Goal: Find contact information: Find contact information

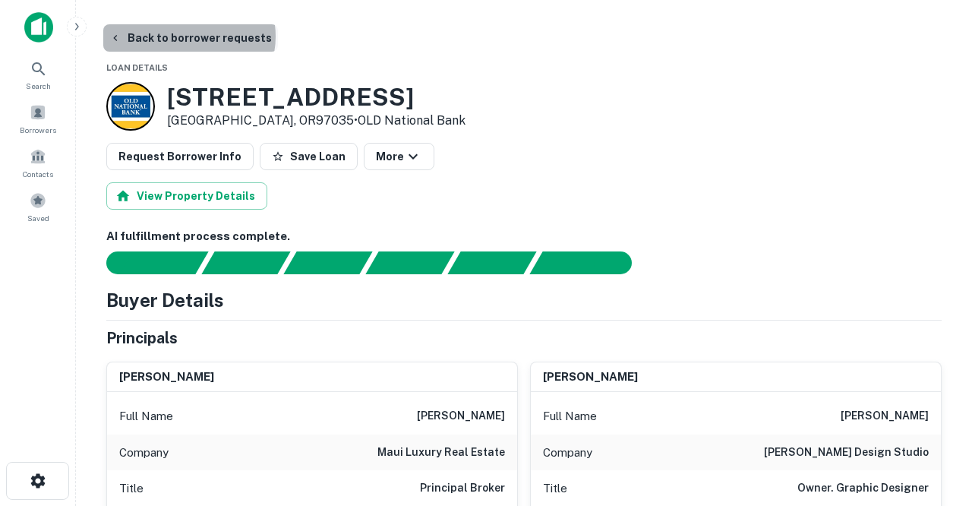
click at [188, 36] on button "Back to borrower requests" at bounding box center [190, 37] width 175 height 27
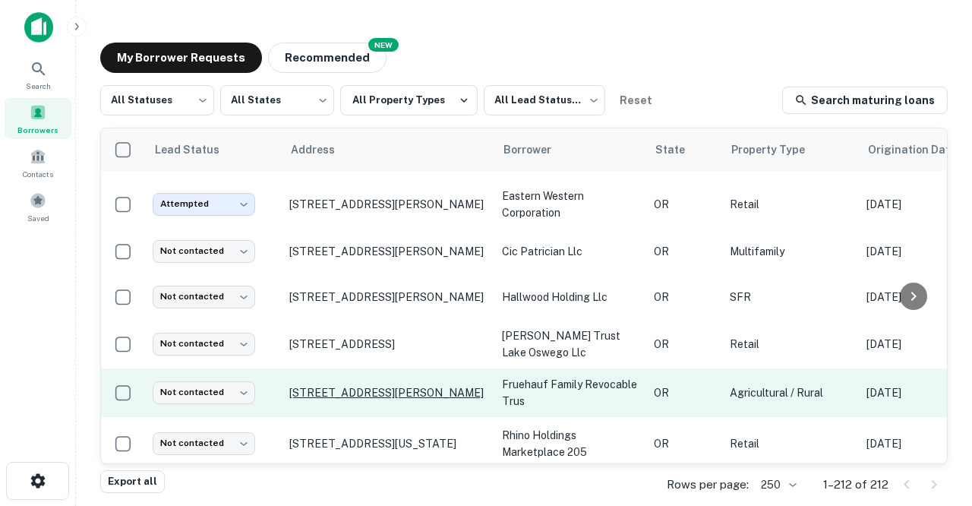
scroll to position [3756, 0]
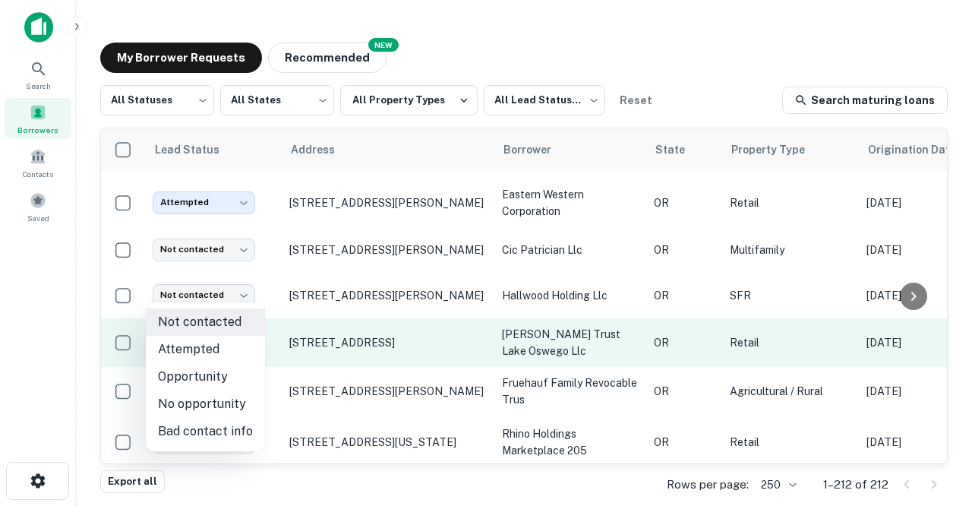
click at [247, 297] on body "Search Borrowers Contacts Saved My Borrower Requests NEW Recommended All Status…" at bounding box center [486, 253] width 972 height 506
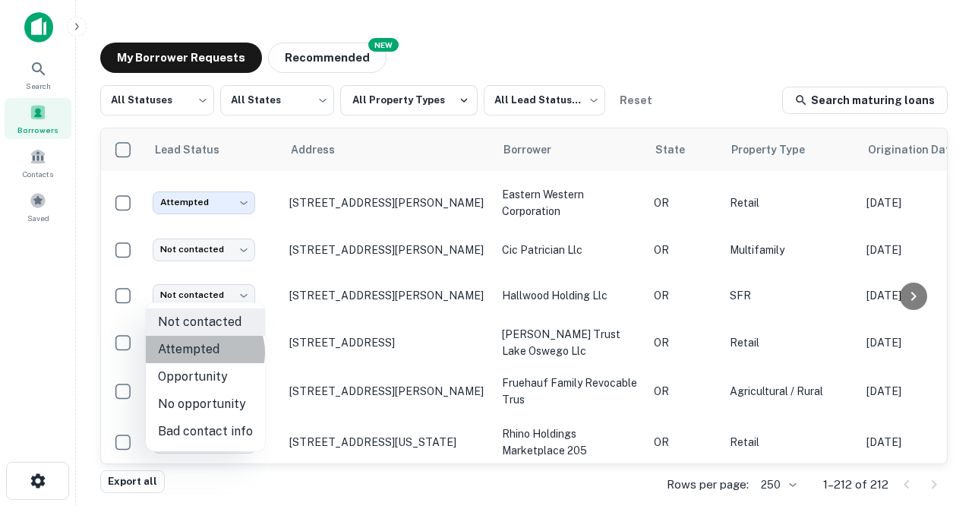
click at [203, 352] on li "Attempted" at bounding box center [205, 349] width 119 height 27
type input "*********"
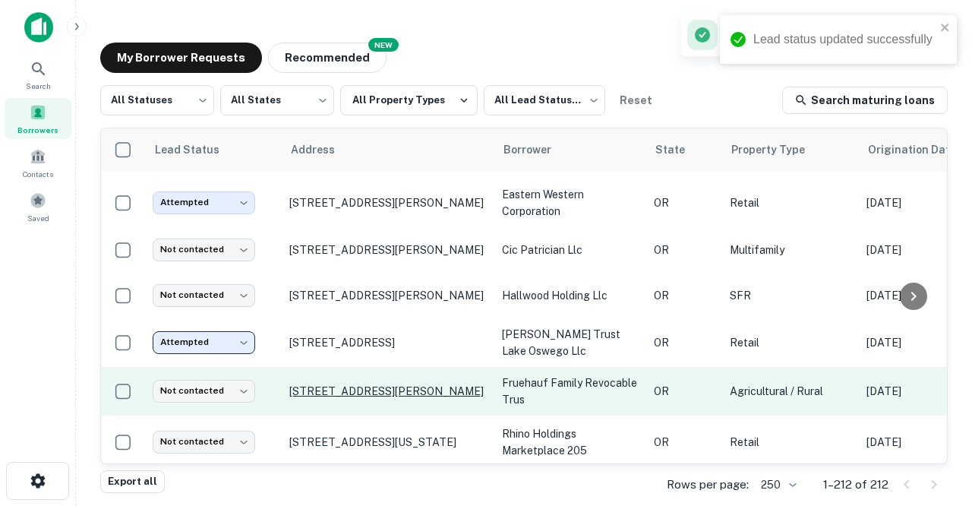
click at [308, 384] on p "40400 E Larch Mountain Rd Corbett, OR97019" at bounding box center [387, 391] width 197 height 14
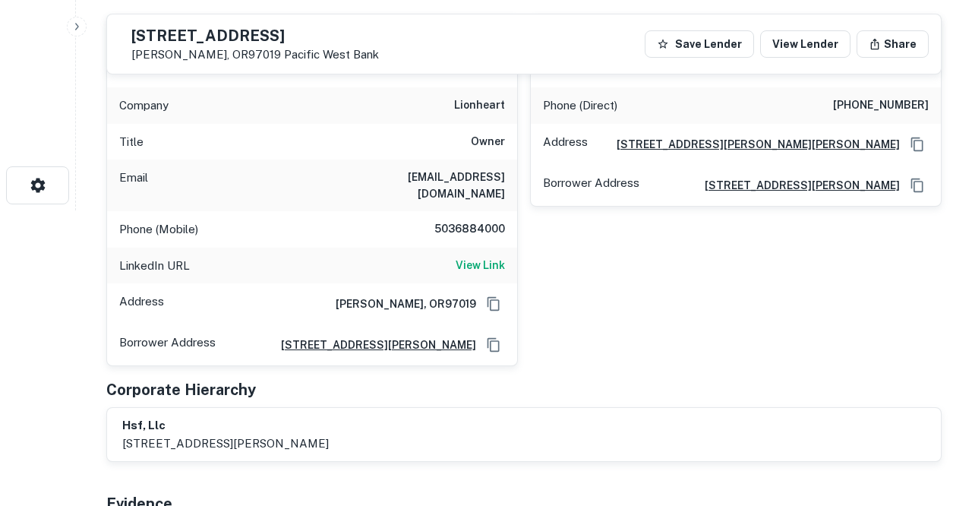
scroll to position [298, 0]
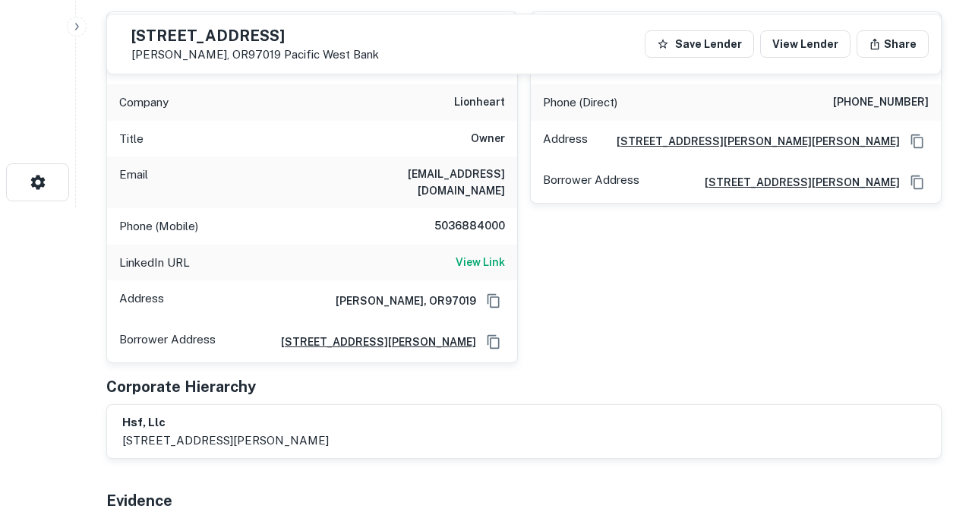
click at [441, 173] on h6 "sfruehauf@gmail.com" at bounding box center [414, 182] width 182 height 33
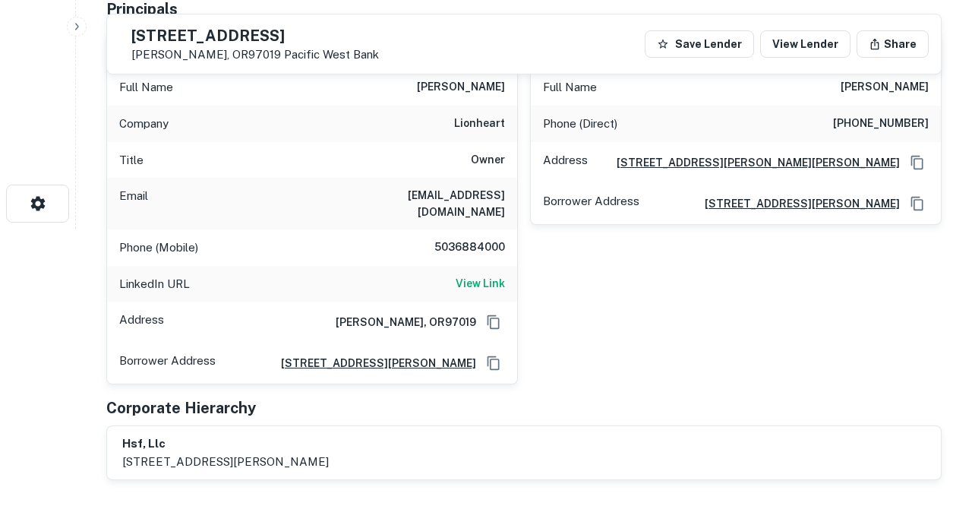
scroll to position [279, 0]
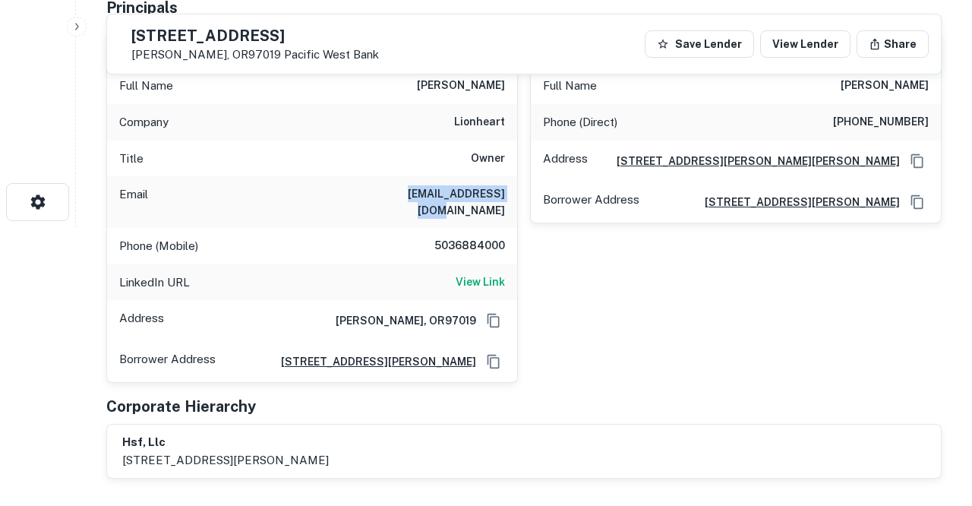
drag, startPoint x: 390, startPoint y: 193, endPoint x: 508, endPoint y: 196, distance: 117.7
click at [508, 196] on div "Email sfruehauf@gmail.com" at bounding box center [312, 202] width 410 height 52
copy h6 "sfruehauf@gmail.com"
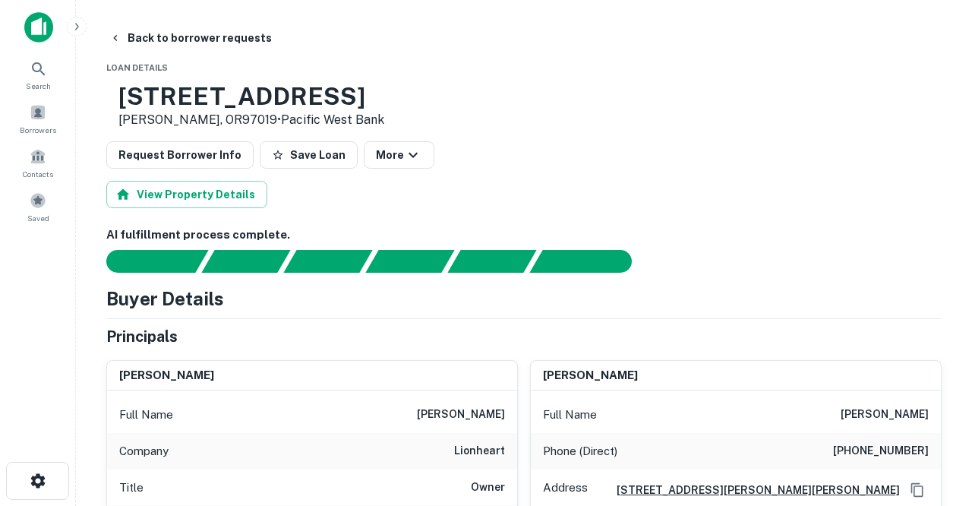
scroll to position [0, 0]
click at [169, 39] on button "Back to borrower requests" at bounding box center [190, 37] width 175 height 27
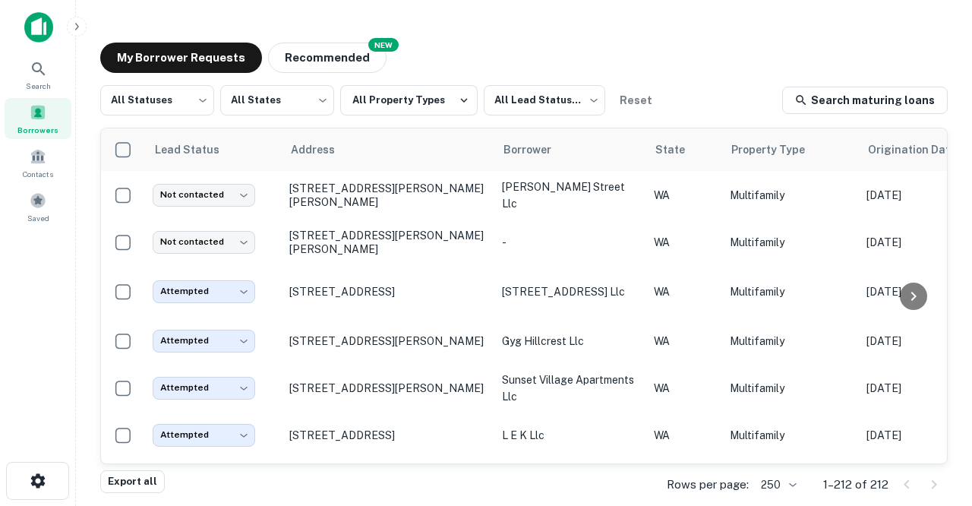
scroll to position [3756, 0]
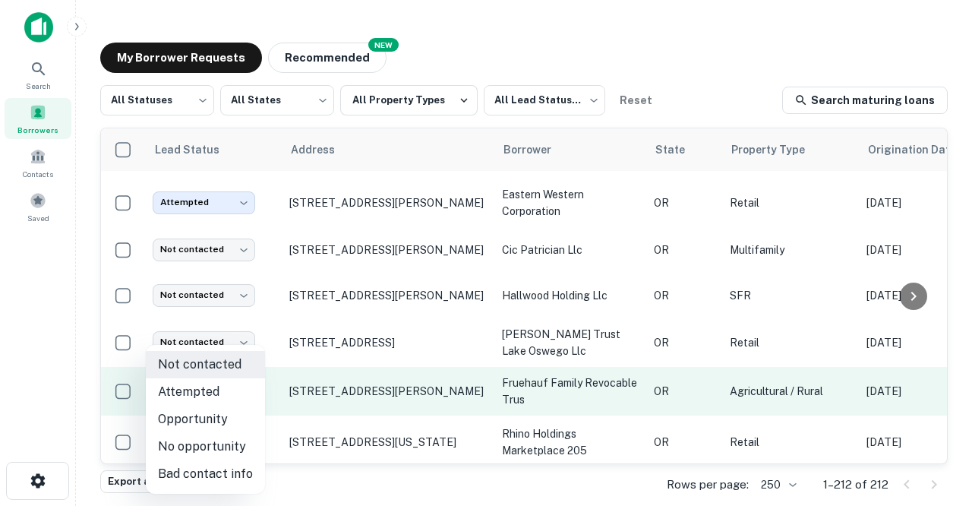
click at [244, 344] on body "Search Borrowers Contacts Saved My Borrower Requests NEW Recommended All Status…" at bounding box center [486, 253] width 972 height 506
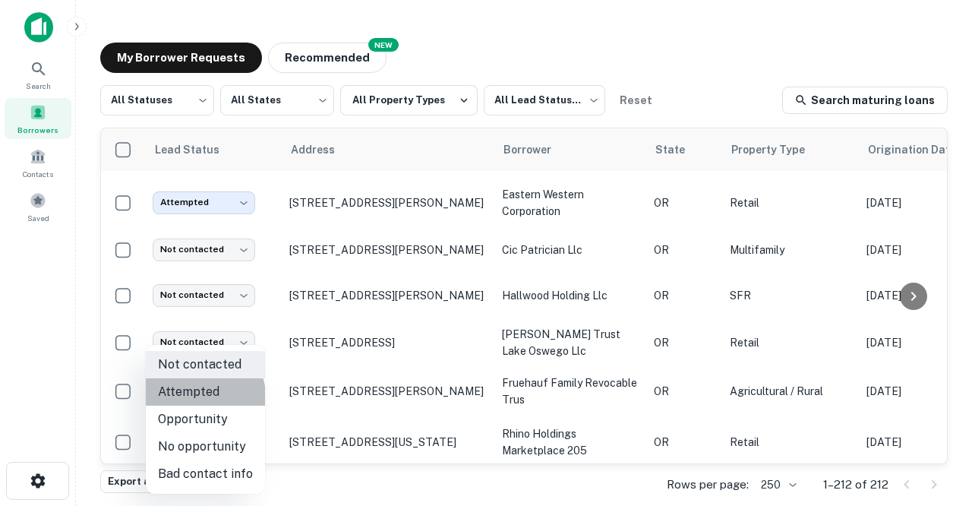
click at [200, 396] on li "Attempted" at bounding box center [205, 391] width 119 height 27
type input "*********"
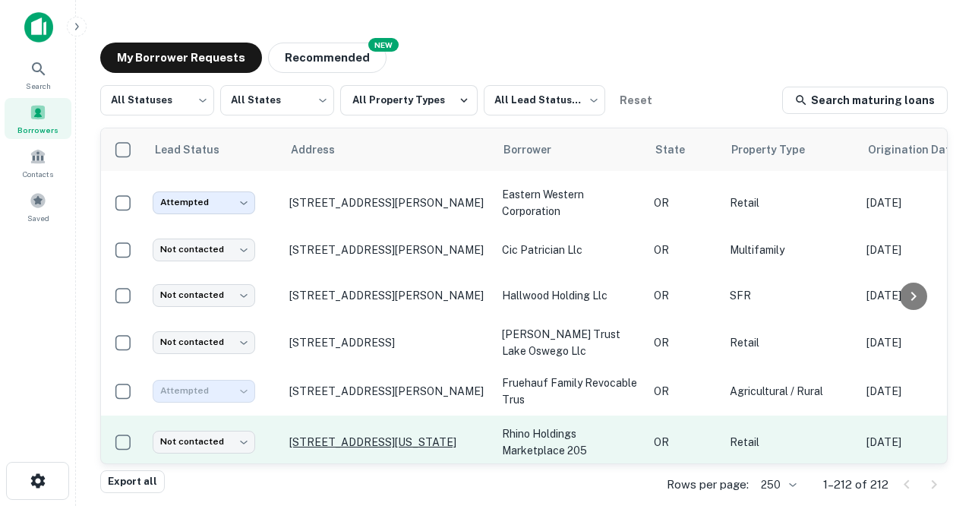
click at [316, 435] on p "9900 Se Washington St Portland, OR97216" at bounding box center [387, 442] width 197 height 14
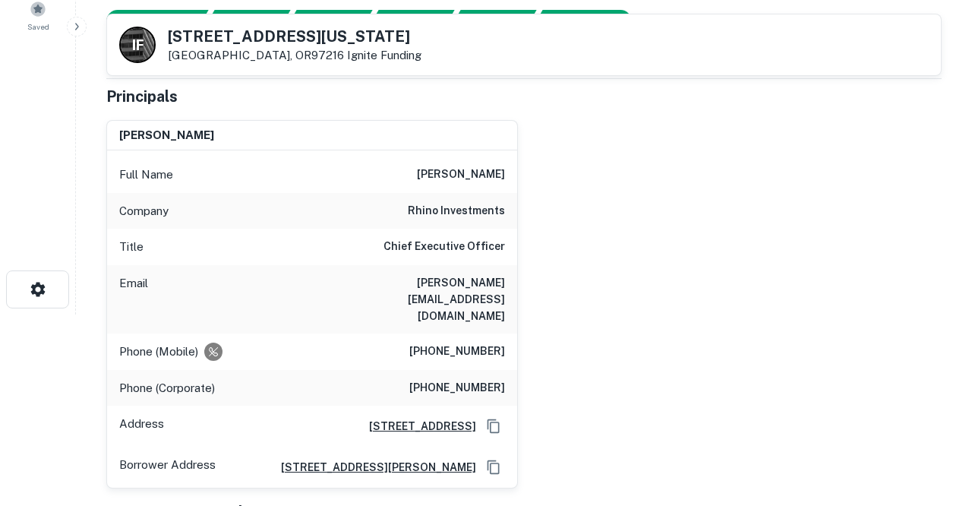
scroll to position [199, 0]
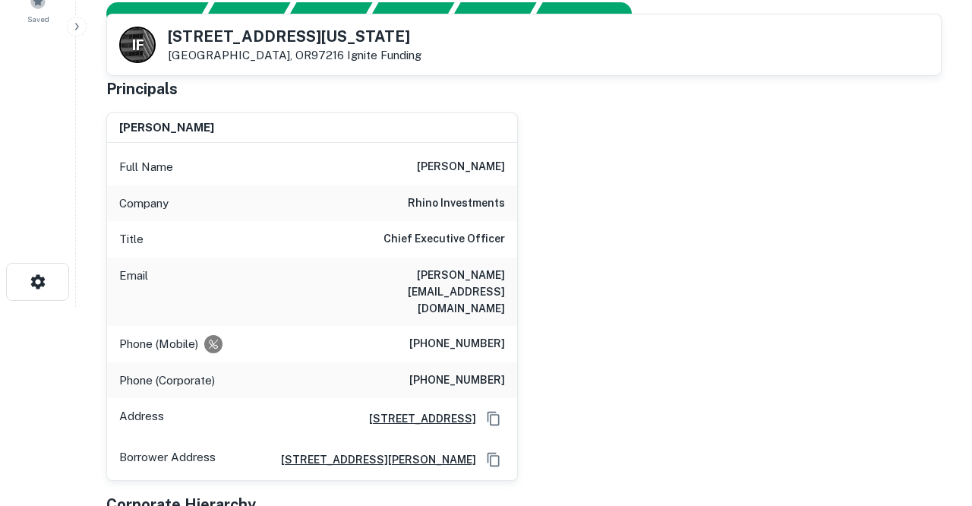
click at [403, 274] on div "Email sanjiv@rhinoig.com" at bounding box center [312, 291] width 410 height 68
drag, startPoint x: 403, startPoint y: 274, endPoint x: 506, endPoint y: 271, distance: 103.3
click at [506, 271] on div "Email sanjiv@rhinoig.com" at bounding box center [312, 291] width 410 height 68
copy h6 "sanjiv@rhinoig.com"
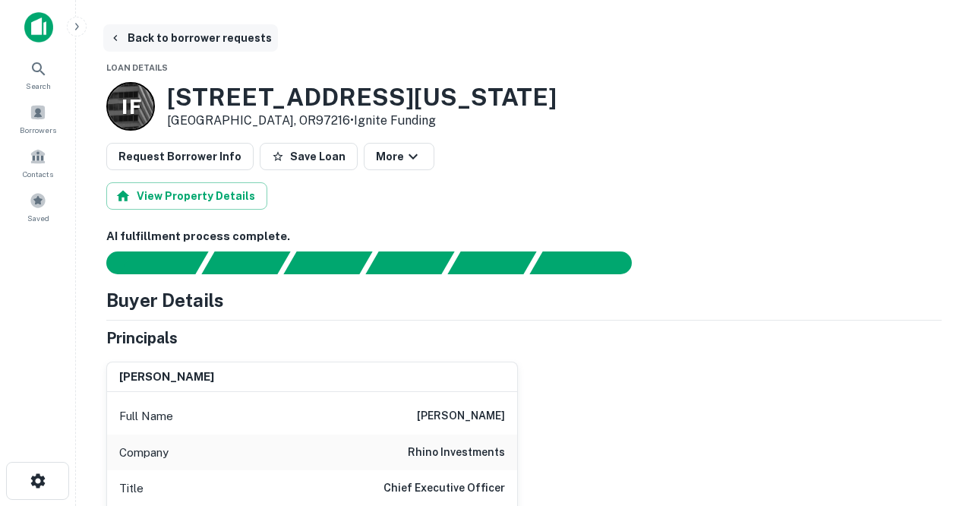
scroll to position [0, 0]
click at [193, 40] on button "Back to borrower requests" at bounding box center [190, 37] width 175 height 27
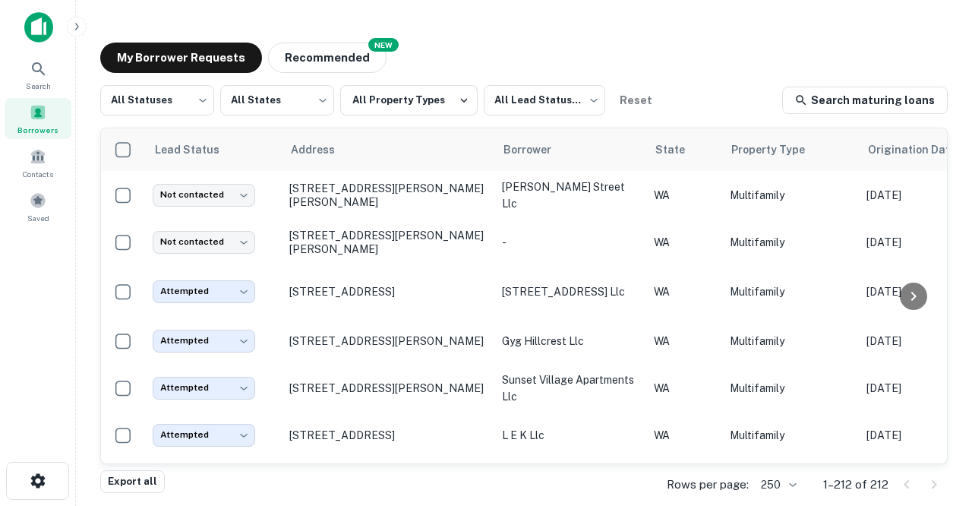
scroll to position [3756, 0]
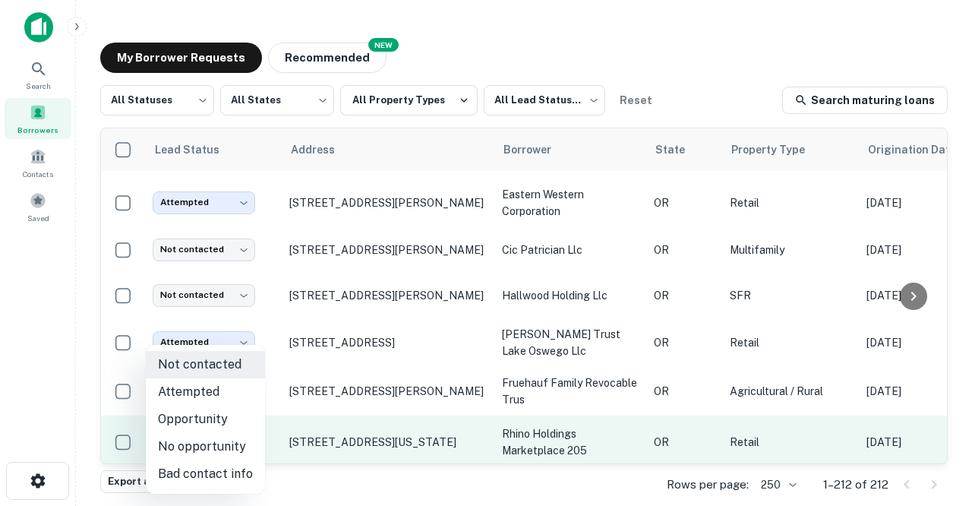
click at [243, 393] on body "Search Borrowers Contacts Saved My Borrower Requests NEW Recommended All Status…" at bounding box center [486, 253] width 972 height 506
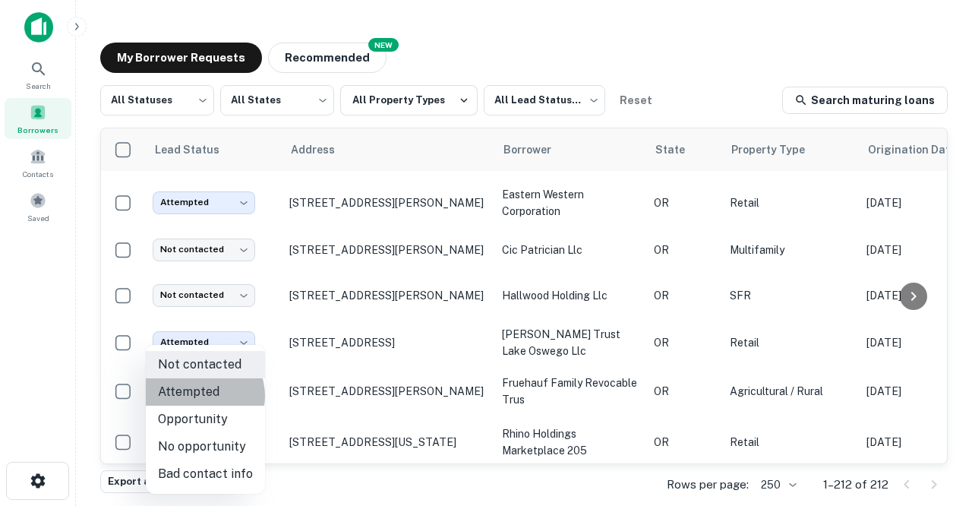
click at [200, 396] on li "Attempted" at bounding box center [205, 391] width 119 height 27
type input "*********"
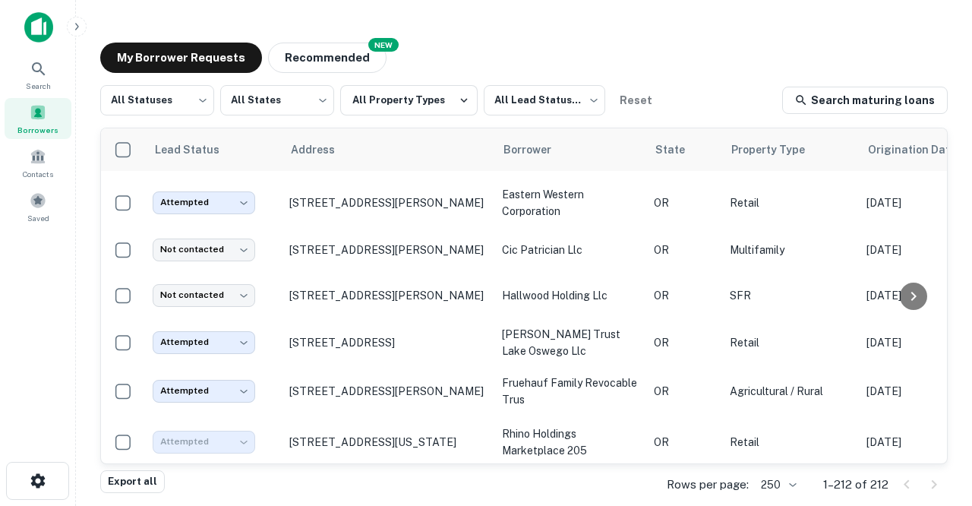
click at [329, 486] on p "18505 Sw Stubblefield Way Beaverton, OR97003" at bounding box center [387, 493] width 197 height 14
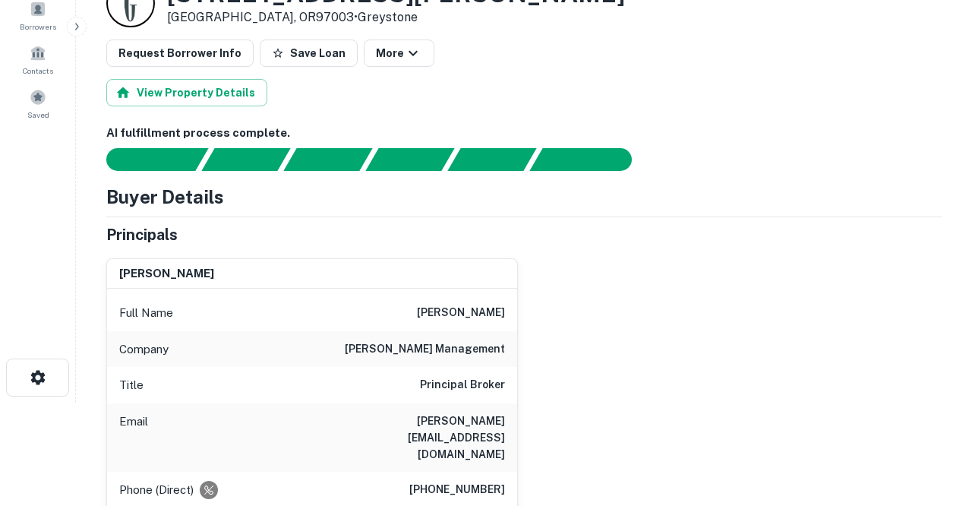
scroll to position [115, 0]
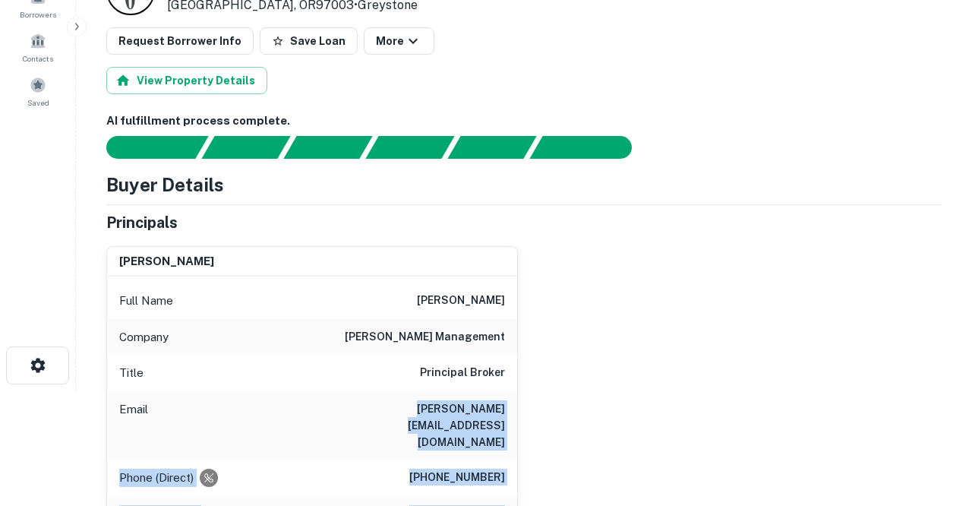
drag, startPoint x: 390, startPoint y: 408, endPoint x: 560, endPoint y: 481, distance: 184.3
click at [559, 480] on div "jeffrey m. denson Full Name jeffrey m. denson Company dalton management Title P…" at bounding box center [517, 442] width 847 height 417
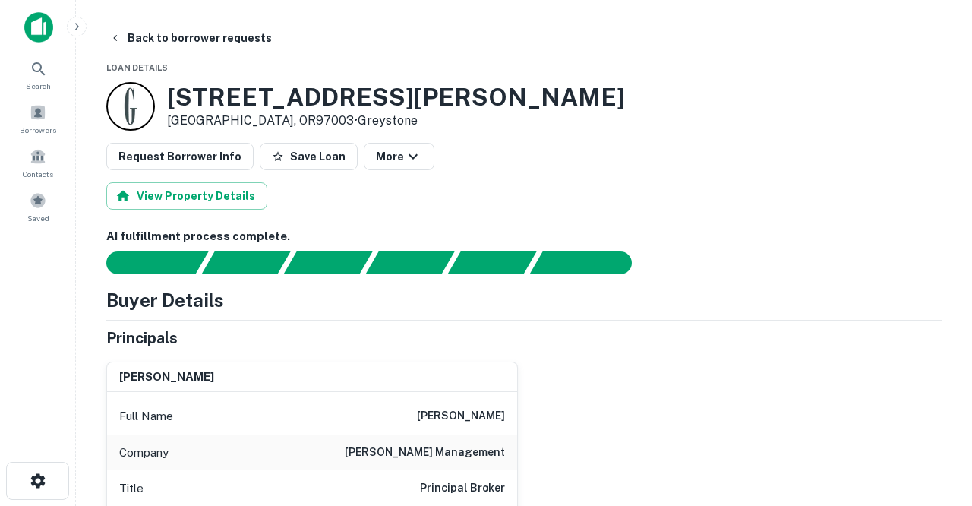
scroll to position [0, 0]
click at [218, 34] on button "Back to borrower requests" at bounding box center [190, 37] width 175 height 27
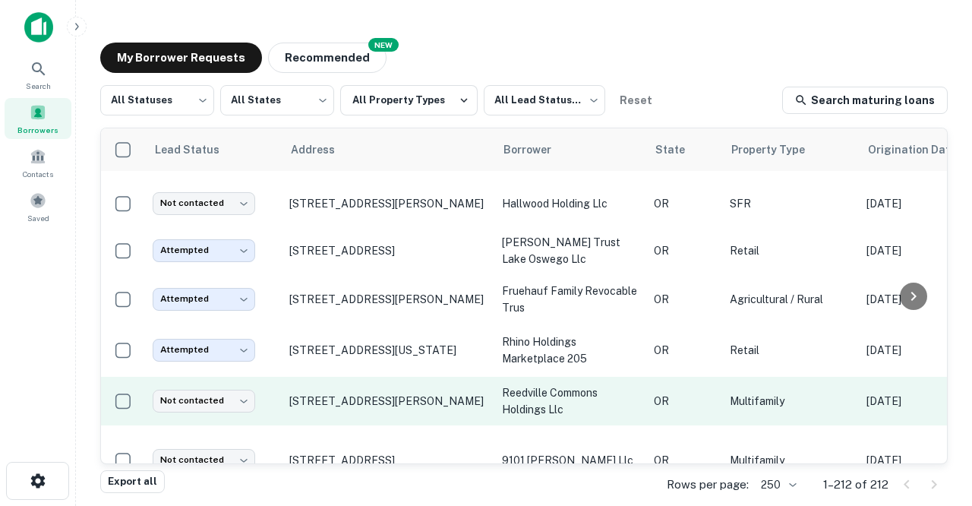
scroll to position [3854, 0]
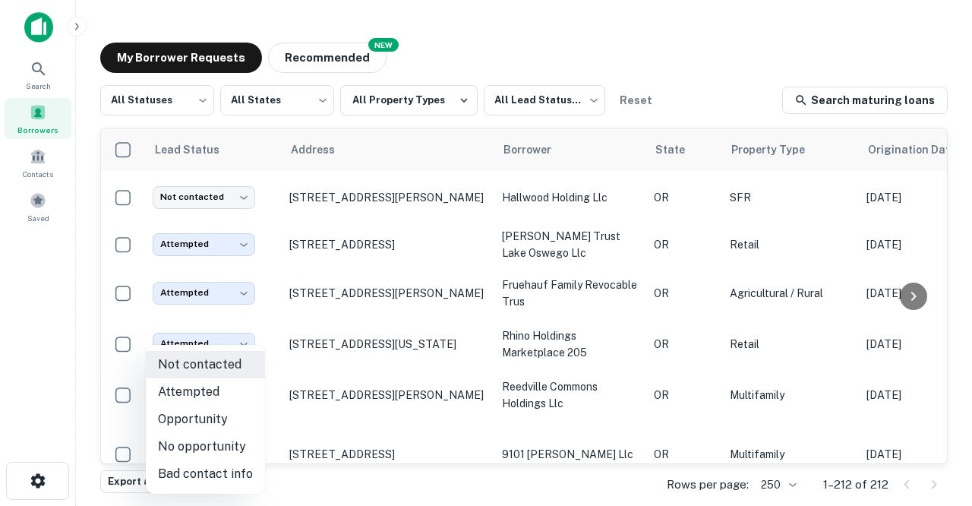
click at [249, 346] on body "Search Borrowers Contacts Saved My Borrower Requests NEW Recommended All Status…" at bounding box center [486, 253] width 972 height 506
click at [207, 389] on li "Attempted" at bounding box center [205, 391] width 119 height 27
type input "*********"
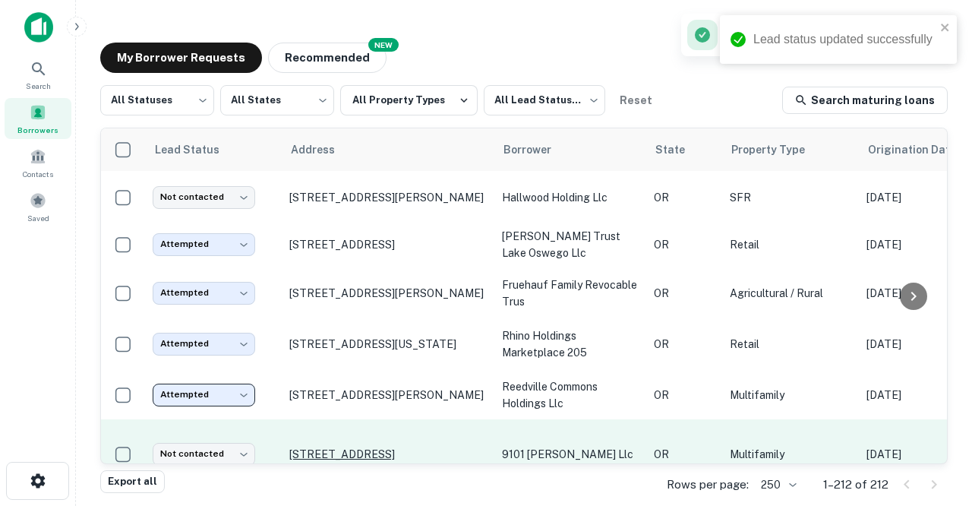
click at [326, 447] on p "5859 Se 92nd Ave Portland, OR97266" at bounding box center [387, 454] width 197 height 14
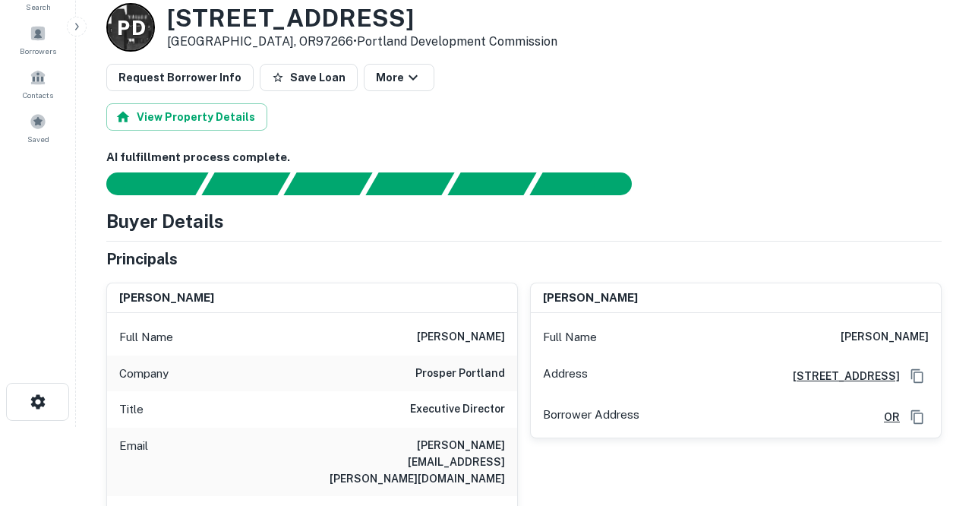
scroll to position [91, 0]
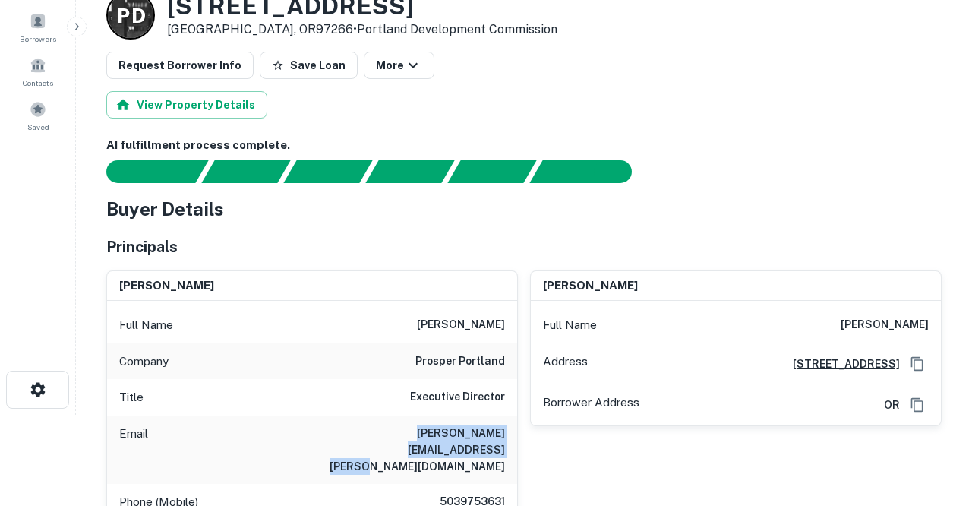
drag, startPoint x: 320, startPoint y: 432, endPoint x: 511, endPoint y: 446, distance: 191.1
click at [511, 446] on div "Email kimberly.branam@portofportland.com" at bounding box center [312, 449] width 410 height 68
copy h6 "kimberly.branam@portofportland.com"
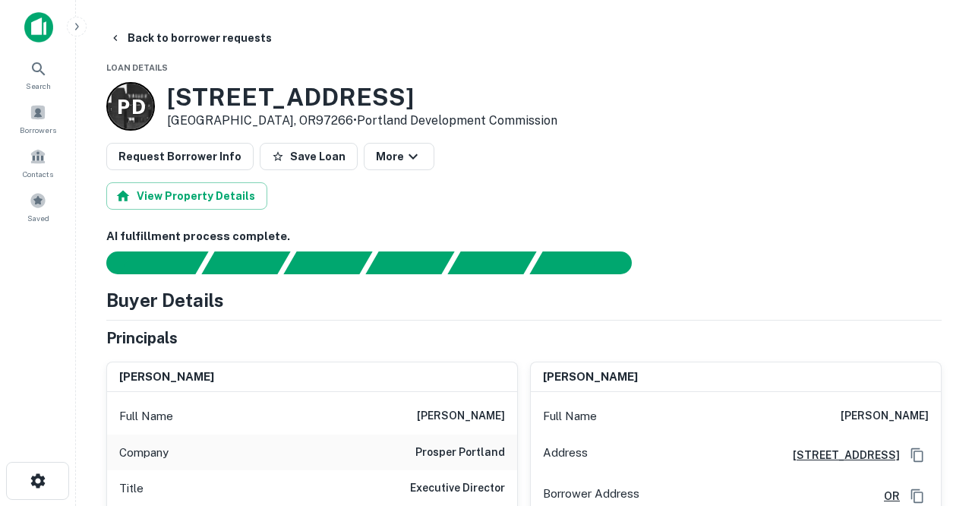
scroll to position [0, 0]
click at [183, 39] on button "Back to borrower requests" at bounding box center [190, 37] width 175 height 27
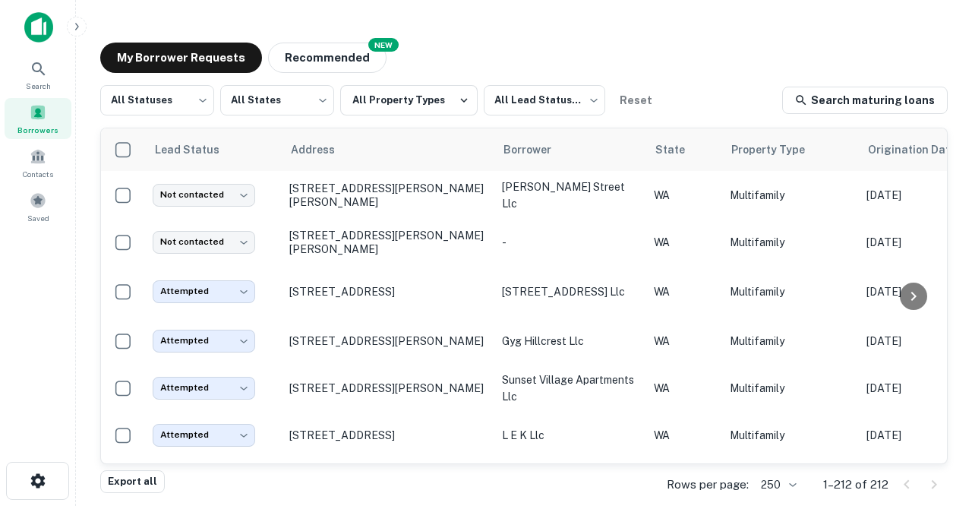
scroll to position [3854, 0]
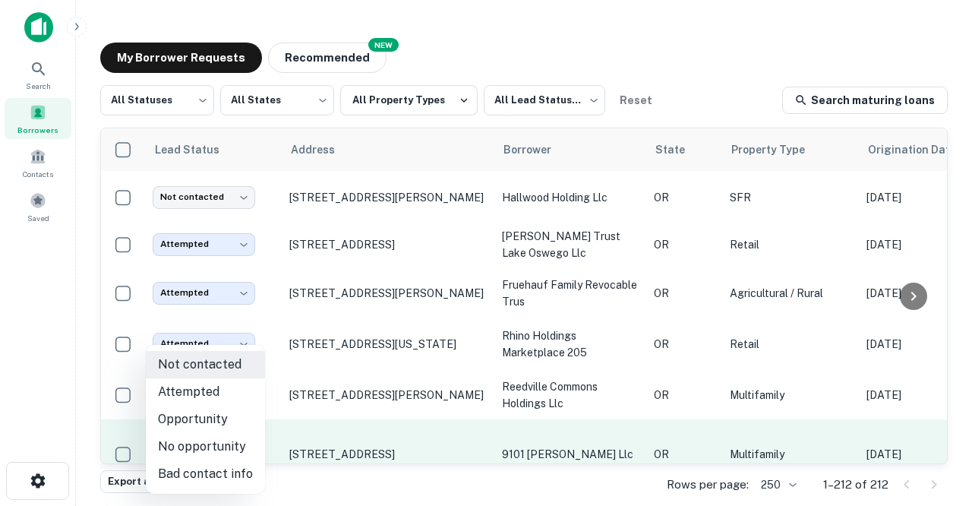
click at [249, 400] on body "Search Borrowers Contacts Saved My Borrower Requests NEW Recommended All Status…" at bounding box center [486, 253] width 972 height 506
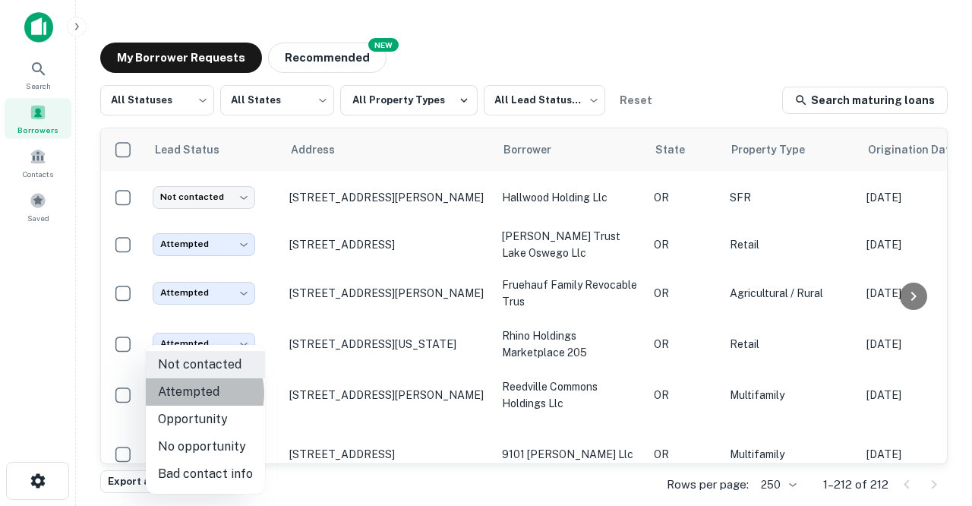
click at [194, 393] on li "Attempted" at bounding box center [205, 391] width 119 height 27
type input "*********"
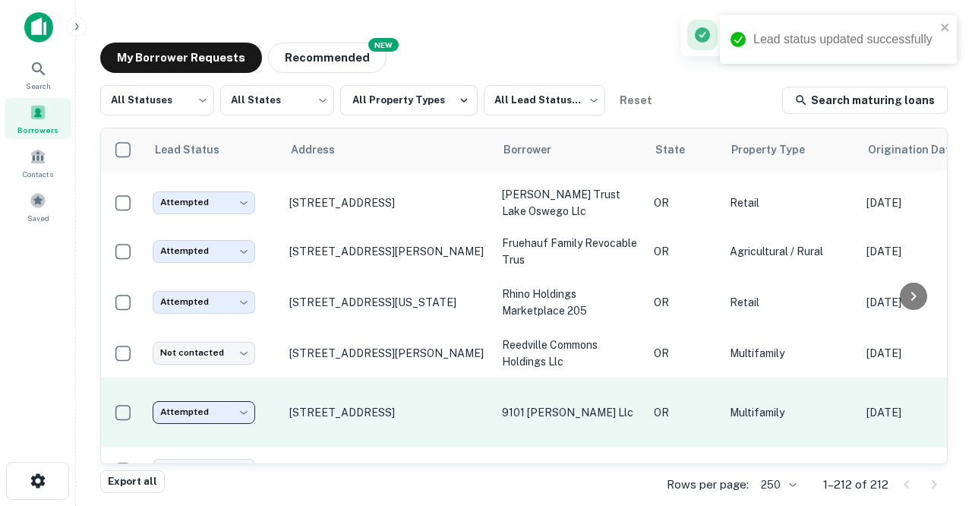
scroll to position [3998, 0]
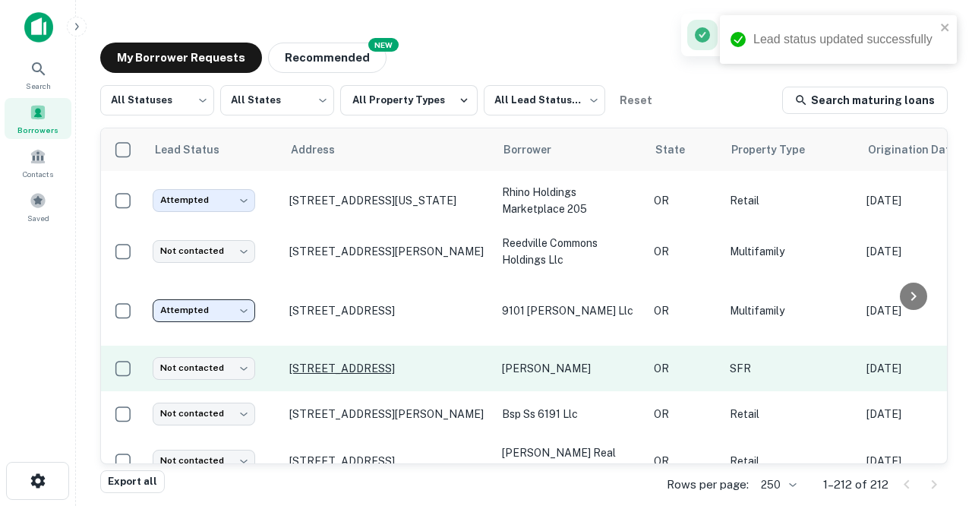
click at [339, 361] on p "1379 E St Independence, OR97351" at bounding box center [387, 368] width 197 height 14
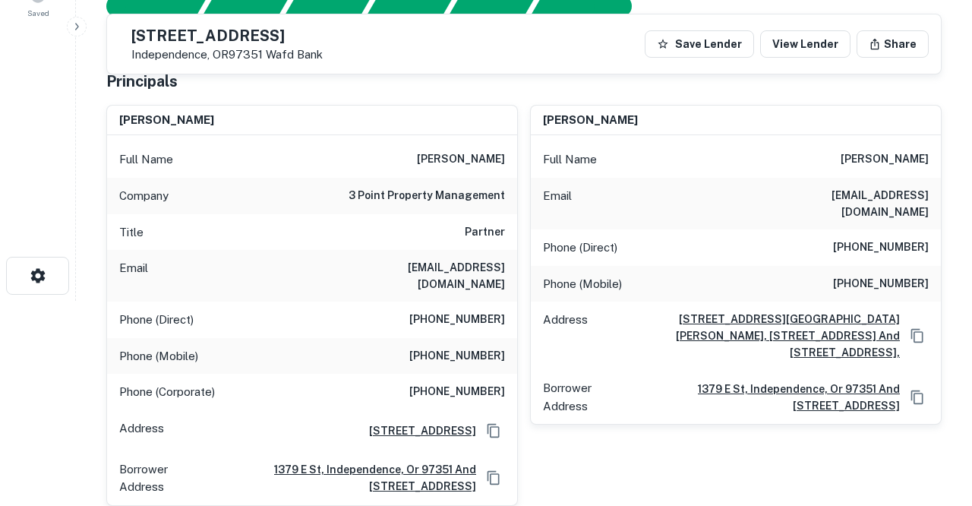
scroll to position [192, 0]
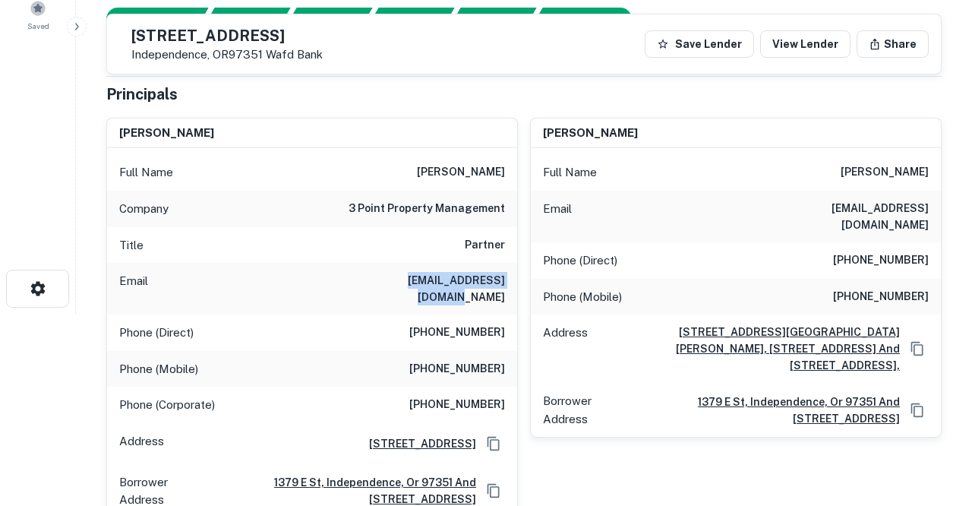
drag, startPoint x: 380, startPoint y: 279, endPoint x: 504, endPoint y: 282, distance: 124.5
click at [504, 282] on div "Email billypadot@hotmail.com" at bounding box center [312, 289] width 410 height 52
copy h6 "billypadot@hotmail.com"
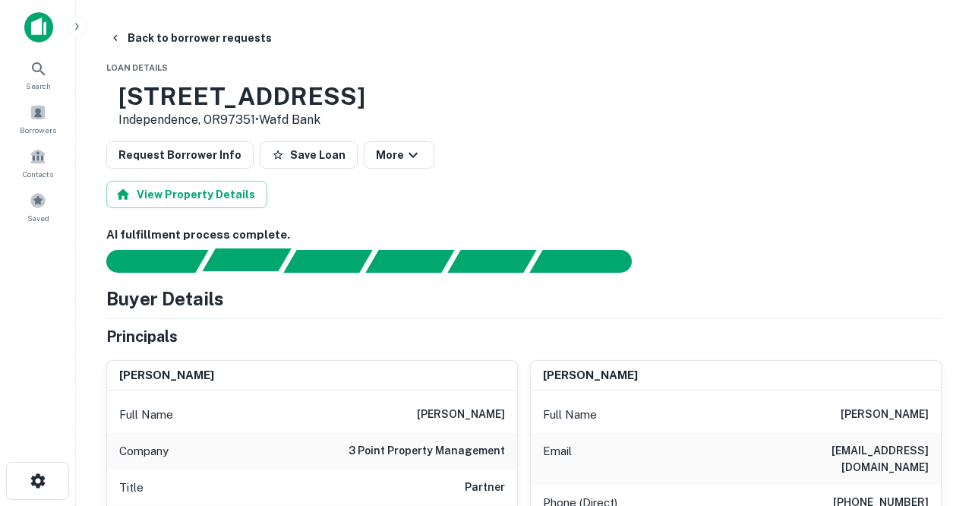
scroll to position [0, 0]
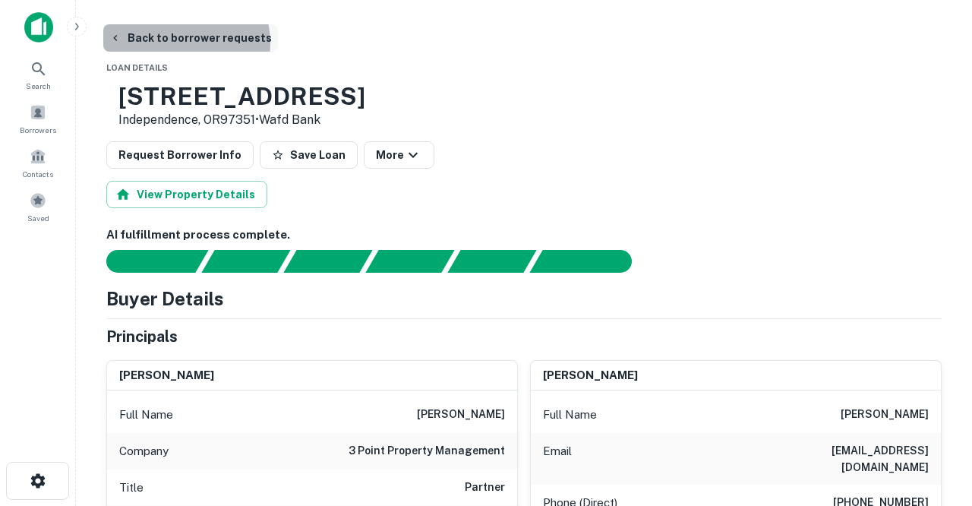
click at [182, 43] on button "Back to borrower requests" at bounding box center [190, 37] width 175 height 27
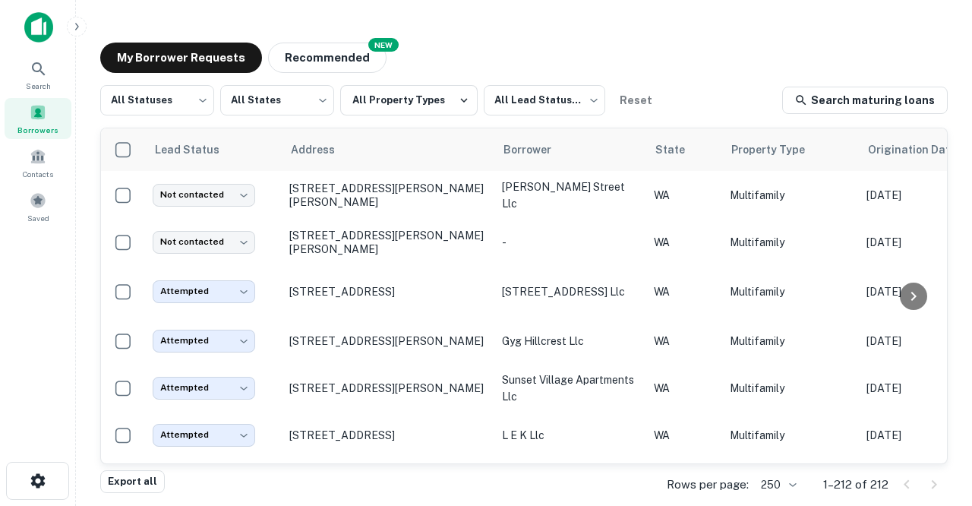
scroll to position [3998, 0]
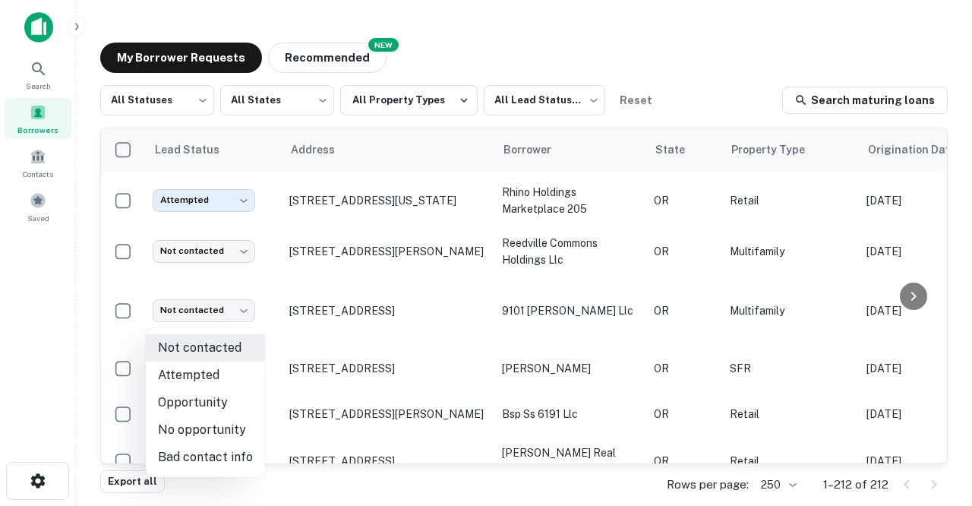
click at [242, 315] on body "Search Borrowers Contacts Saved My Borrower Requests NEW Recommended All Status…" at bounding box center [486, 253] width 972 height 506
click at [197, 453] on li "Bad contact info" at bounding box center [205, 456] width 119 height 27
type input "**********"
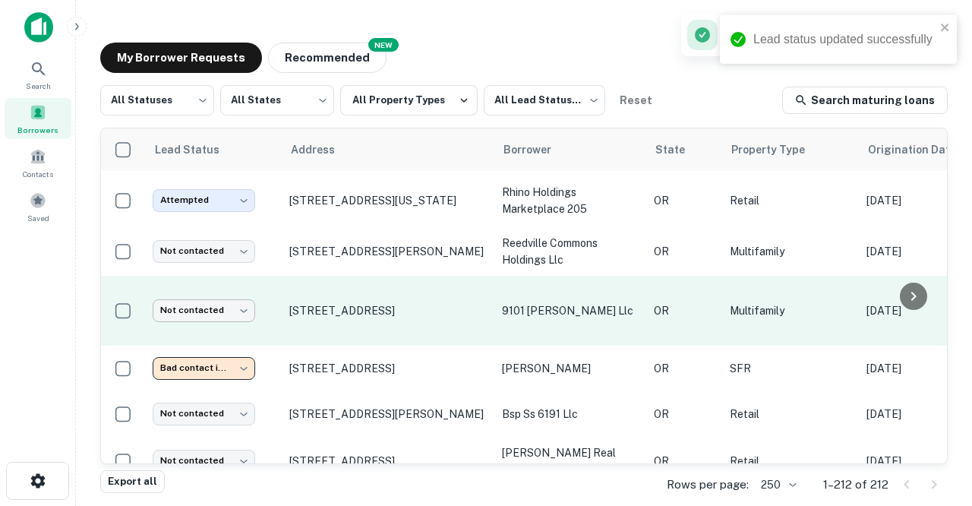
click at [247, 257] on body "Lead status updated successfully Search Borrowers Contacts Saved My Borrower Re…" at bounding box center [486, 253] width 972 height 506
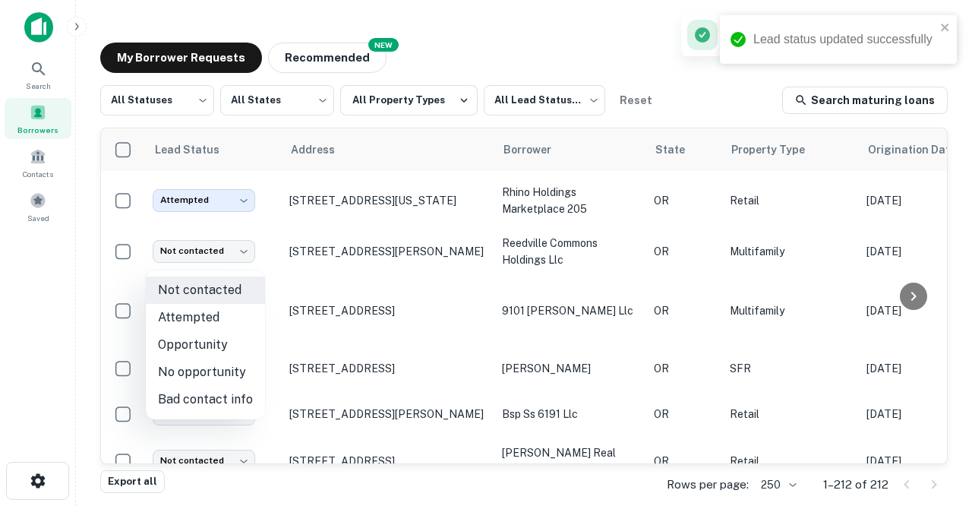
click at [191, 323] on li "Attempted" at bounding box center [205, 317] width 119 height 27
type input "*********"
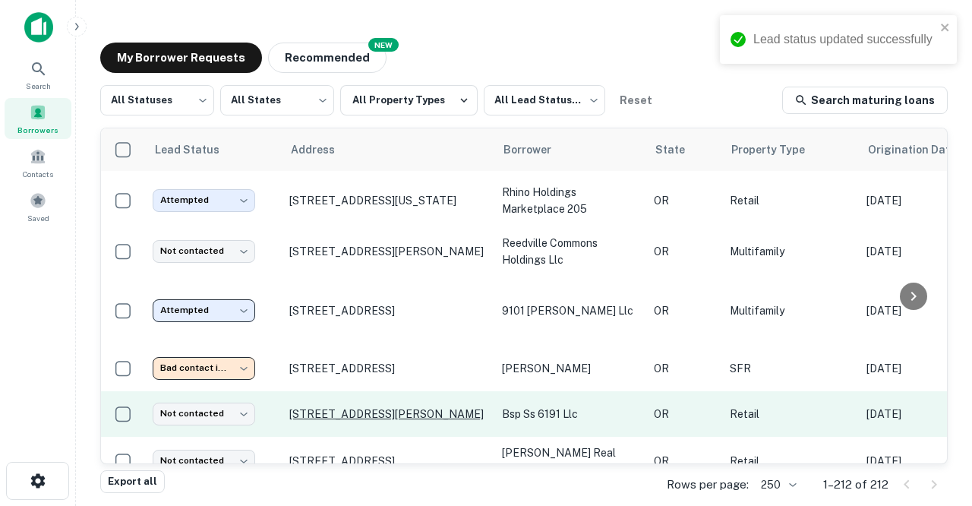
click at [356, 407] on p "6191 Se Powell Blvd Portland, OR97206" at bounding box center [387, 414] width 197 height 14
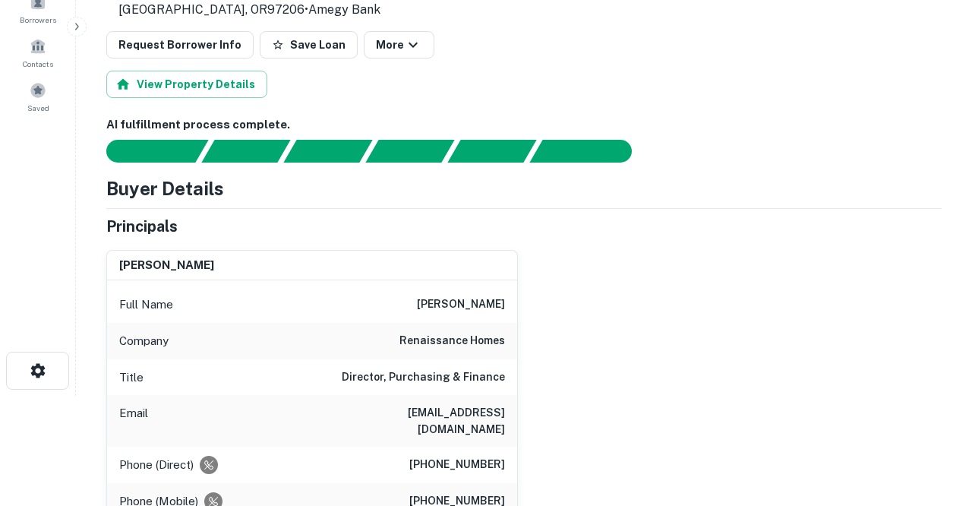
scroll to position [122, 0]
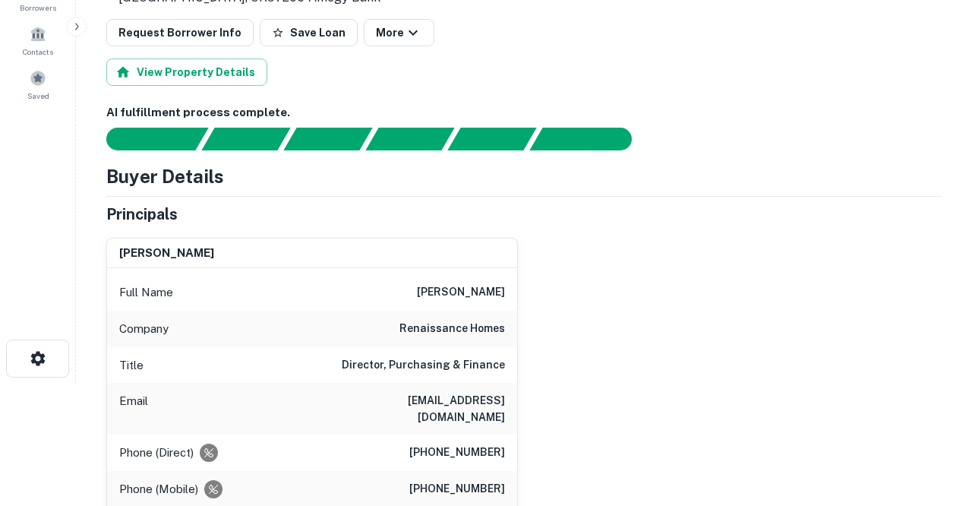
drag, startPoint x: 319, startPoint y: 398, endPoint x: 506, endPoint y: 402, distance: 186.8
click at [506, 402] on div "Email mhartman@renaissance-homes.com" at bounding box center [312, 409] width 410 height 52
copy h6 "mhartman@renaissance-homes.com"
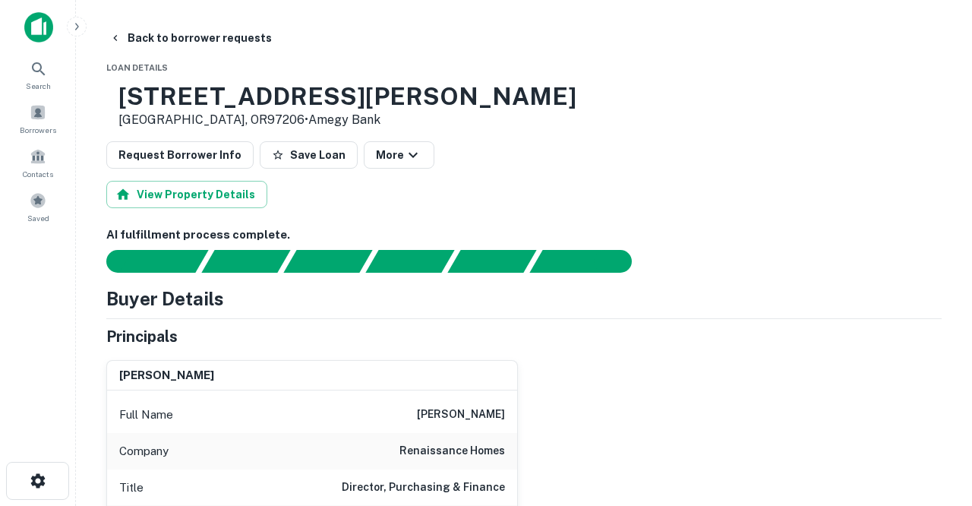
scroll to position [0, 0]
click at [164, 39] on button "Back to borrower requests" at bounding box center [190, 37] width 175 height 27
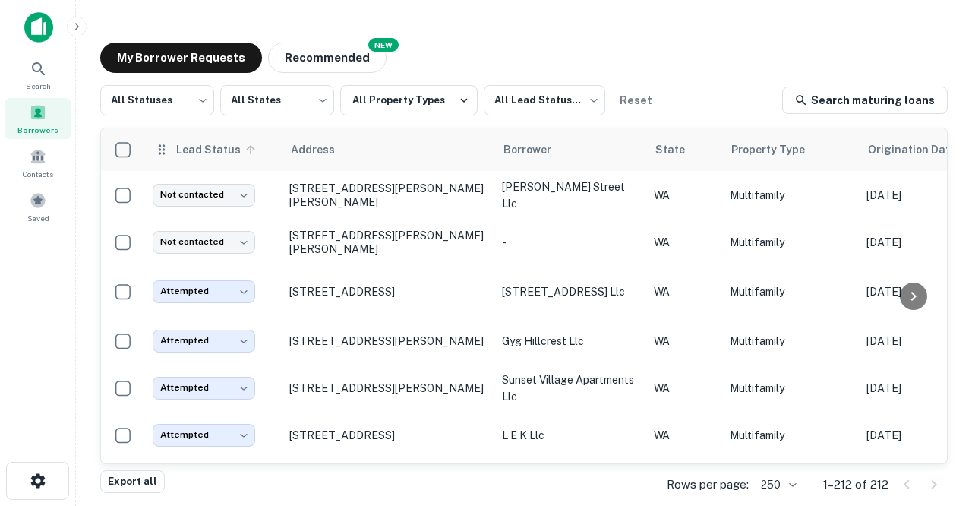
scroll to position [3998, 0]
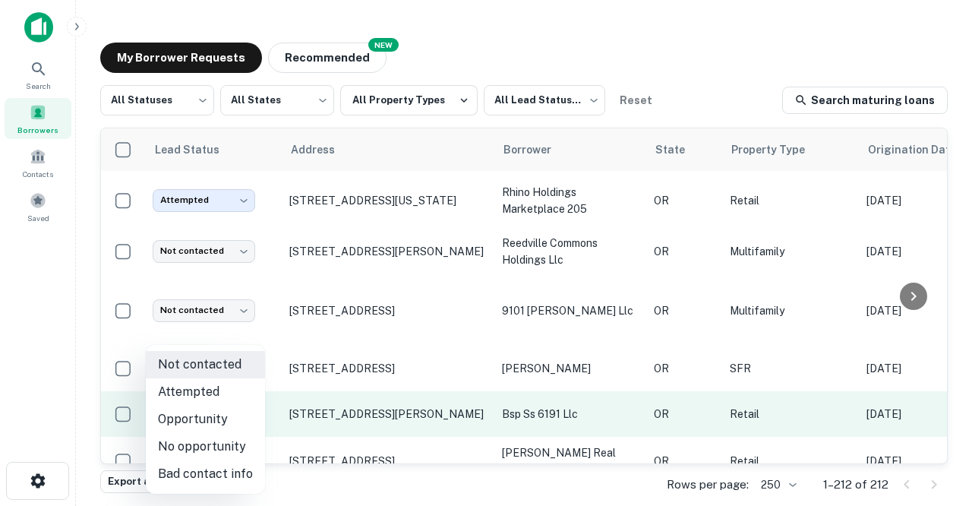
click at [246, 361] on body "Search Borrowers Contacts Saved My Borrower Requests NEW Recommended All Status…" at bounding box center [486, 253] width 972 height 506
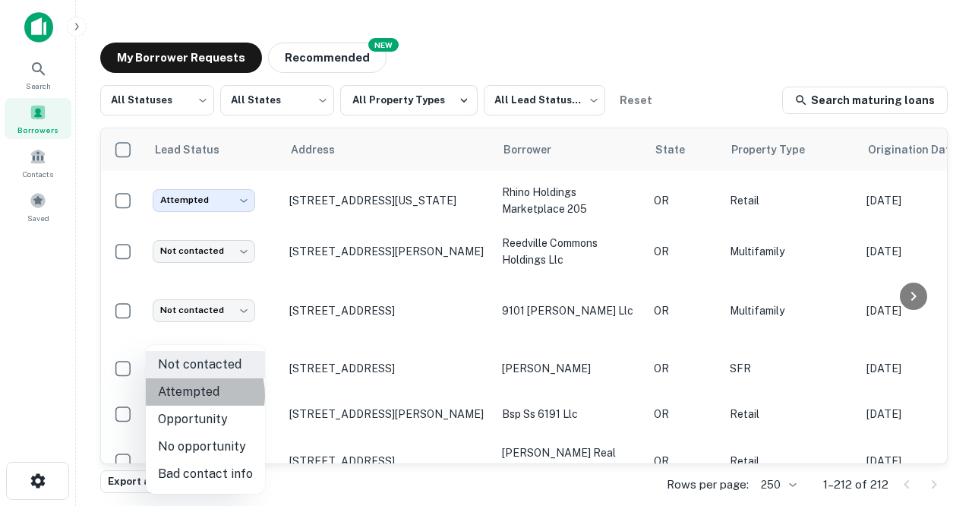
click at [191, 395] on li "Attempted" at bounding box center [205, 391] width 119 height 27
type input "*********"
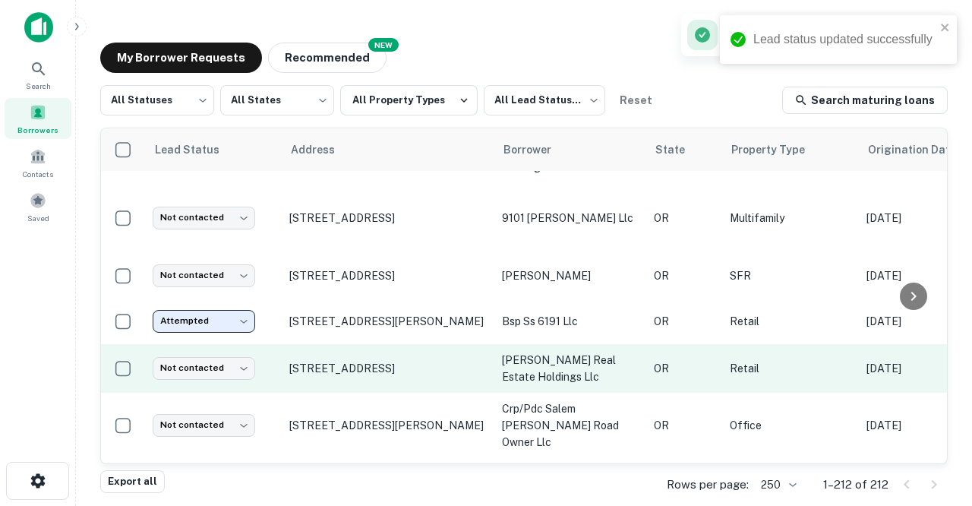
scroll to position [4099, 0]
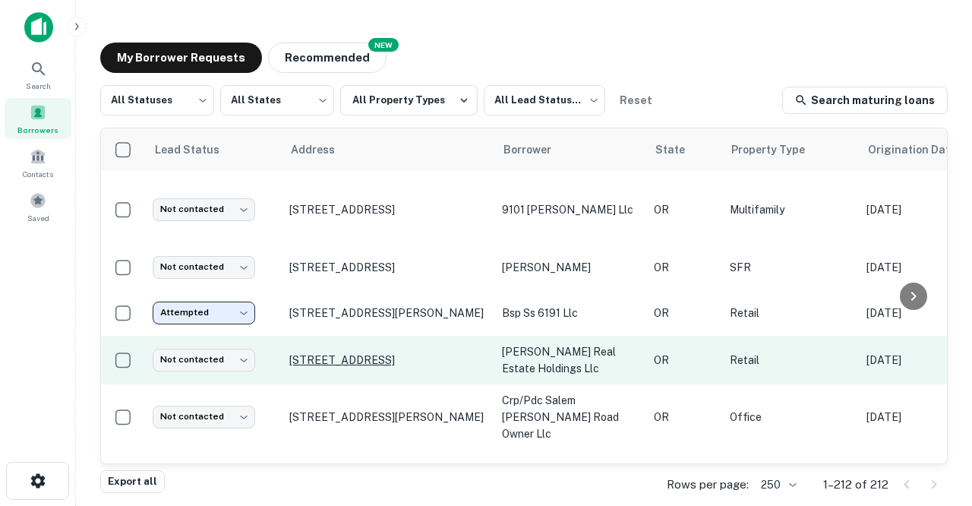
click at [314, 353] on p "7565 Sw Mohawk St Tualatin, OR97062" at bounding box center [387, 360] width 197 height 14
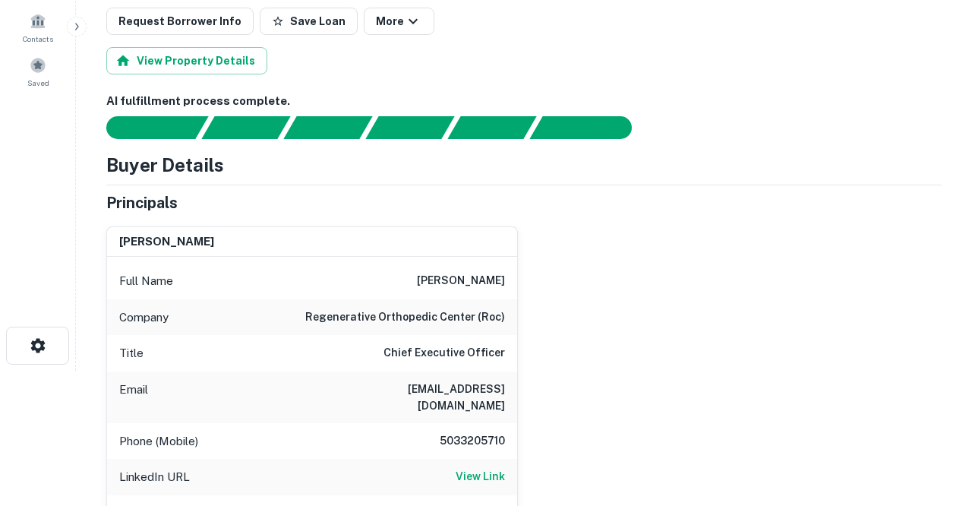
scroll to position [135, 0]
drag, startPoint x: 399, startPoint y: 386, endPoint x: 505, endPoint y: 389, distance: 106.3
click at [505, 389] on div "Email kothus@rocpdx.com" at bounding box center [312, 397] width 410 height 52
copy h6 "kothus@rocpdx.com"
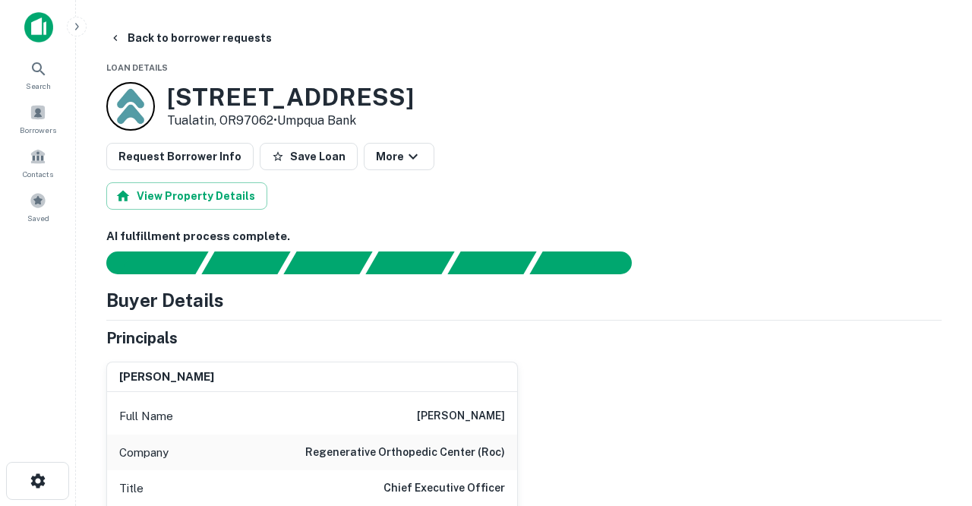
scroll to position [0, 0]
click at [188, 38] on button "Back to borrower requests" at bounding box center [190, 37] width 175 height 27
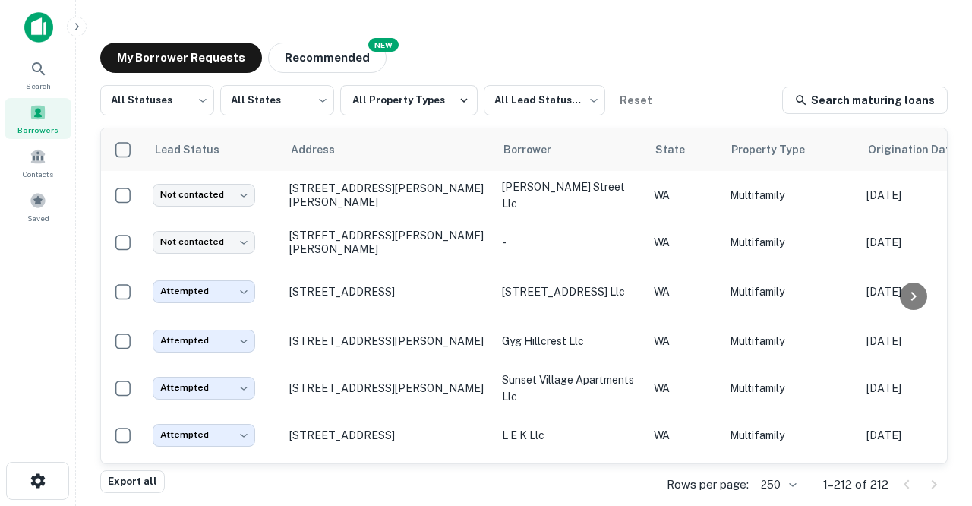
scroll to position [4099, 0]
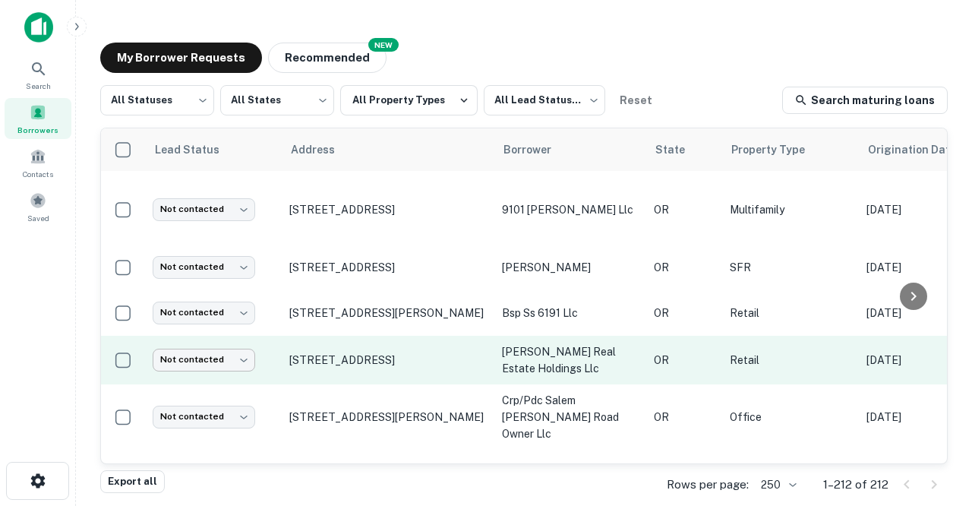
click at [247, 308] on body "Search Borrowers Contacts Saved My Borrower Requests NEW Recommended All Status…" at bounding box center [486, 253] width 972 height 506
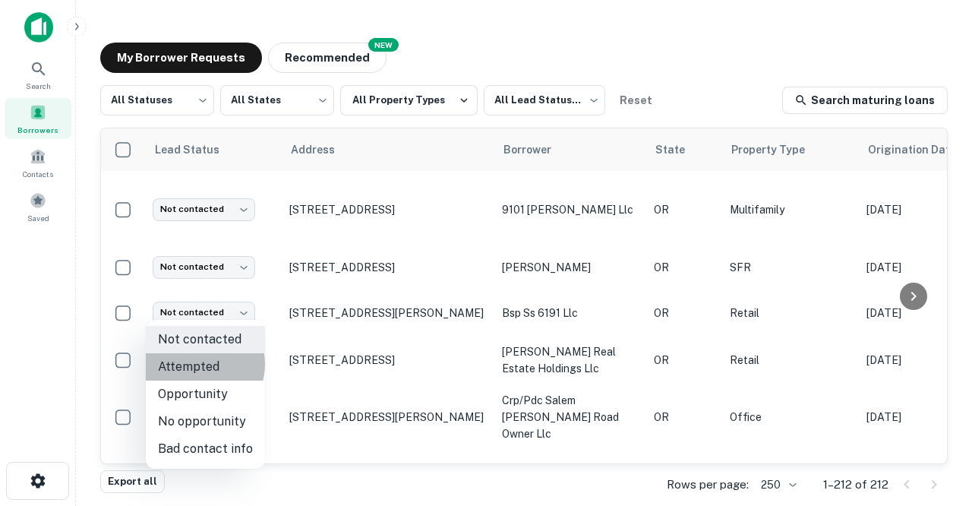
click at [194, 364] on li "Attempted" at bounding box center [205, 366] width 119 height 27
type input "*********"
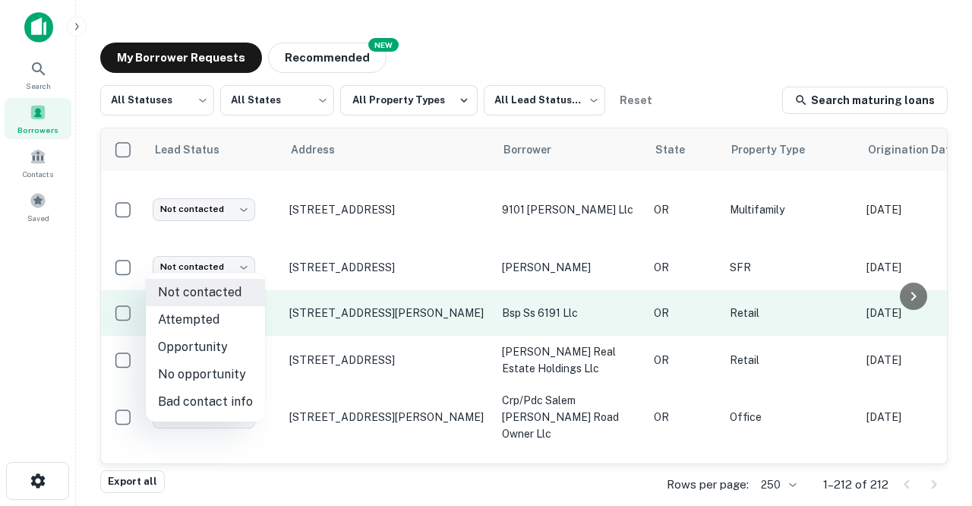
click at [245, 258] on body "Search Borrowers Contacts Saved My Borrower Requests NEW Recommended All Status…" at bounding box center [486, 253] width 972 height 506
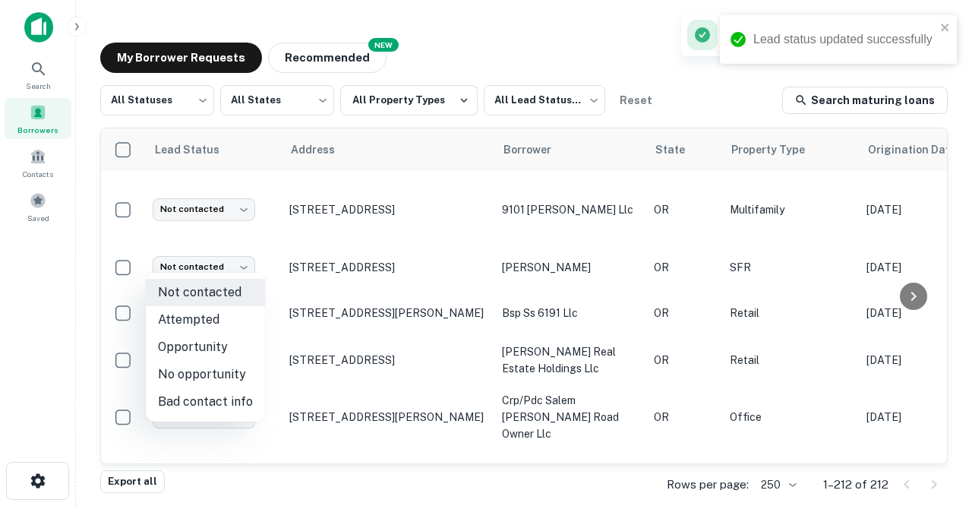
click at [184, 321] on li "Attempted" at bounding box center [205, 319] width 119 height 27
type input "*********"
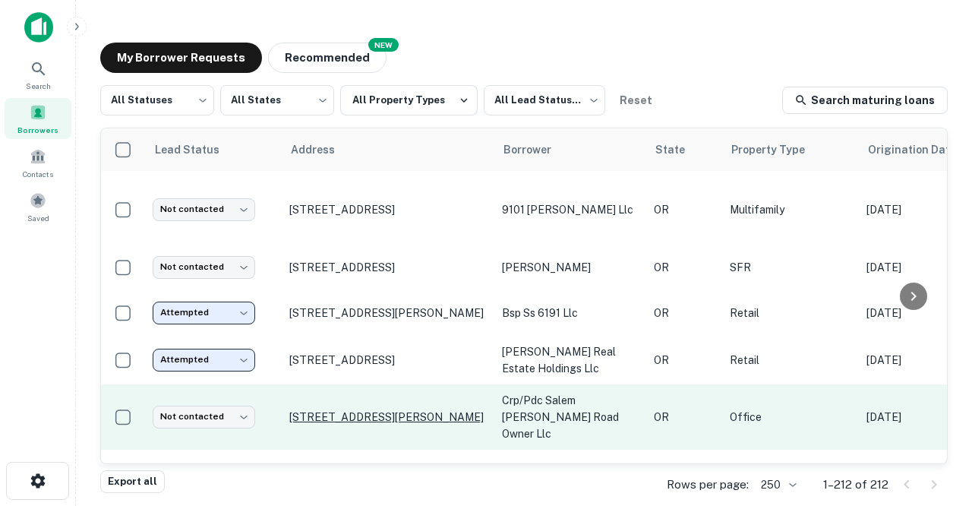
click at [321, 410] on p "4405 Turner Rd Se Salem, OR97317" at bounding box center [387, 417] width 197 height 14
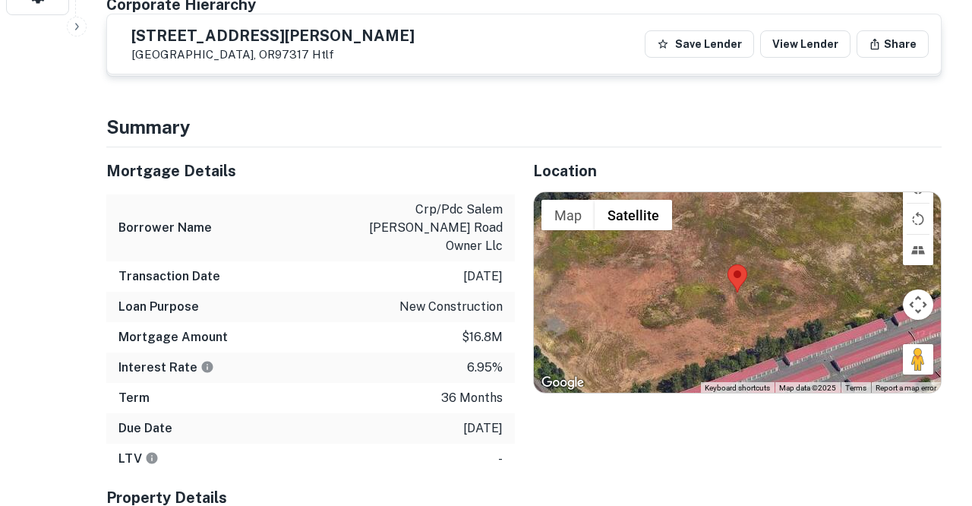
scroll to position [496, 0]
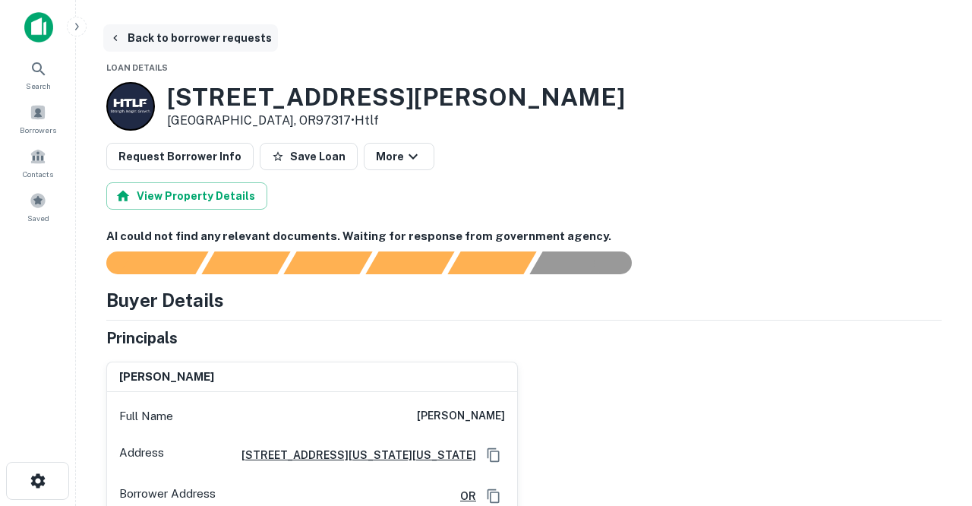
click at [211, 39] on button "Back to borrower requests" at bounding box center [190, 37] width 175 height 27
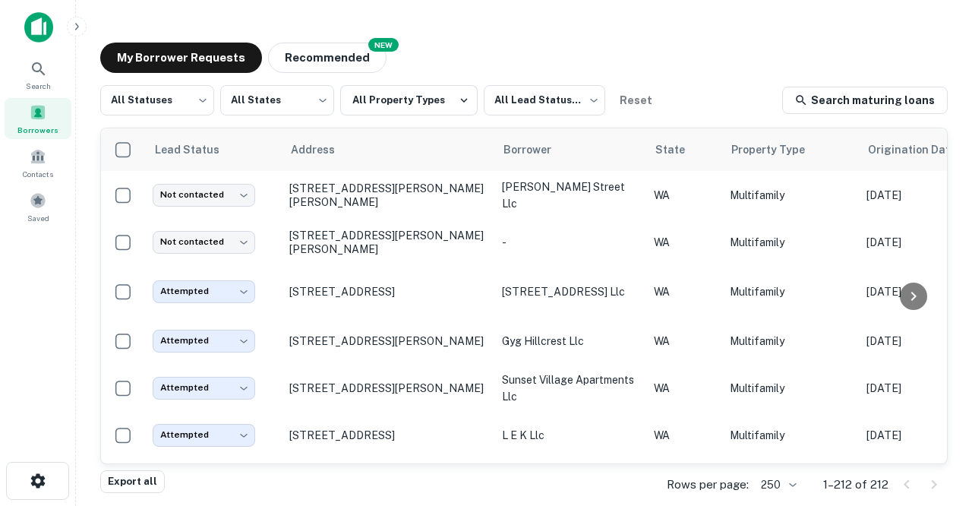
scroll to position [4099, 0]
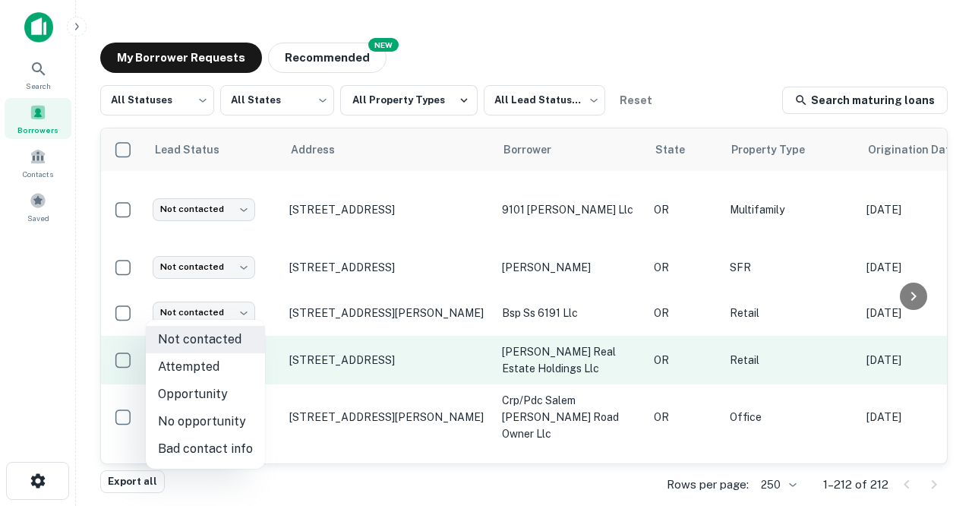
click at [242, 308] on body "Search Borrowers Contacts Saved My Borrower Requests NEW Recommended All Status…" at bounding box center [486, 253] width 972 height 506
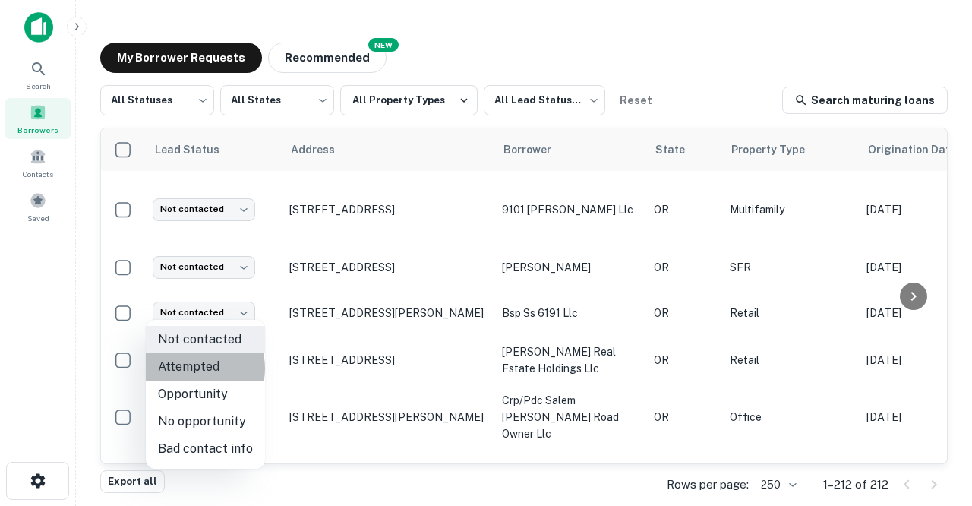
click at [198, 368] on li "Attempted" at bounding box center [205, 366] width 119 height 27
type input "*********"
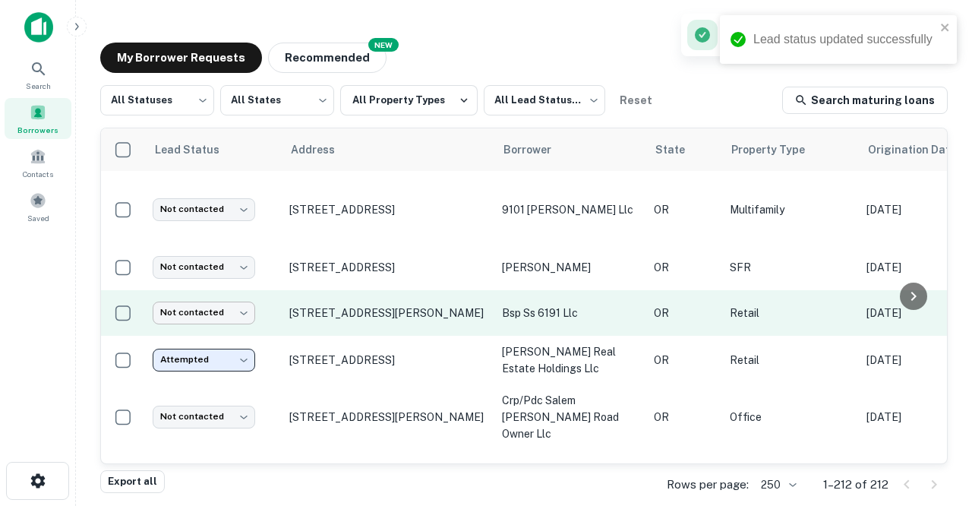
click at [242, 268] on body "Lead status updated successfully Search Borrowers Contacts Saved My Borrower Re…" at bounding box center [486, 253] width 972 height 506
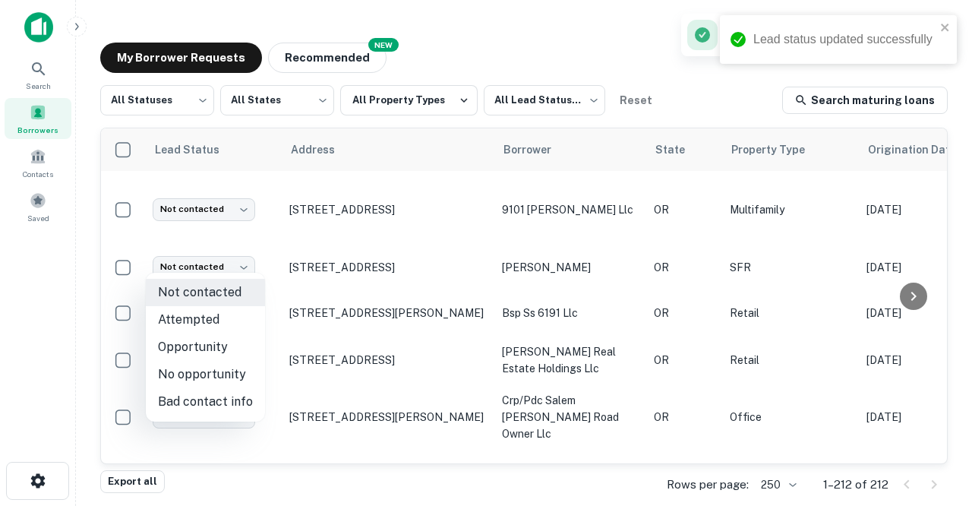
click at [194, 320] on li "Attempted" at bounding box center [205, 319] width 119 height 27
type input "*********"
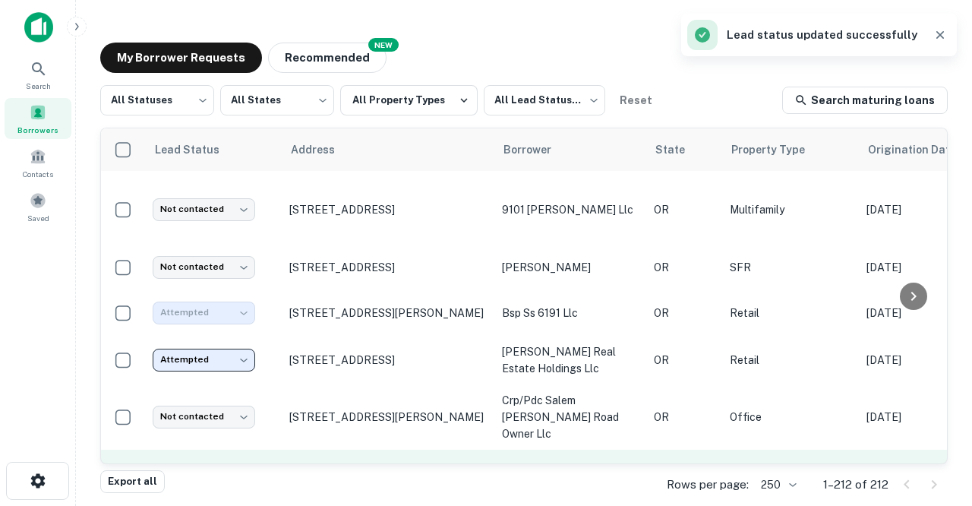
scroll to position [4101, 0]
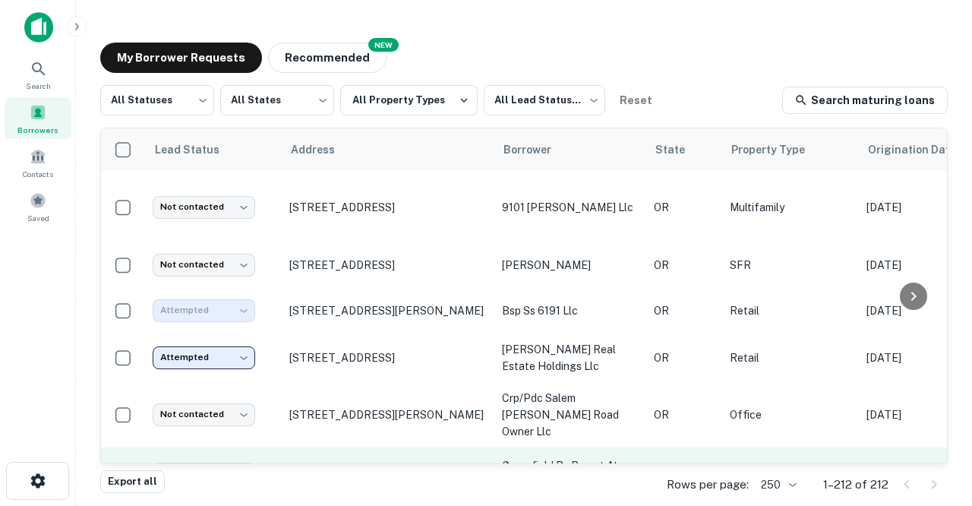
click at [305, 467] on p "[STREET_ADDRESS][PERSON_NAME]" at bounding box center [387, 474] width 197 height 14
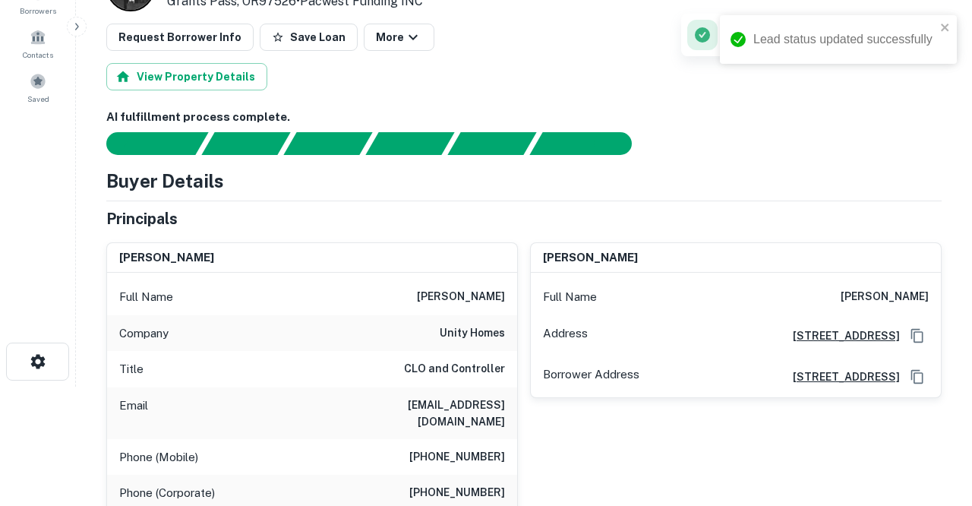
scroll to position [127, 0]
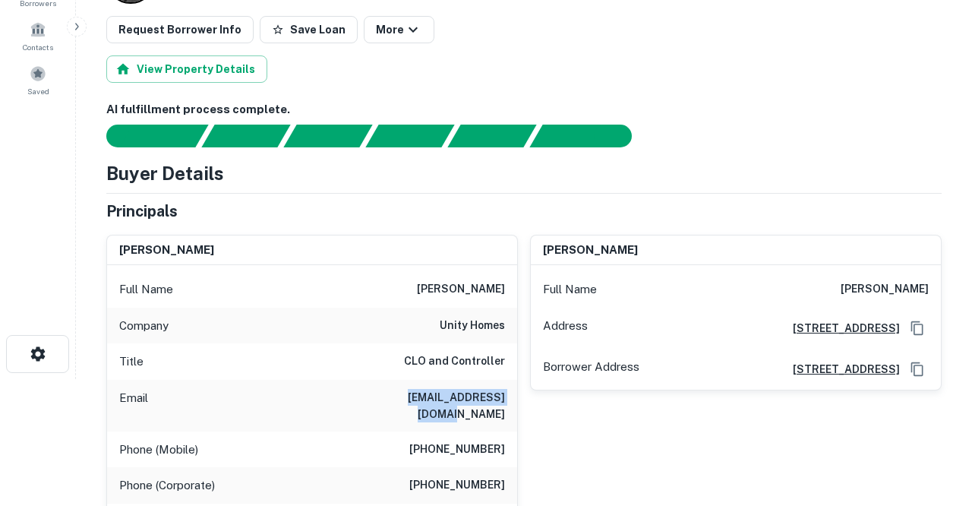
drag, startPoint x: 379, startPoint y: 395, endPoint x: 478, endPoint y: 401, distance: 98.9
click at [478, 401] on div "Email sbrown@unityhomes.org" at bounding box center [312, 406] width 410 height 52
click at [478, 401] on h6 "sbrown@unityhomes.org" at bounding box center [414, 405] width 182 height 33
click at [373, 399] on div "Email sbrown@unityhomes.org" at bounding box center [312, 406] width 410 height 52
drag, startPoint x: 373, startPoint y: 399, endPoint x: 498, endPoint y: 416, distance: 126.5
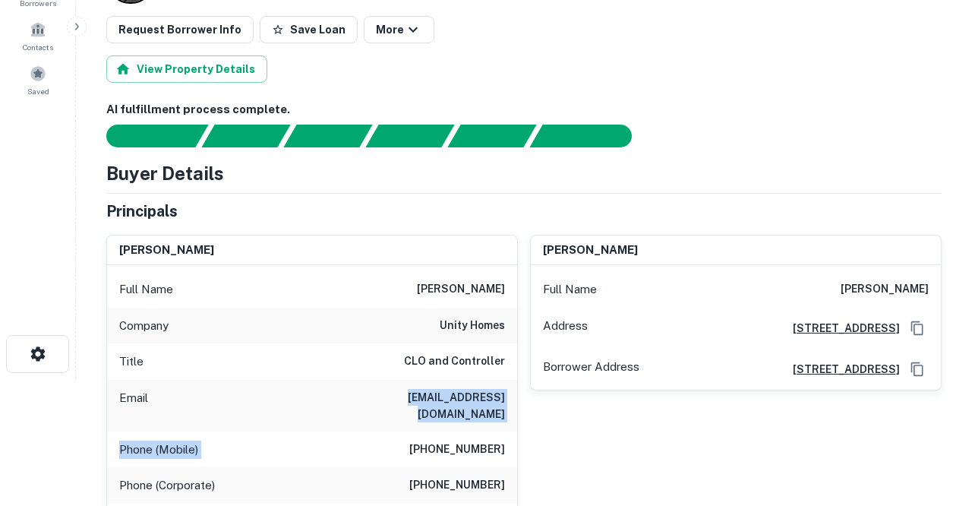
click at [498, 416] on div "Full Name sherry a. brown Company unity homes Title CLO and Controller Email sb…" at bounding box center [312, 425] width 410 height 320
click at [367, 397] on div "Email sbrown@unityhomes.org" at bounding box center [312, 406] width 410 height 52
drag, startPoint x: 371, startPoint y: 396, endPoint x: 453, endPoint y: 402, distance: 82.3
click at [453, 402] on div "Email sbrown@unityhomes.org" at bounding box center [312, 406] width 410 height 52
drag, startPoint x: 379, startPoint y: 398, endPoint x: 505, endPoint y: 402, distance: 126.1
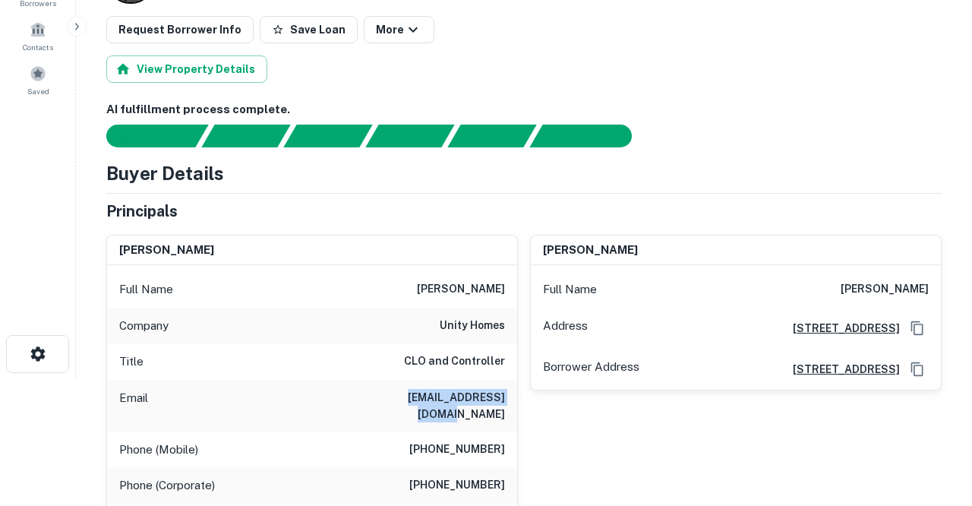
click at [505, 402] on div "Email sbrown@unityhomes.org" at bounding box center [312, 406] width 410 height 52
copy h6 "sbrown@unityhomes.org"
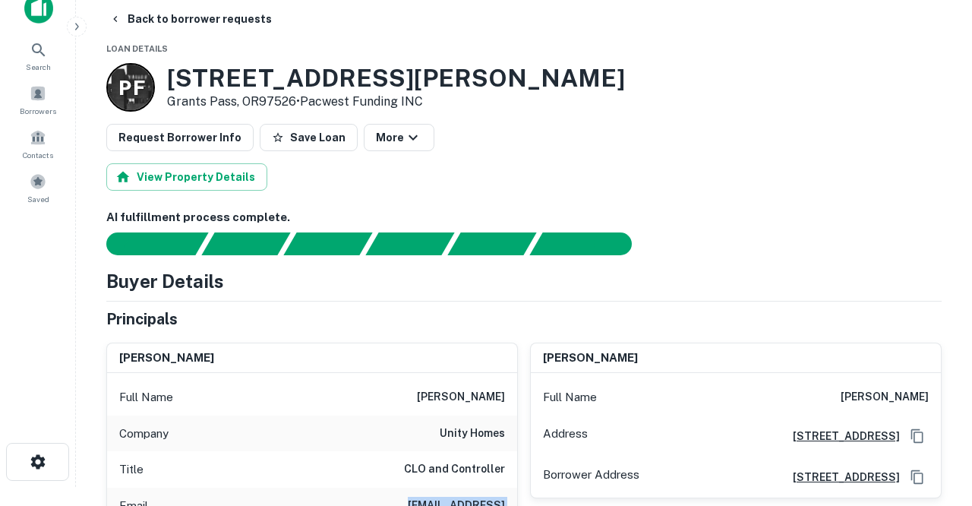
scroll to position [0, 0]
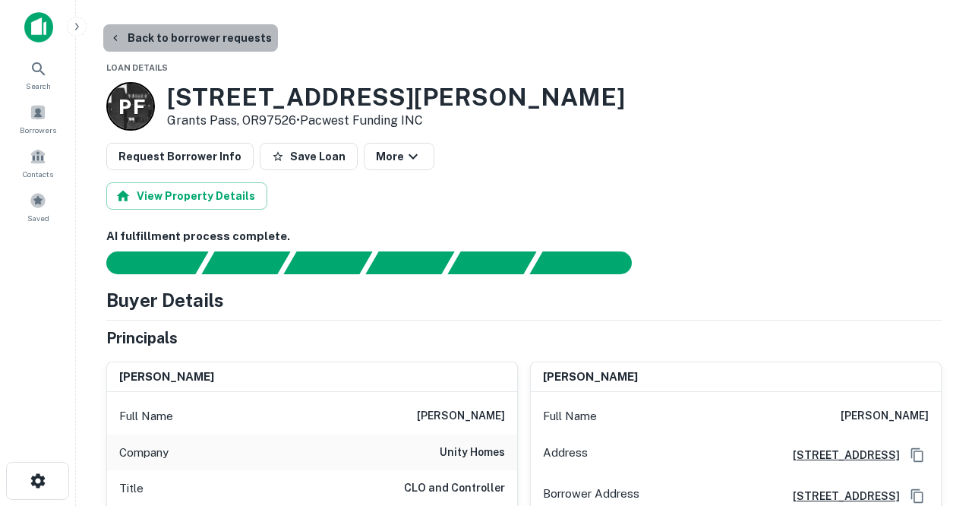
click at [210, 39] on button "Back to borrower requests" at bounding box center [190, 37] width 175 height 27
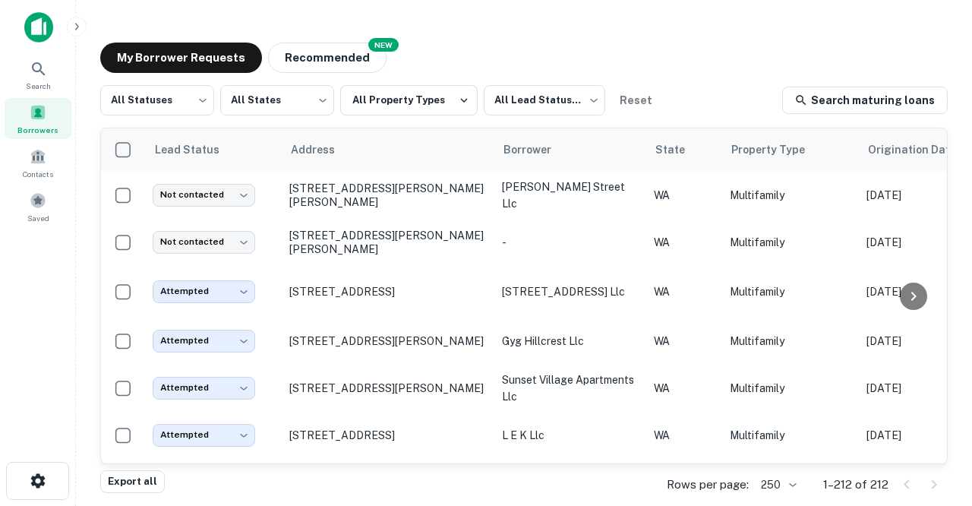
scroll to position [4101, 0]
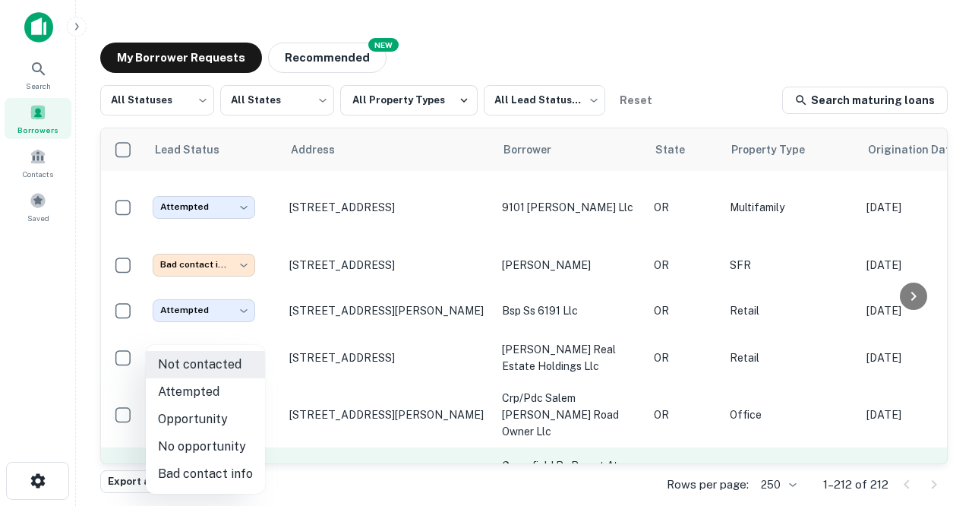
click at [247, 407] on body "Search Borrowers Contacts Saved My Borrower Requests NEW Recommended All Status…" at bounding box center [486, 253] width 972 height 506
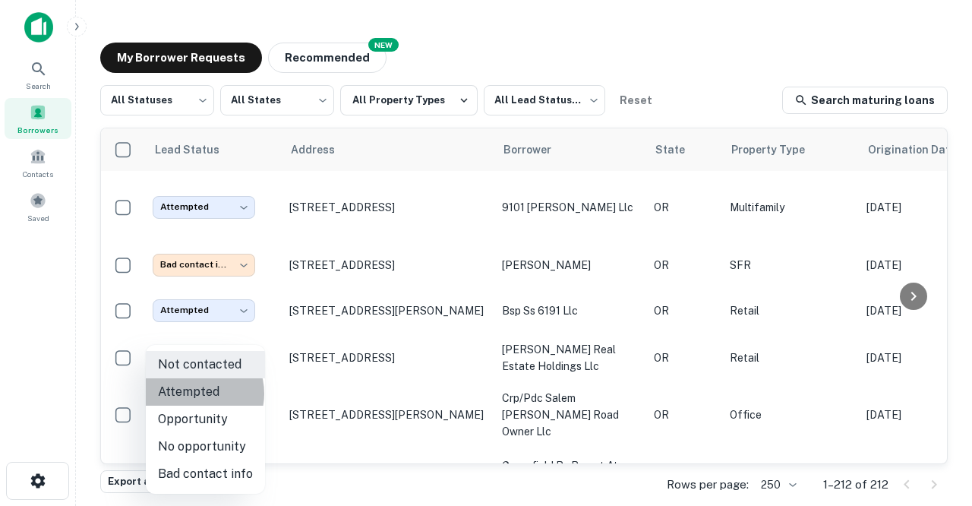
click at [195, 393] on li "Attempted" at bounding box center [205, 391] width 119 height 27
type input "*********"
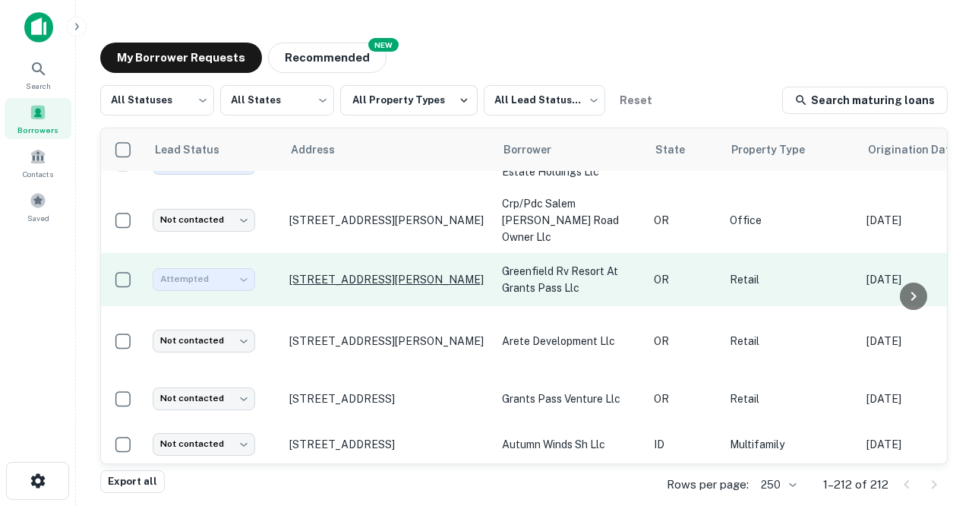
scroll to position [4297, 0]
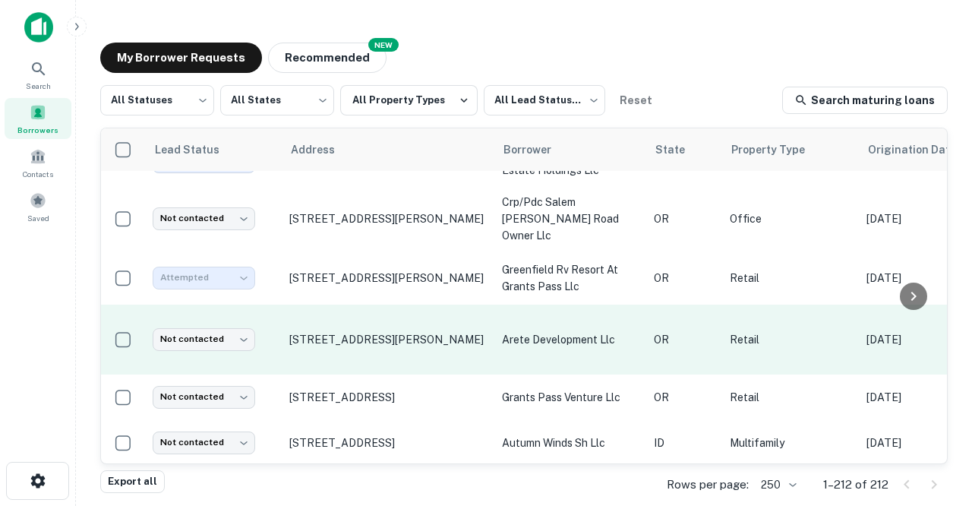
click at [356, 304] on td "3443 Hutton St Springfield, OR97477" at bounding box center [388, 339] width 213 height 70
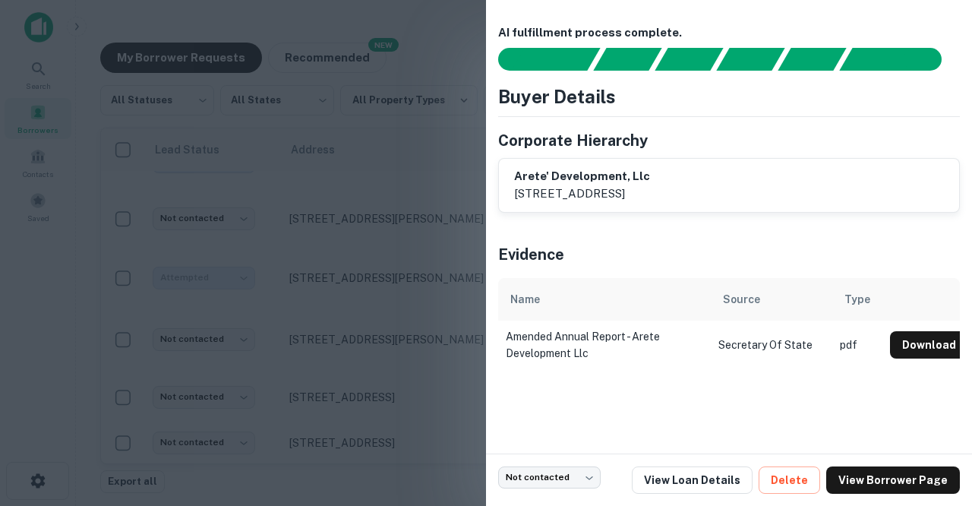
click at [356, 279] on div at bounding box center [486, 253] width 972 height 506
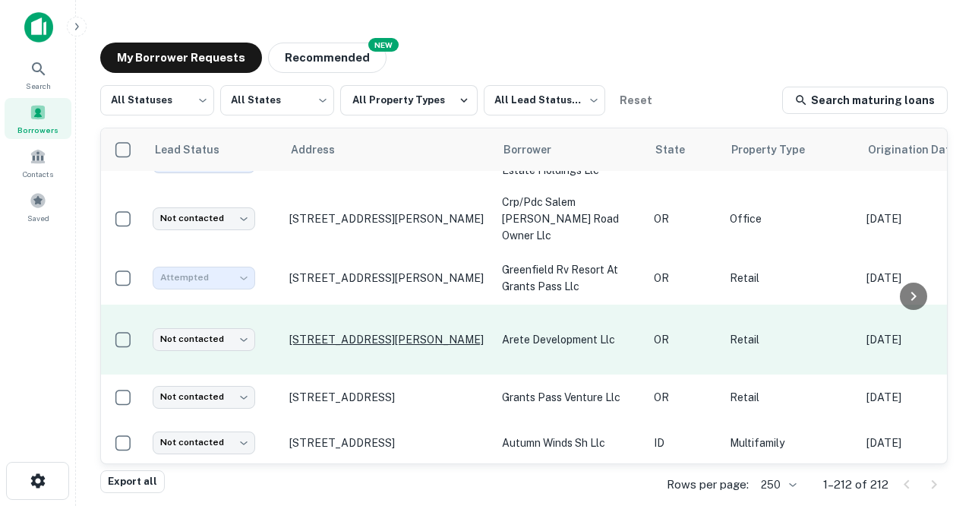
click at [348, 333] on p "3443 Hutton St Springfield, OR97477" at bounding box center [387, 340] width 197 height 14
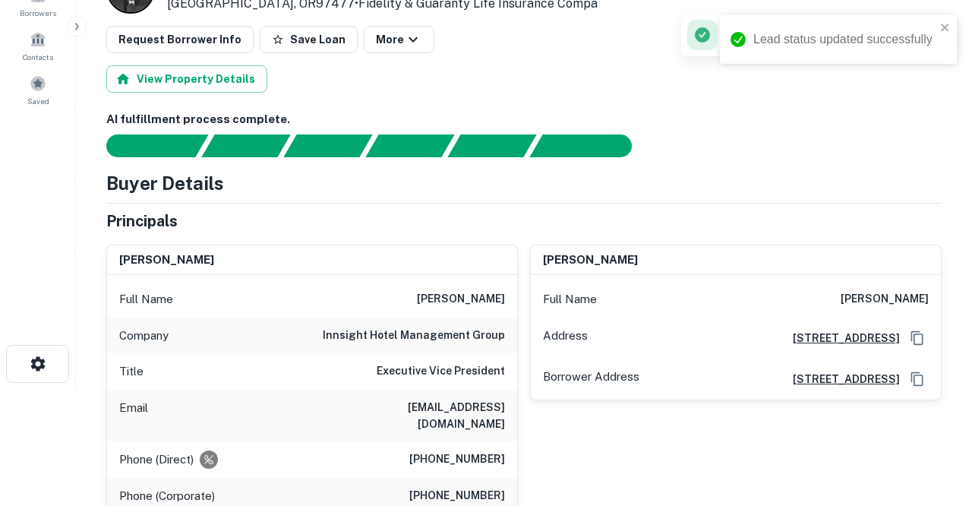
scroll to position [118, 0]
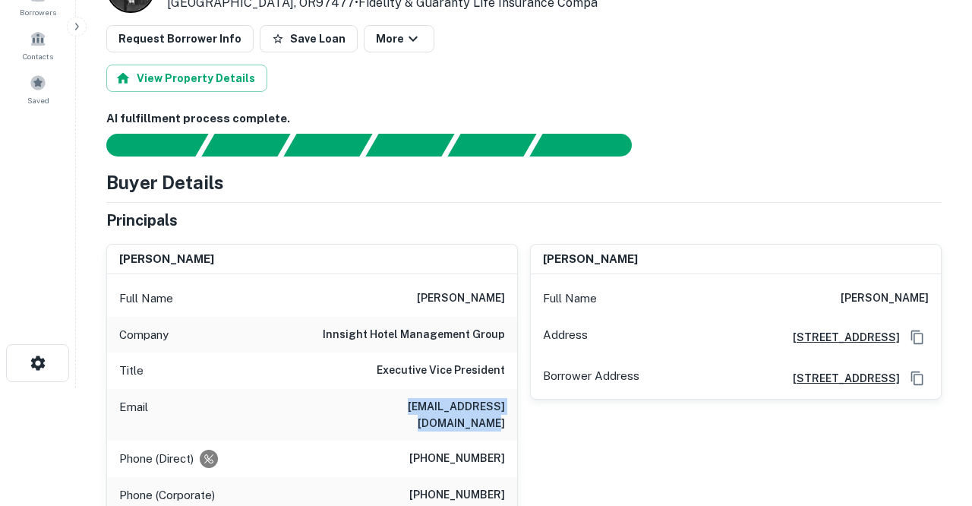
drag, startPoint x: 347, startPoint y: 405, endPoint x: 484, endPoint y: 410, distance: 136.8
click at [484, 410] on div "Email pmcshane@innsighthotels.com" at bounding box center [312, 415] width 410 height 52
copy h6 "pmcshane@innsighthotels.com"
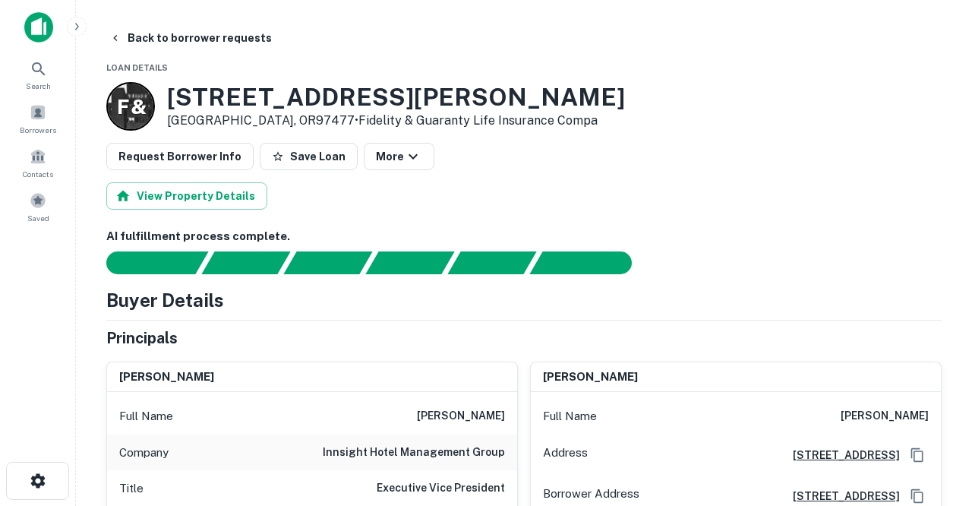
scroll to position [0, 0]
click at [175, 36] on button "Back to borrower requests" at bounding box center [190, 37] width 175 height 27
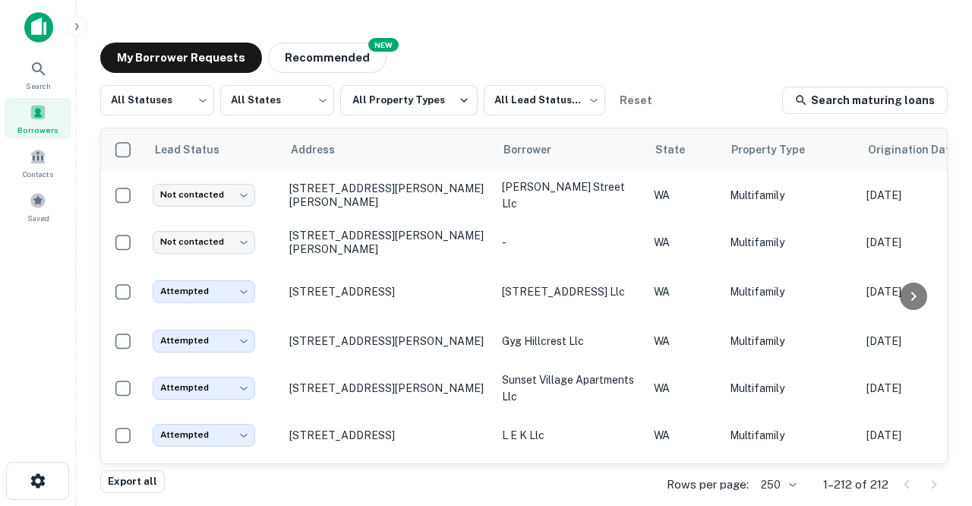
scroll to position [4297, 0]
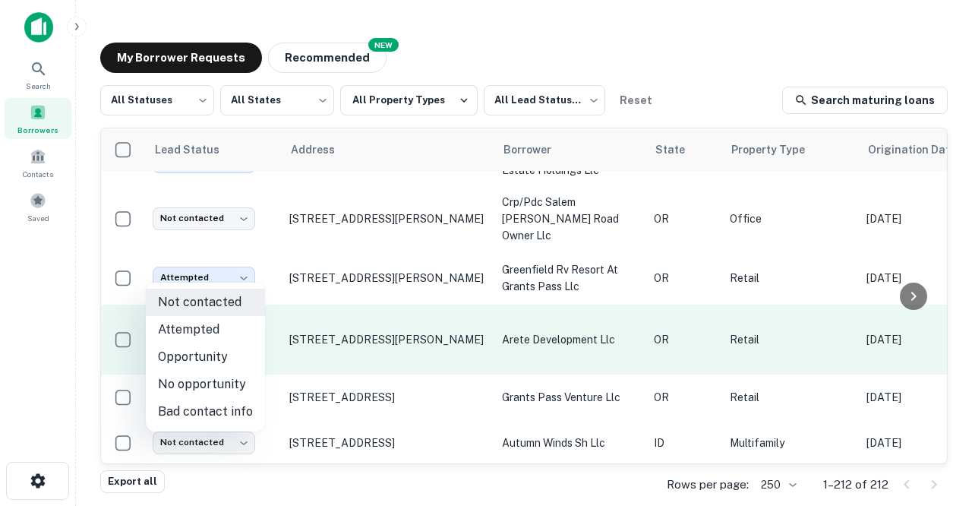
click at [247, 268] on body "Search Borrowers Contacts Saved My Borrower Requests NEW Recommended All Status…" at bounding box center [486, 253] width 972 height 506
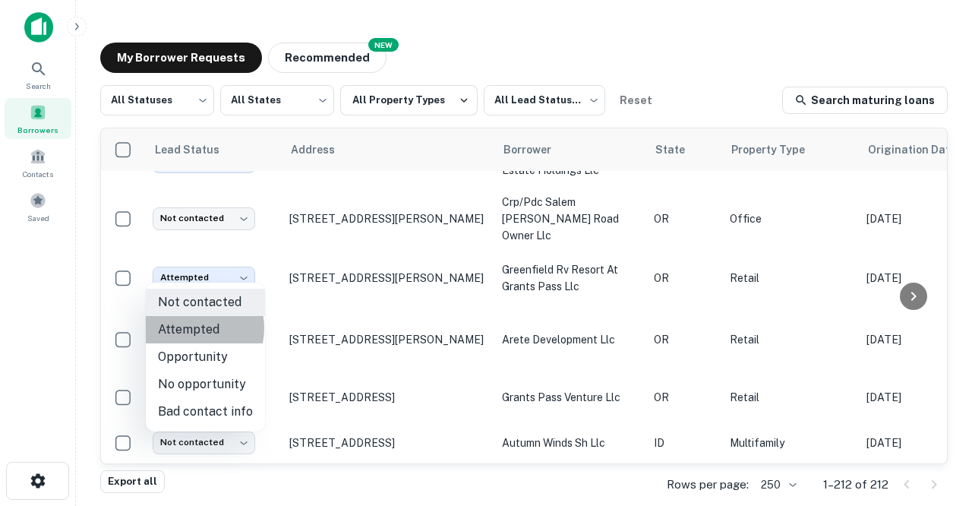
click at [188, 328] on li "Attempted" at bounding box center [205, 329] width 119 height 27
type input "*********"
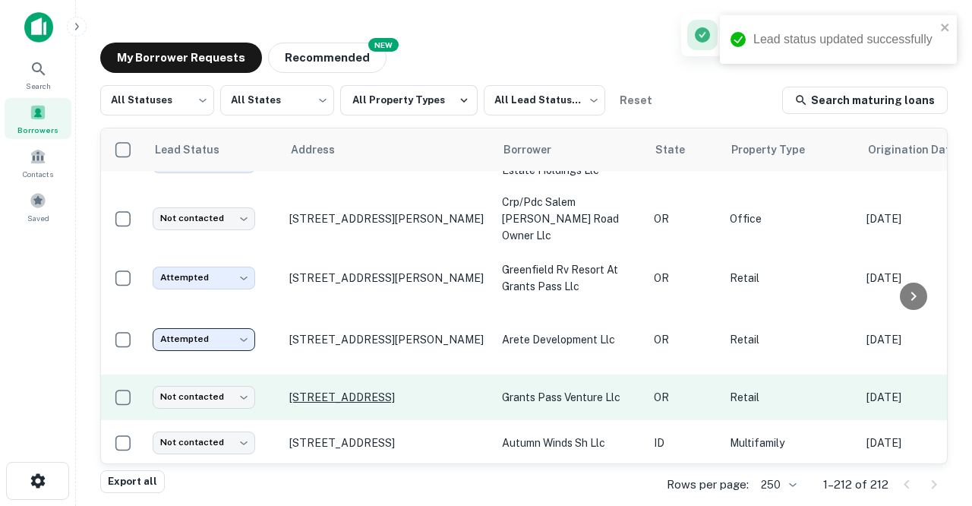
click at [308, 390] on p "1160 Ne E St Grants Pass, OR97526" at bounding box center [387, 397] width 197 height 14
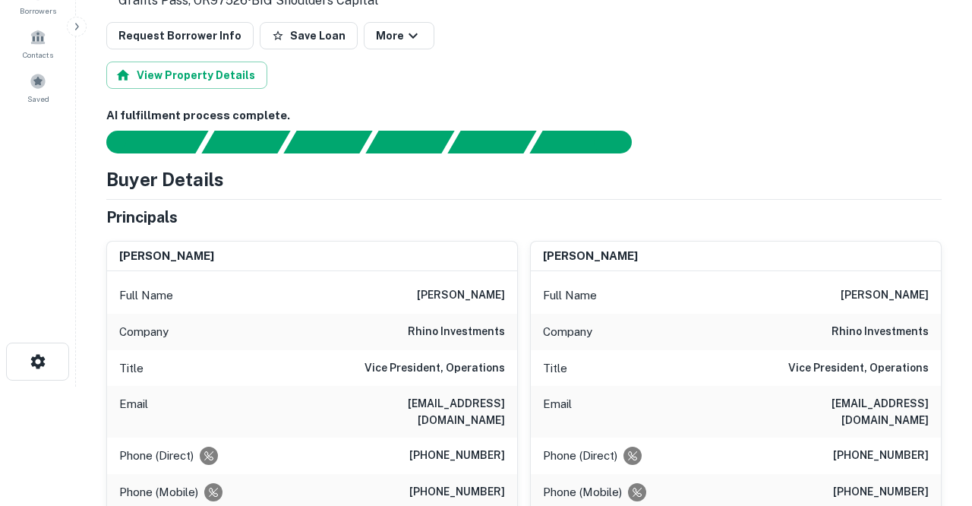
scroll to position [124, 0]
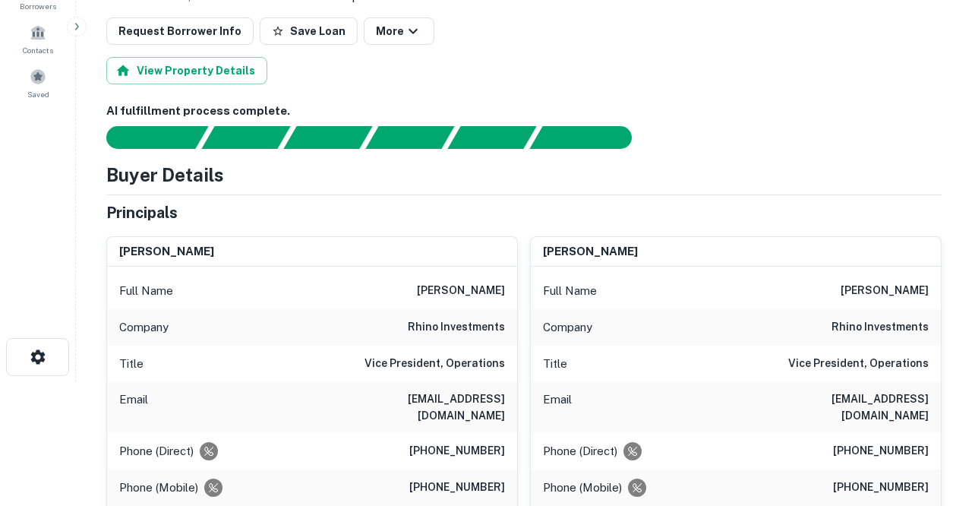
drag, startPoint x: 323, startPoint y: 399, endPoint x: 505, endPoint y: 402, distance: 182.2
click at [505, 402] on div "Email becca@rhinoinvestmentsgroup.com" at bounding box center [312, 407] width 410 height 52
copy h6 "becca@rhinoinvestmentsgroup.com"
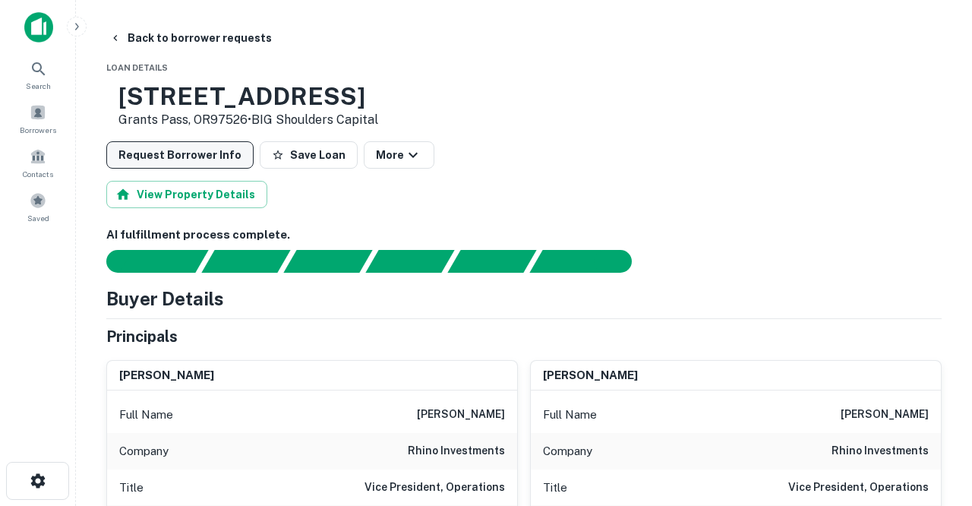
scroll to position [0, 0]
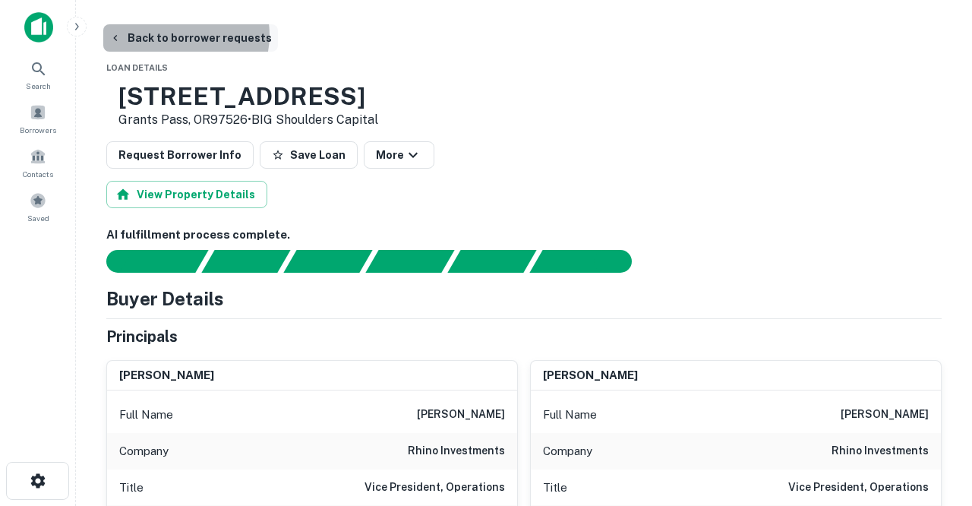
click at [178, 35] on button "Back to borrower requests" at bounding box center [190, 37] width 175 height 27
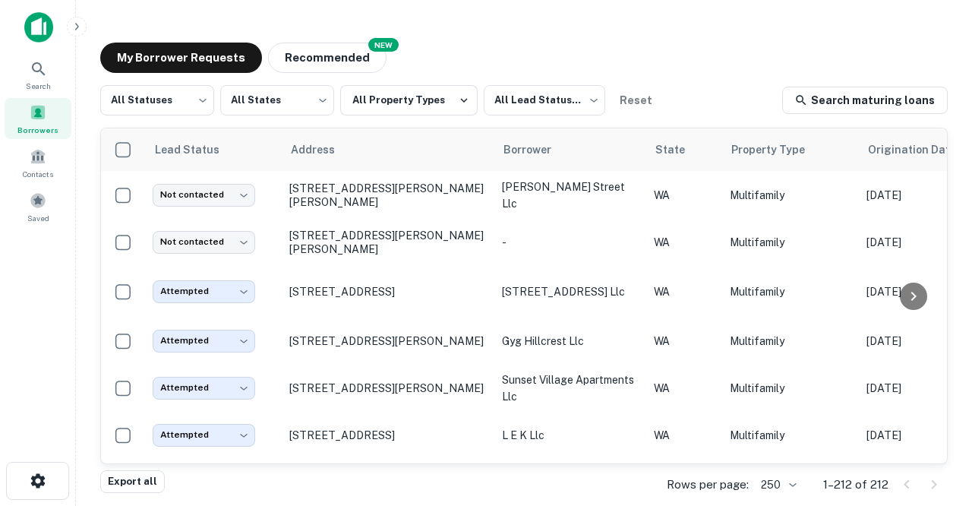
scroll to position [4297, 0]
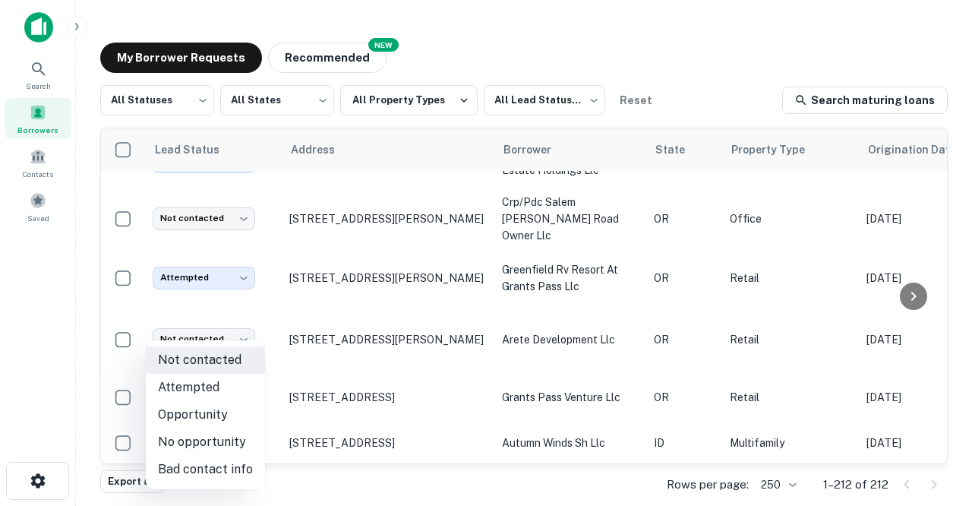
click at [243, 331] on body "Search Borrowers Contacts Saved My Borrower Requests NEW Recommended All Status…" at bounding box center [486, 253] width 972 height 506
click at [188, 384] on li "Attempted" at bounding box center [205, 387] width 119 height 27
type input "*********"
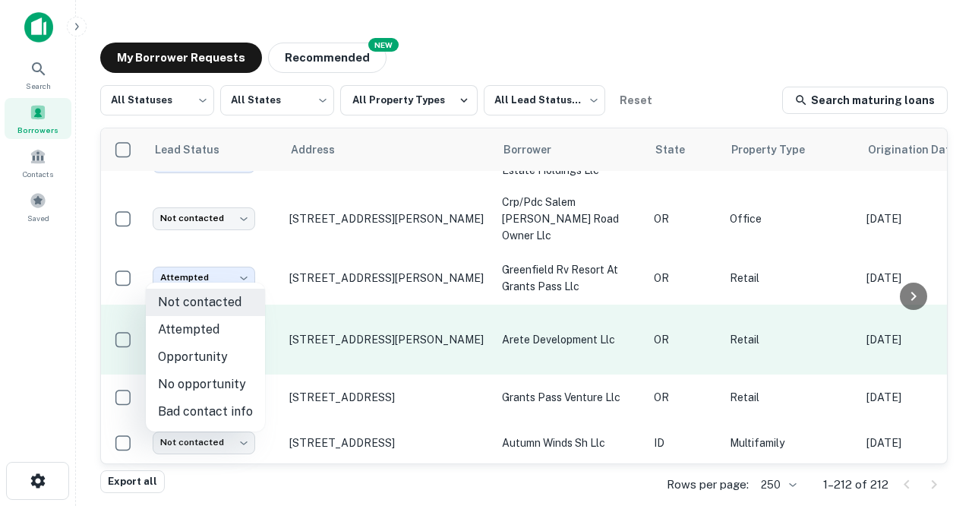
click at [244, 270] on body "Search Borrowers Contacts Saved My Borrower Requests NEW Recommended All Status…" at bounding box center [486, 253] width 972 height 506
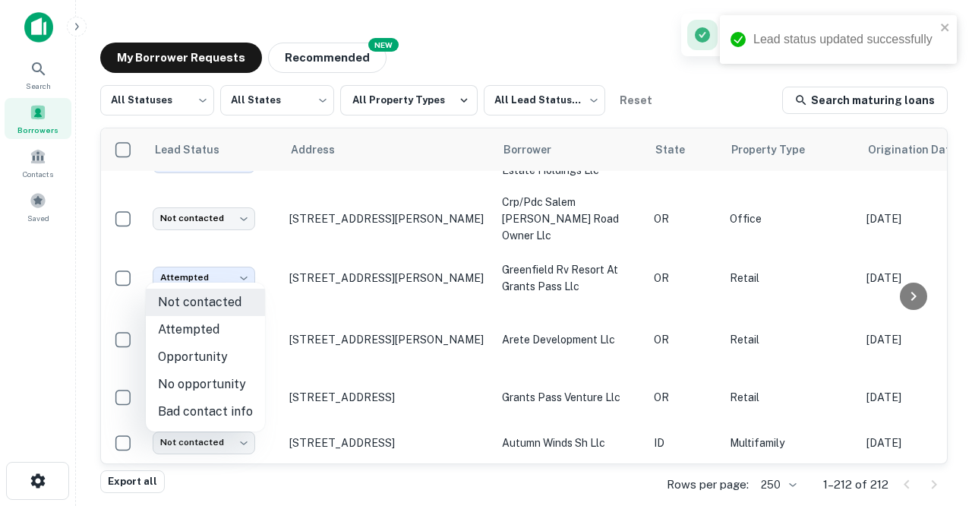
click at [178, 332] on li "Attempted" at bounding box center [205, 329] width 119 height 27
type input "*********"
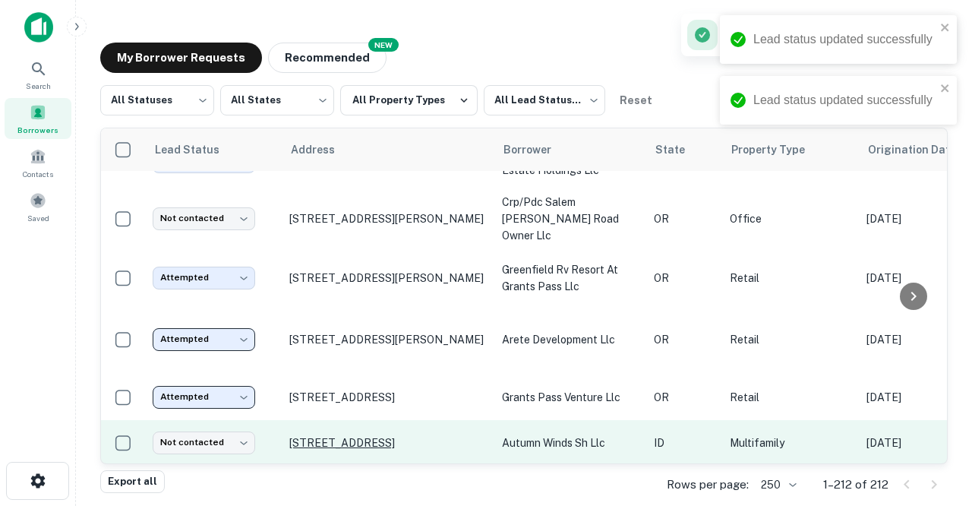
click at [311, 436] on p "160 W 5th S Rexburg, ID83440" at bounding box center [387, 443] width 197 height 14
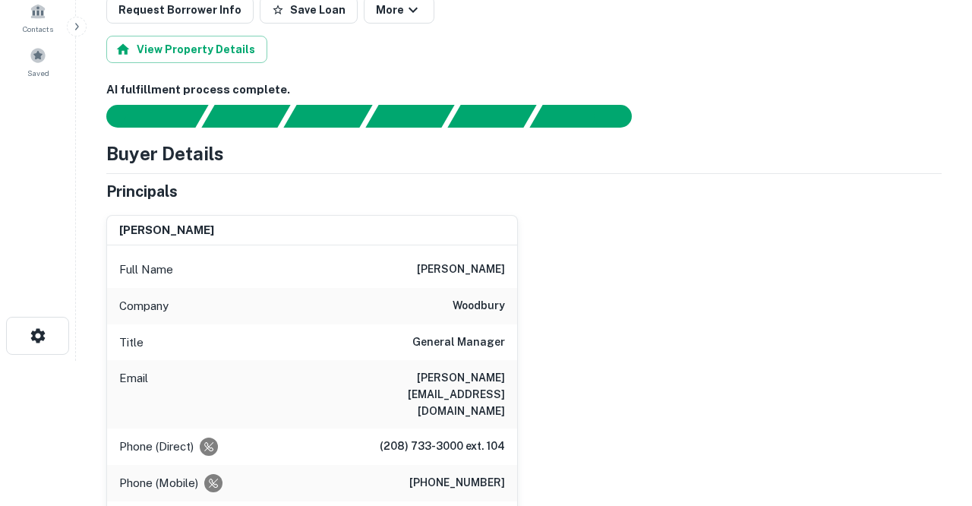
scroll to position [150, 0]
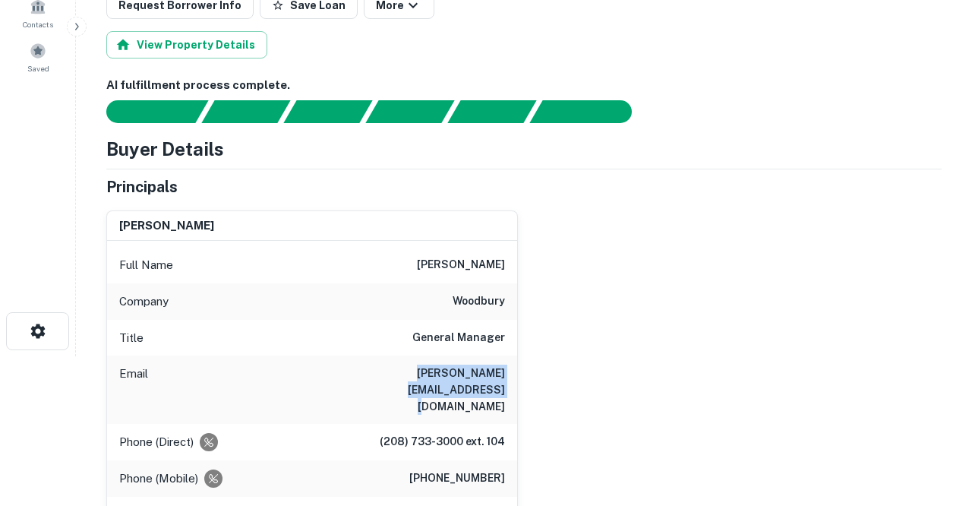
drag, startPoint x: 333, startPoint y: 370, endPoint x: 495, endPoint y: 378, distance: 162.7
click at [495, 378] on div "Email trevor.white@woodburycorp.com" at bounding box center [312, 389] width 410 height 68
click at [495, 378] on h6 "trevor.white@woodburycorp.com" at bounding box center [414, 389] width 182 height 50
click at [334, 372] on div "Email trevor.white@woodburycorp.com" at bounding box center [312, 389] width 410 height 68
drag, startPoint x: 334, startPoint y: 372, endPoint x: 474, endPoint y: 377, distance: 139.8
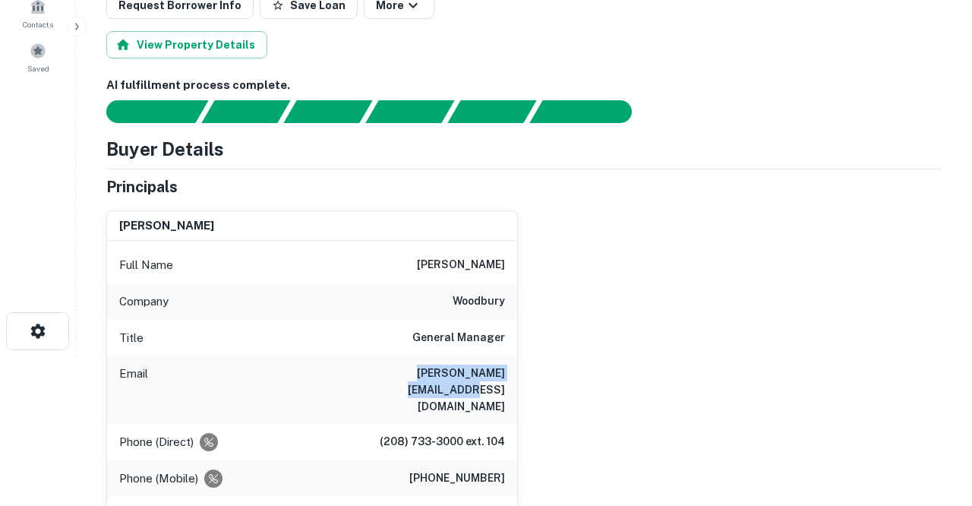
click at [474, 377] on div "Email trevor.white@woodburycorp.com" at bounding box center [312, 389] width 410 height 68
click at [322, 375] on div "Email trevor.white@woodburycorp.com" at bounding box center [312, 389] width 410 height 68
drag, startPoint x: 336, startPoint y: 373, endPoint x: 505, endPoint y: 380, distance: 168.7
click at [505, 380] on div "Email trevor.white@woodburycorp.com" at bounding box center [312, 389] width 410 height 68
copy h6 "trevor.white@woodburycorp.com"
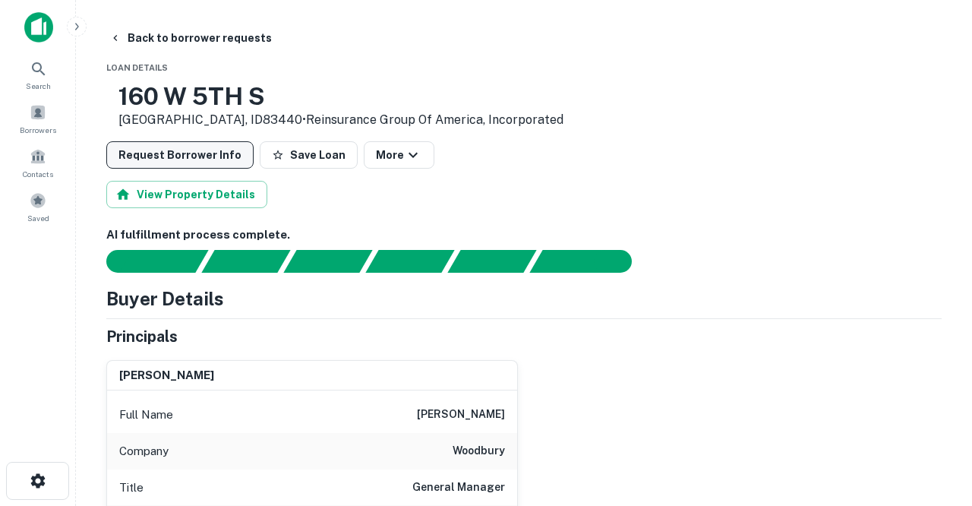
scroll to position [0, 0]
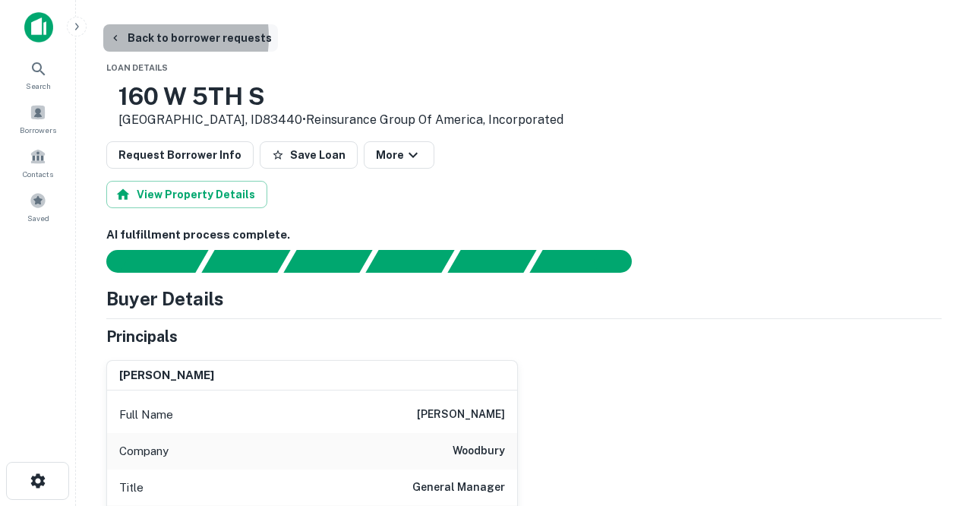
click at [145, 37] on button "Back to borrower requests" at bounding box center [190, 37] width 175 height 27
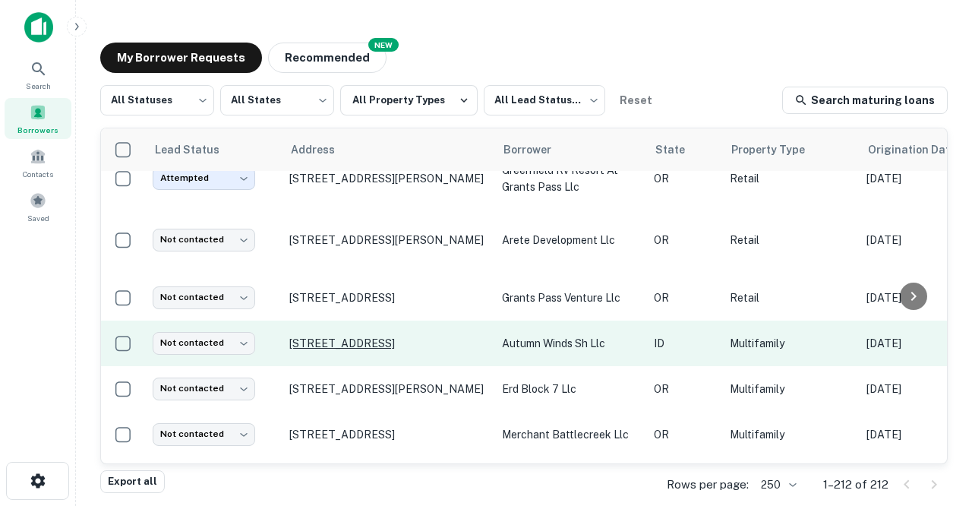
scroll to position [4398, 0]
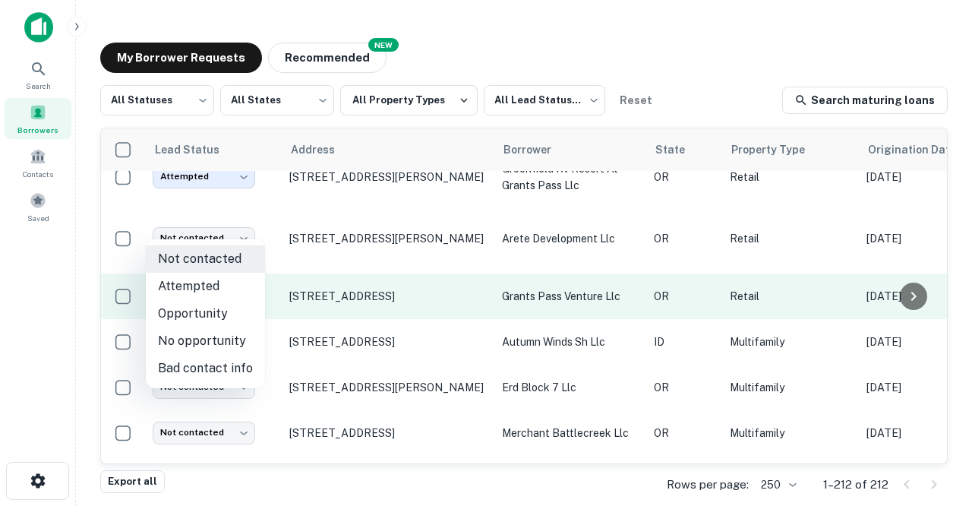
click at [243, 227] on body "Search Borrowers Contacts Saved My Borrower Requests NEW Recommended All Status…" at bounding box center [486, 253] width 972 height 506
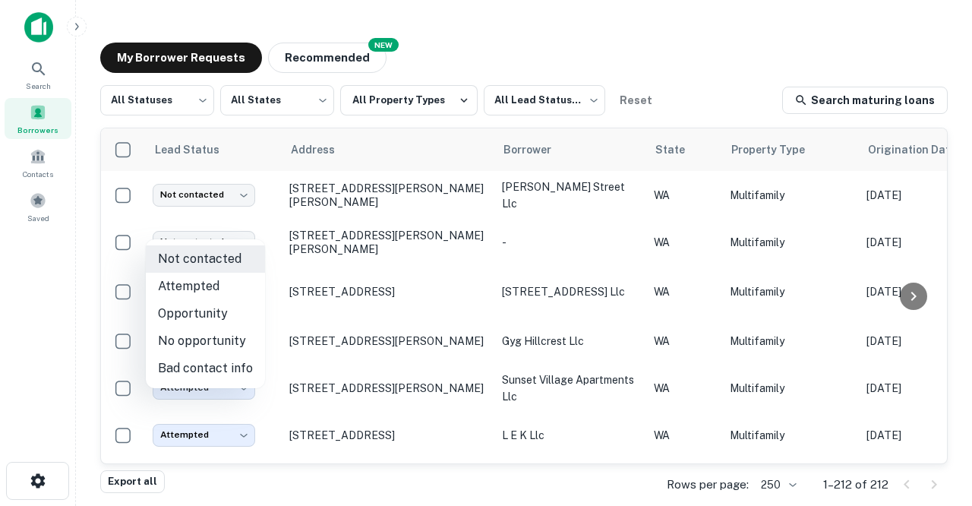
click at [204, 284] on li "Attempted" at bounding box center [205, 286] width 119 height 27
type input "*********"
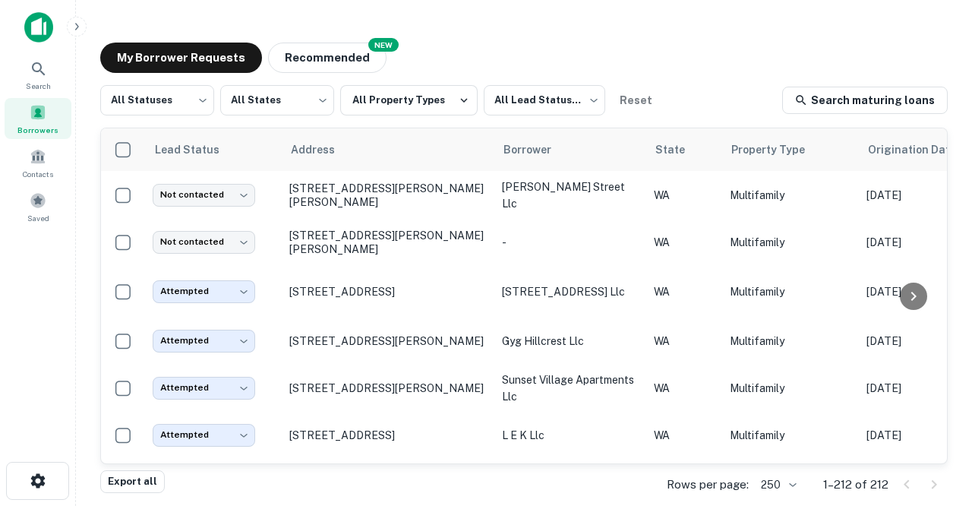
scroll to position [4398, 0]
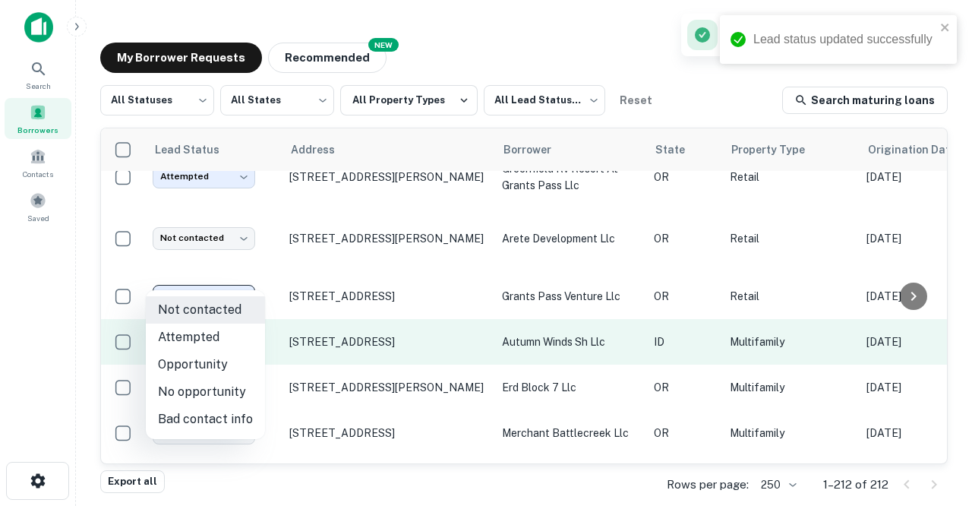
click at [246, 281] on body "Lead status updated successfully Search Borrowers Contacts Saved My Borrower Re…" at bounding box center [486, 253] width 972 height 506
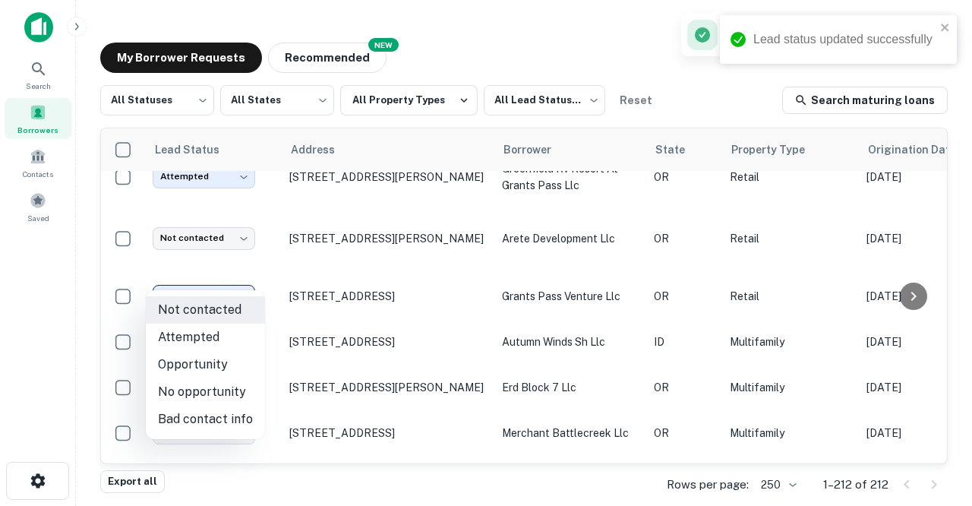
click at [183, 334] on li "Attempted" at bounding box center [205, 336] width 119 height 27
type input "*********"
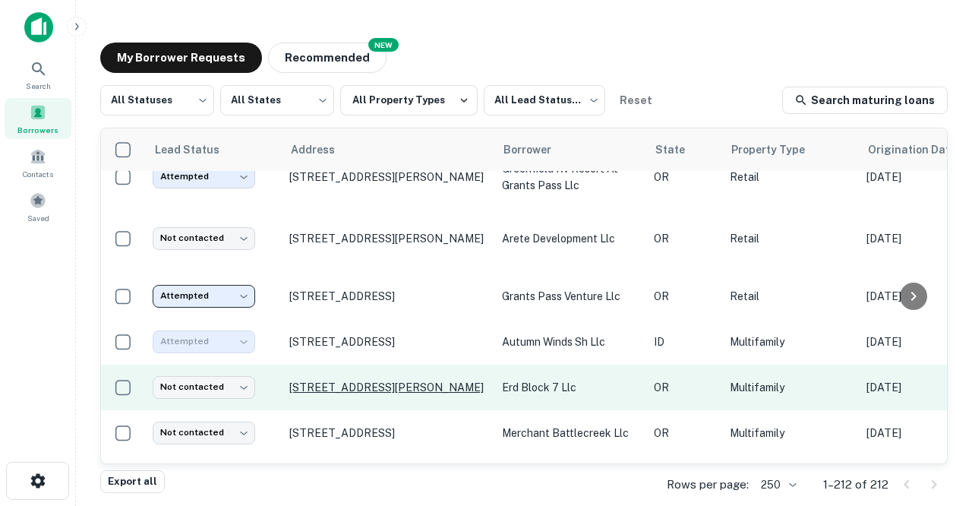
click at [324, 380] on p "[STREET_ADDRESS][PERSON_NAME]" at bounding box center [387, 387] width 197 height 14
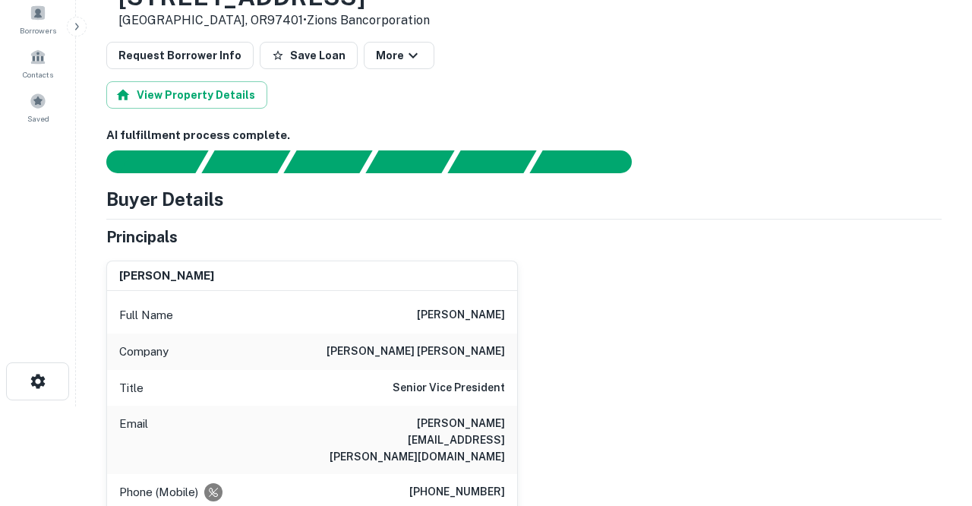
scroll to position [110, 0]
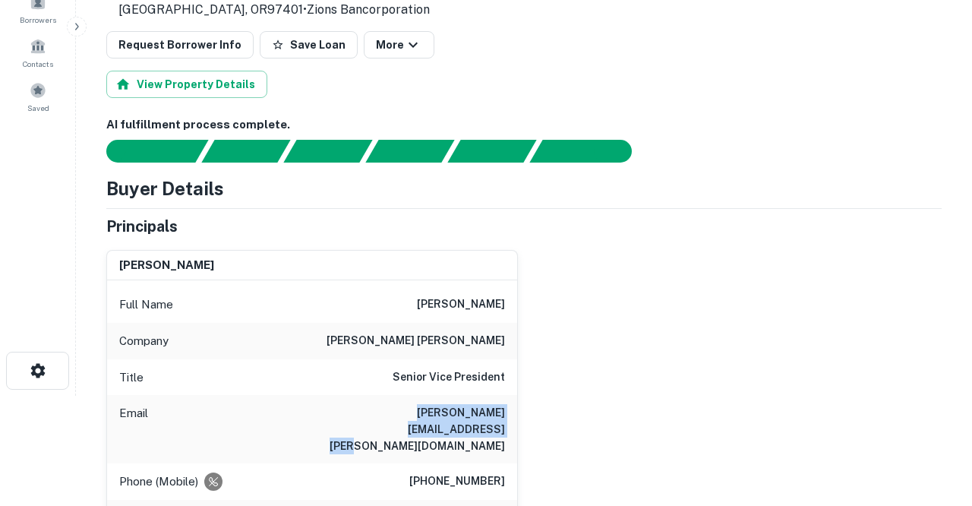
drag, startPoint x: 318, startPoint y: 415, endPoint x: 506, endPoint y: 433, distance: 188.4
click at [506, 433] on div "Email matthew.burton@douglasemmett.com" at bounding box center [312, 429] width 410 height 68
copy h6 "matthew.burton@douglasemmett.com"
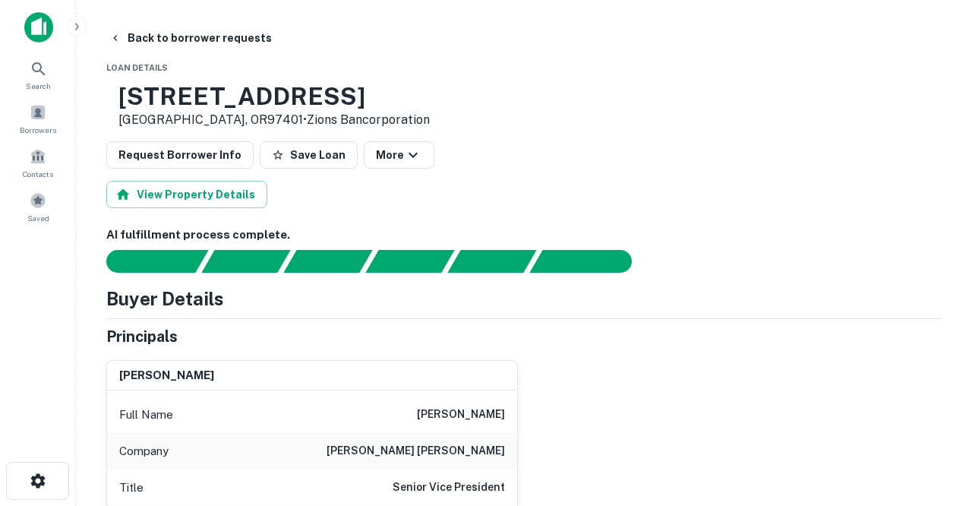
scroll to position [0, 0]
click at [186, 37] on button "Back to borrower requests" at bounding box center [190, 37] width 175 height 27
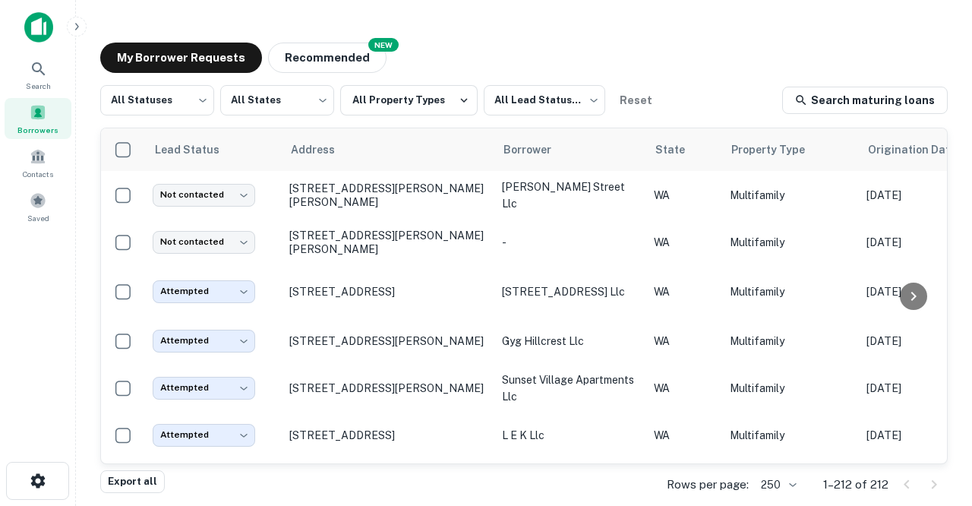
scroll to position [4398, 0]
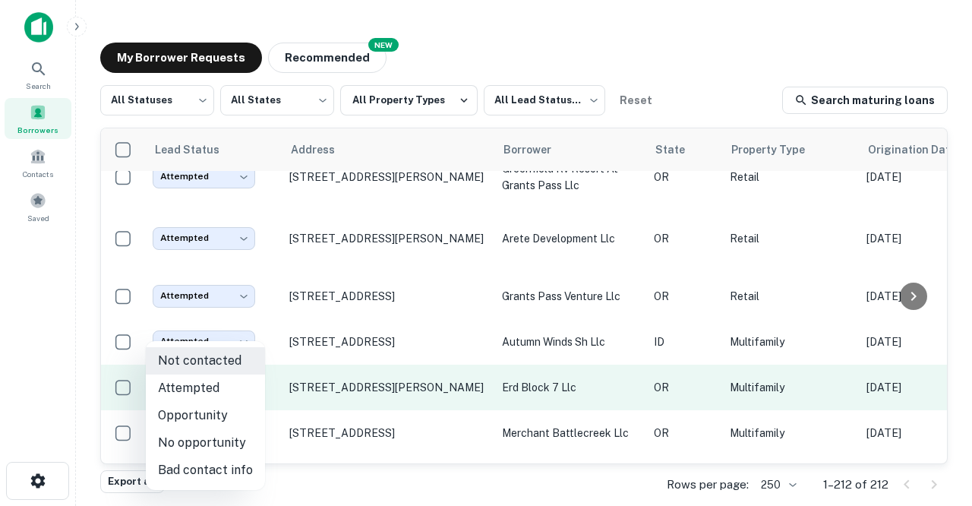
click at [249, 332] on body "Search Borrowers Contacts Saved My Borrower Requests NEW Recommended All Status…" at bounding box center [486, 253] width 972 height 506
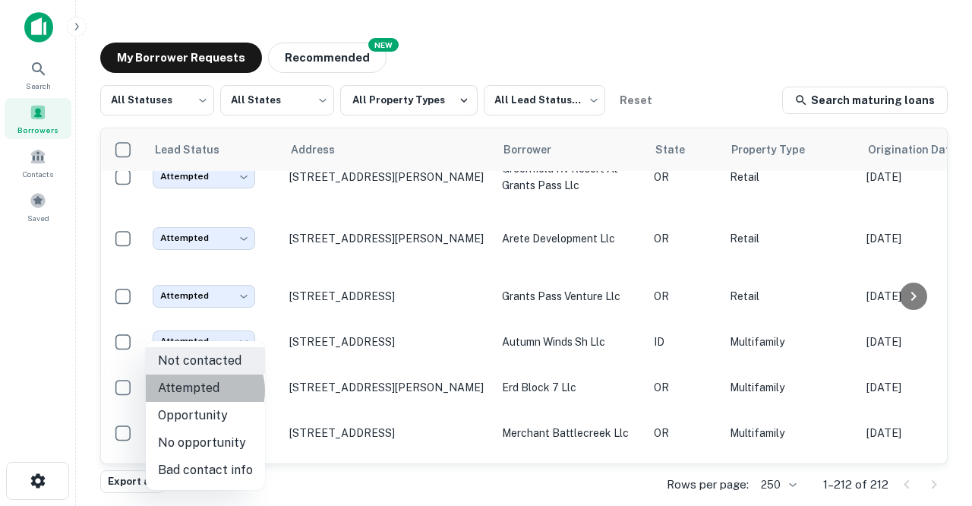
click at [202, 390] on li "Attempted" at bounding box center [205, 387] width 119 height 27
type input "*********"
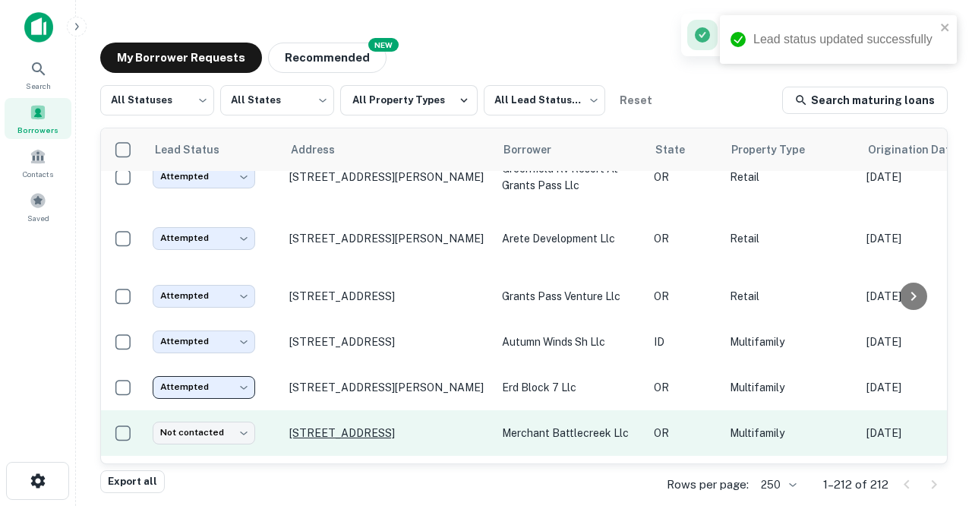
click at [320, 426] on p "[STREET_ADDRESS]" at bounding box center [387, 433] width 197 height 14
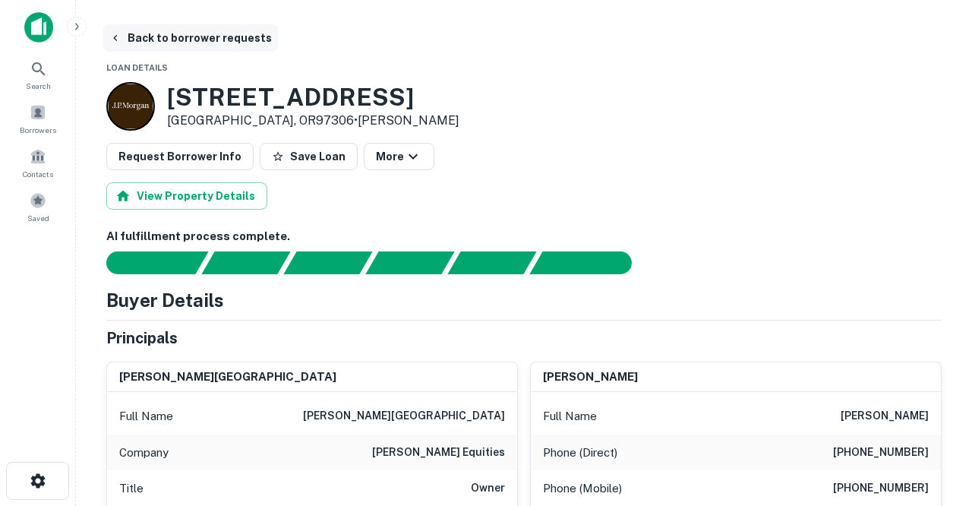
click at [185, 36] on button "Back to borrower requests" at bounding box center [190, 37] width 175 height 27
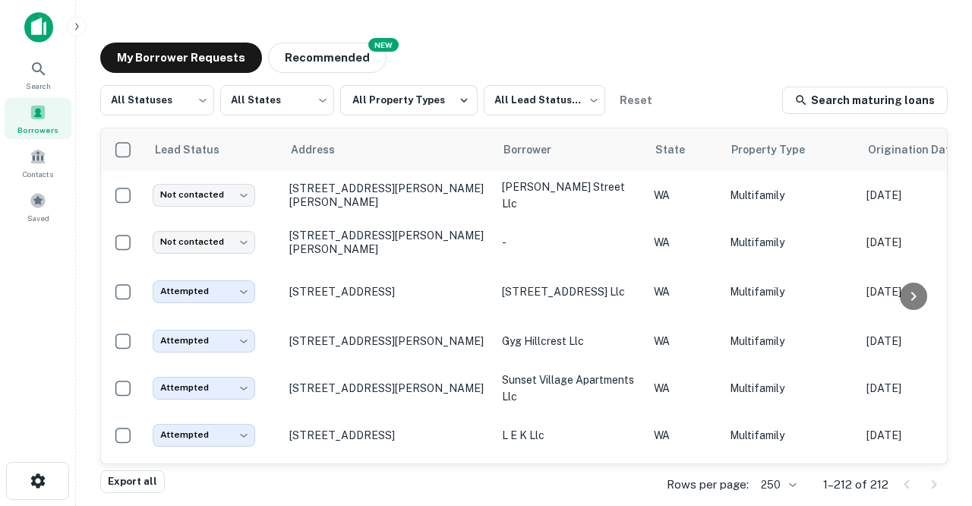
scroll to position [4398, 0]
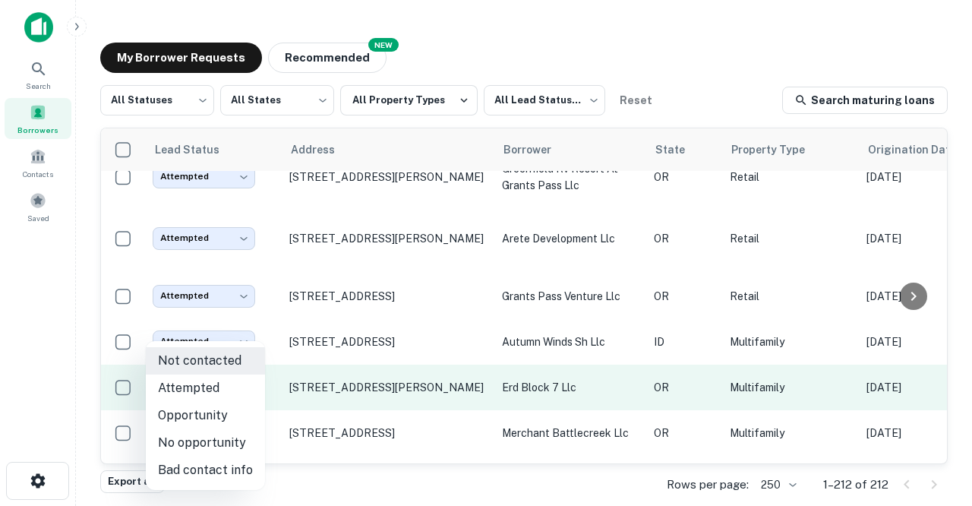
click at [242, 333] on body "Search Borrowers Contacts Saved My Borrower Requests NEW Recommended All Status…" at bounding box center [486, 253] width 972 height 506
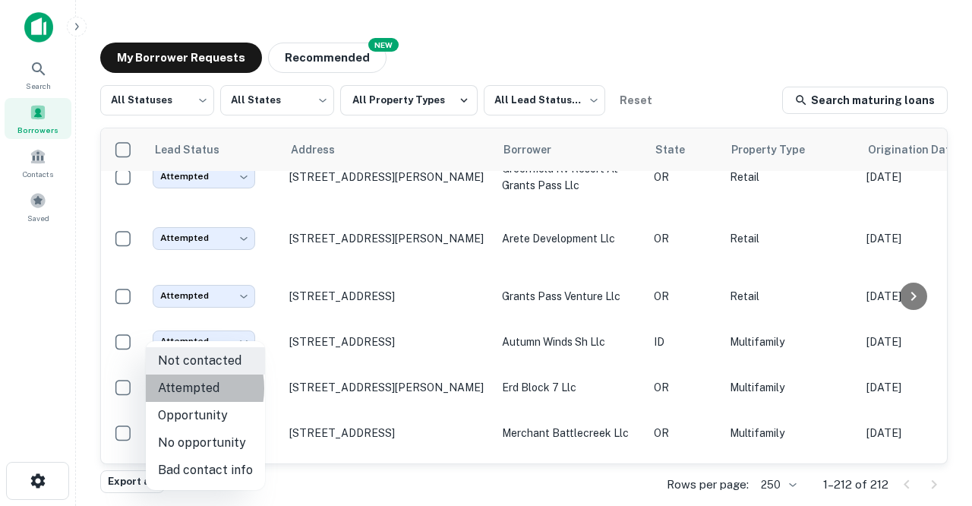
click at [179, 388] on li "Attempted" at bounding box center [205, 387] width 119 height 27
type input "*********"
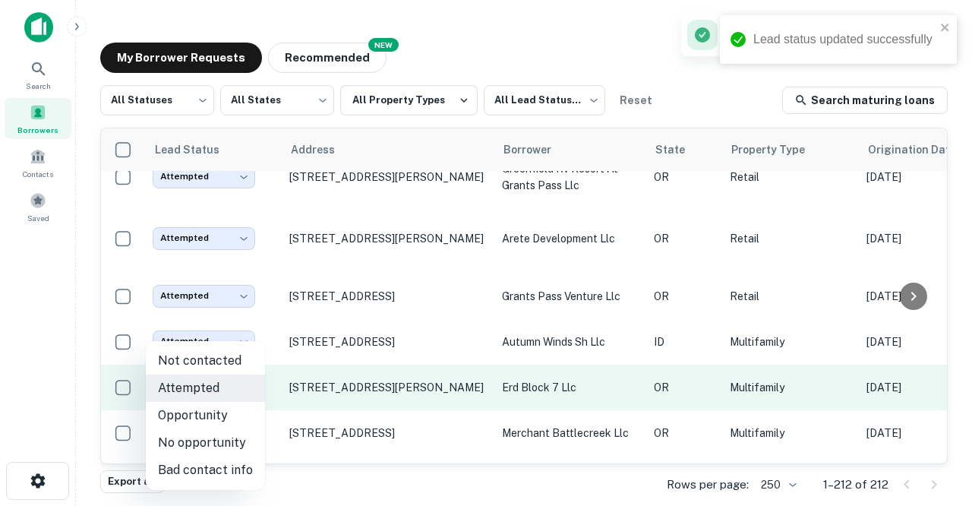
click at [244, 332] on body "Lead status updated successfully Search Borrowers Contacts Saved My Borrower Re…" at bounding box center [486, 253] width 972 height 506
click at [244, 332] on div at bounding box center [486, 253] width 972 height 506
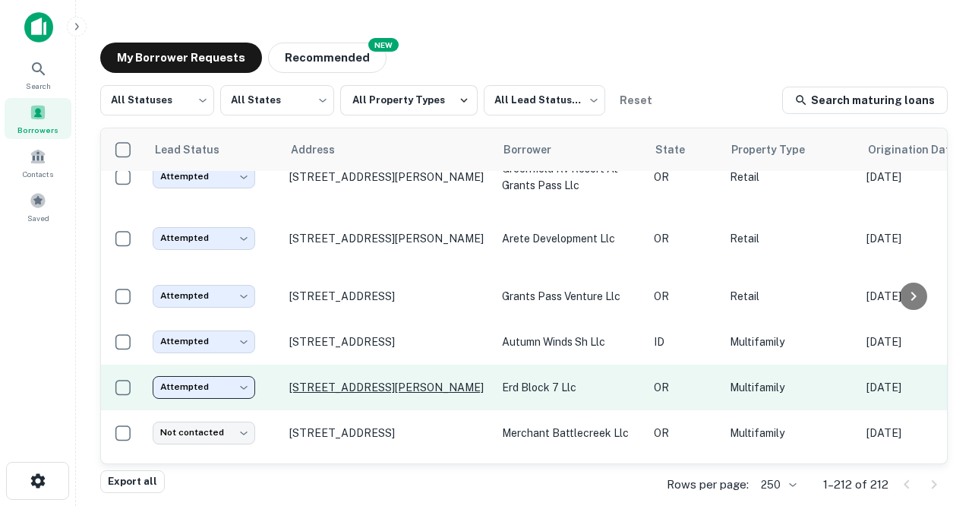
click at [311, 380] on p "500 Ferry St Eugene, OR97401" at bounding box center [387, 387] width 197 height 14
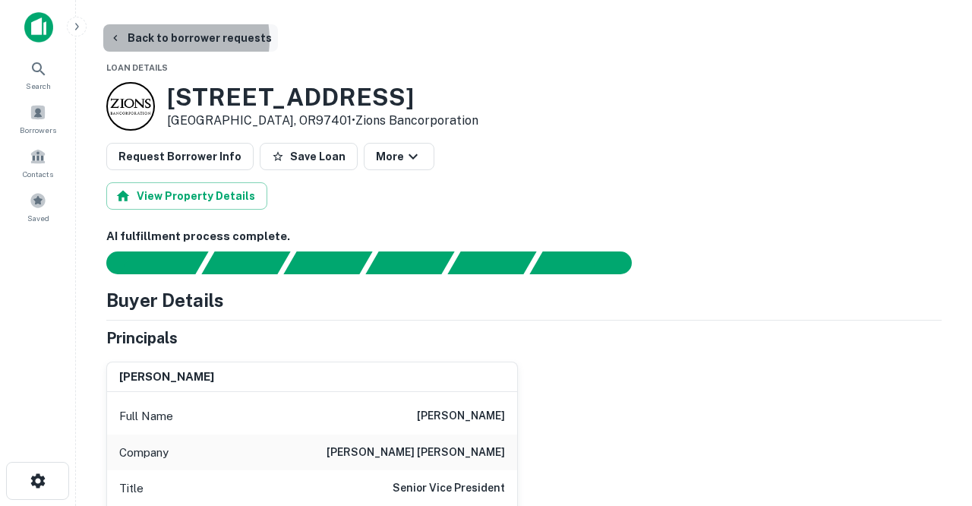
click at [168, 39] on button "Back to borrower requests" at bounding box center [190, 37] width 175 height 27
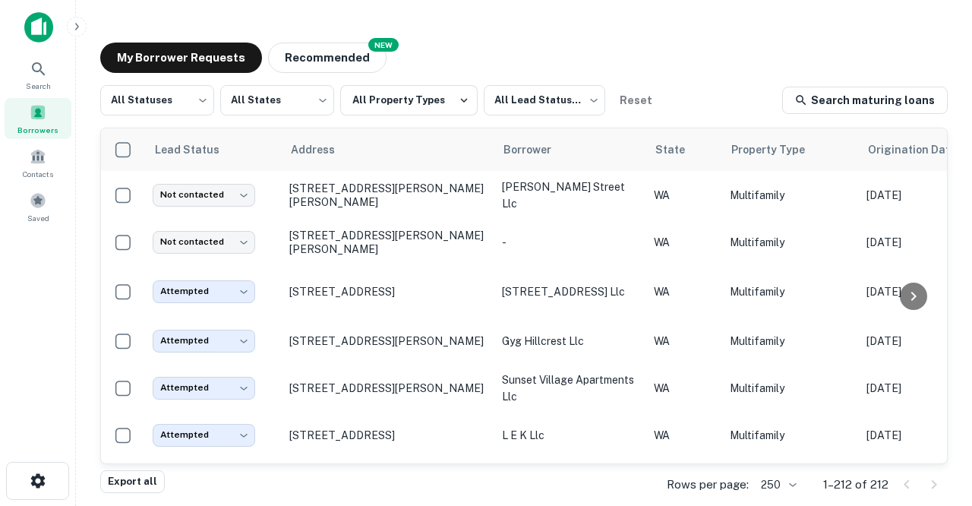
scroll to position [4398, 0]
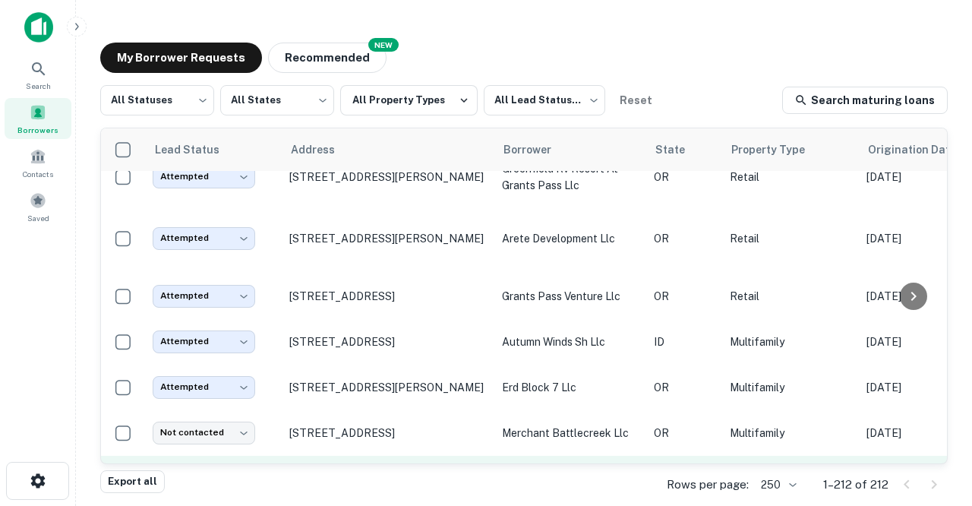
click at [313, 471] on p "760 Nw 21st St Corvallis, OR97330" at bounding box center [387, 478] width 197 height 14
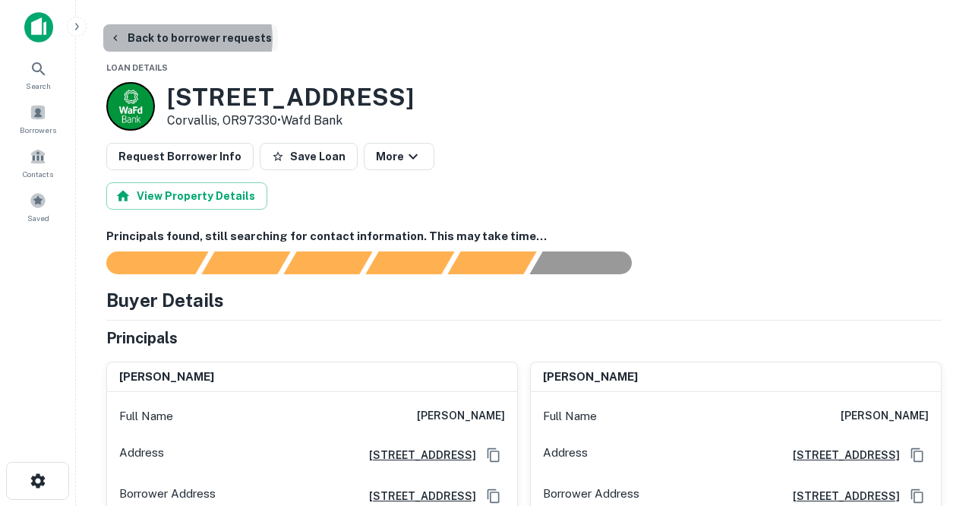
click at [187, 39] on button "Back to borrower requests" at bounding box center [190, 37] width 175 height 27
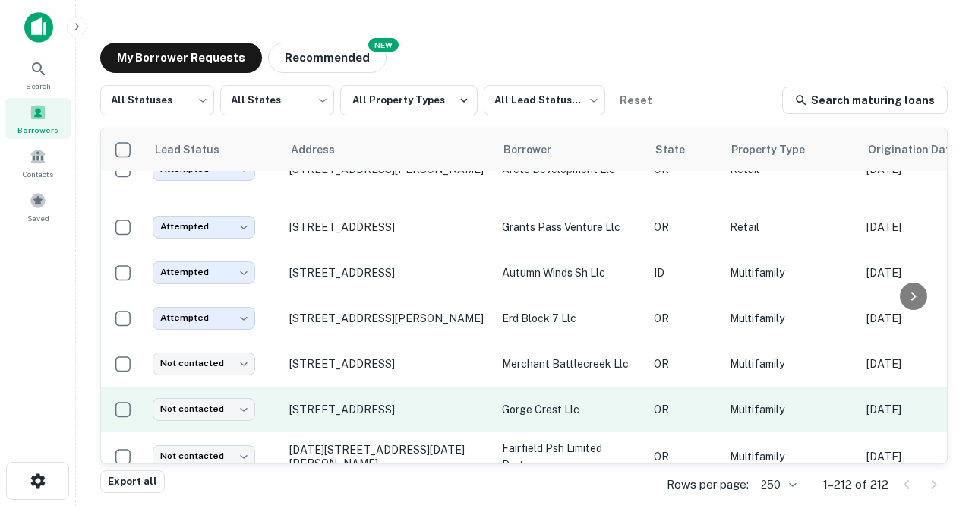
scroll to position [4470, 0]
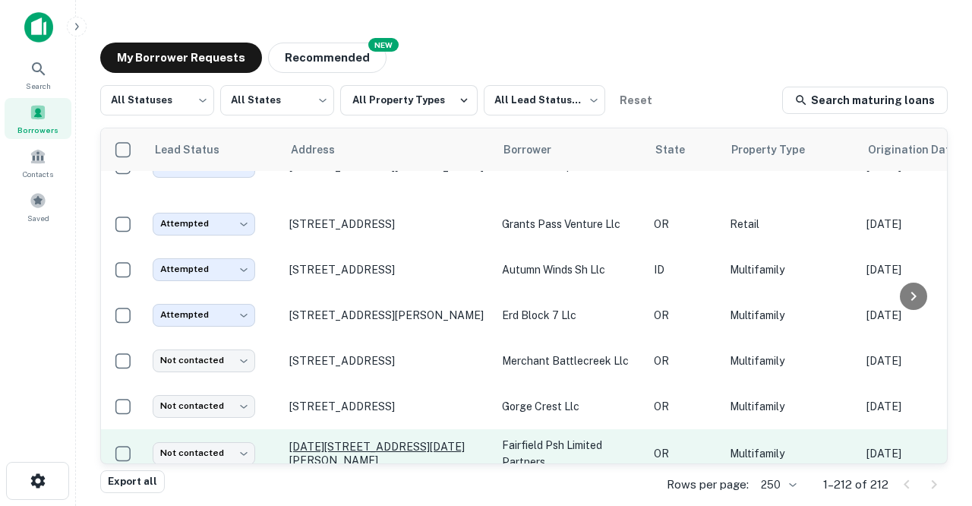
click at [311, 440] on p "1103-1121 Sw Harvey Milk St Portland, OR97205" at bounding box center [387, 453] width 197 height 27
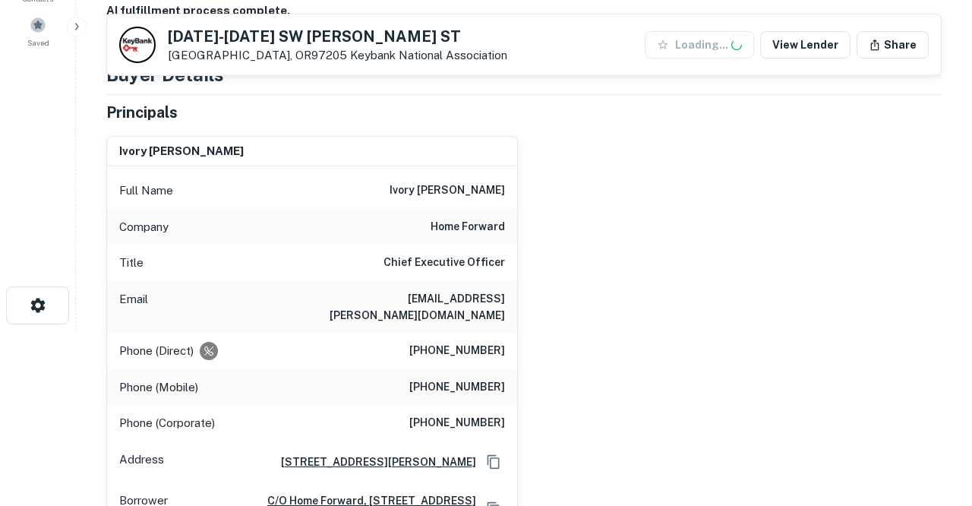
scroll to position [176, 0]
drag, startPoint x: 337, startPoint y: 296, endPoint x: 503, endPoint y: 301, distance: 166.3
click at [503, 301] on h6 "ivory.mathews@homeforward.org" at bounding box center [414, 305] width 182 height 33
copy h6 "ivory.mathews@homeforward.org"
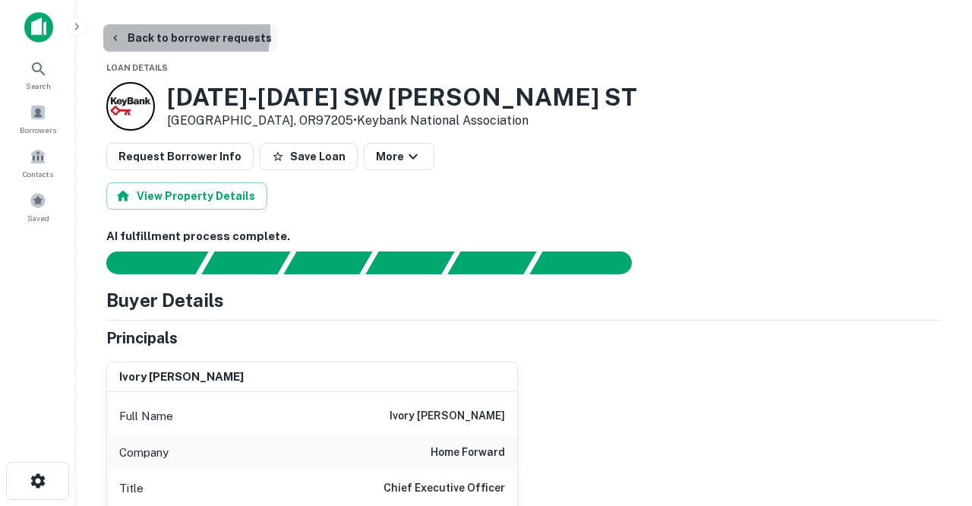
click at [165, 31] on button "Back to borrower requests" at bounding box center [190, 37] width 175 height 27
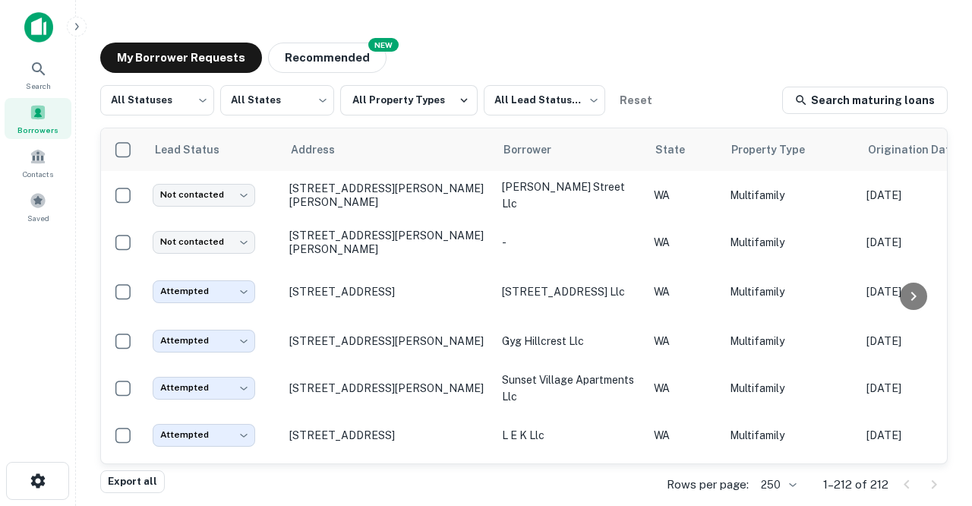
scroll to position [4470, 0]
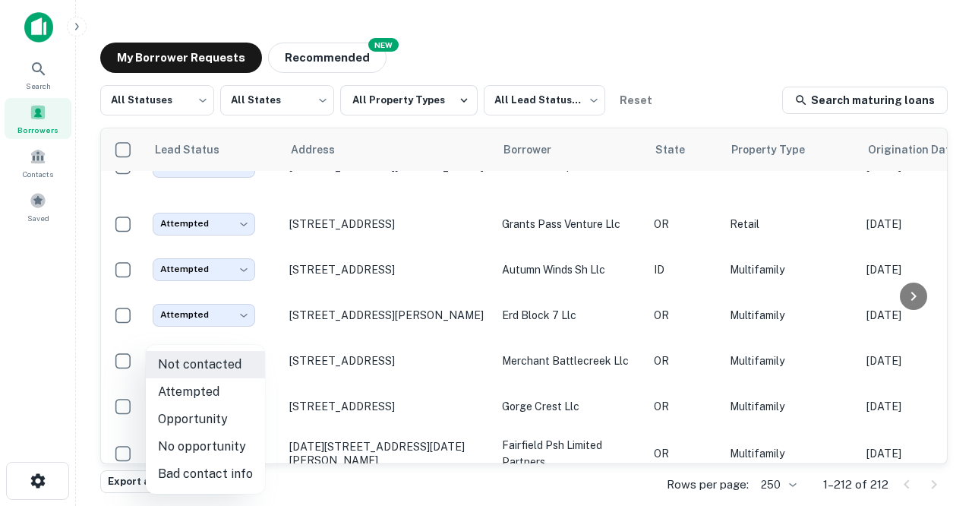
click at [247, 399] on body "Search Borrowers Contacts Saved My Borrower Requests NEW Recommended All Status…" at bounding box center [486, 253] width 972 height 506
click at [192, 389] on li "Attempted" at bounding box center [205, 391] width 119 height 27
type input "*********"
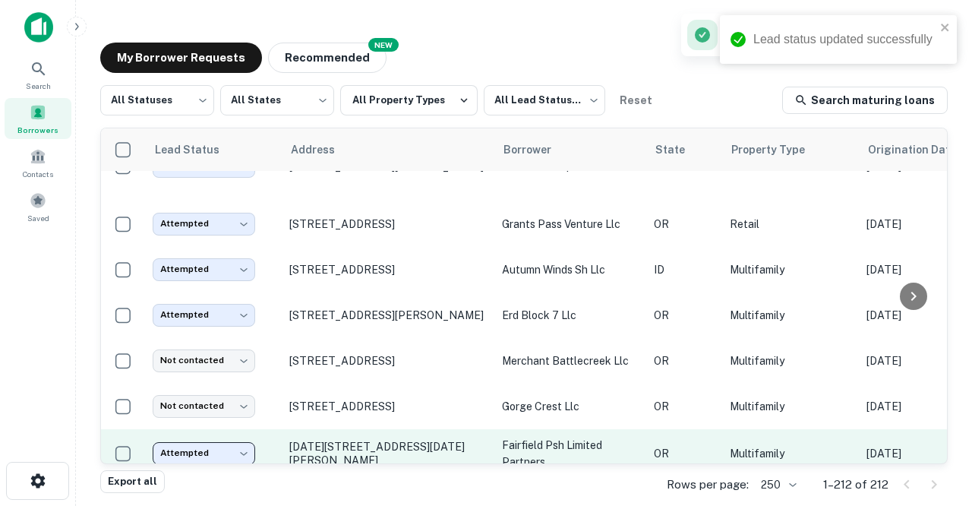
click at [247, 393] on body "Lead status updated successfully Search Borrowers Contacts Saved My Borrower Re…" at bounding box center [486, 253] width 972 height 506
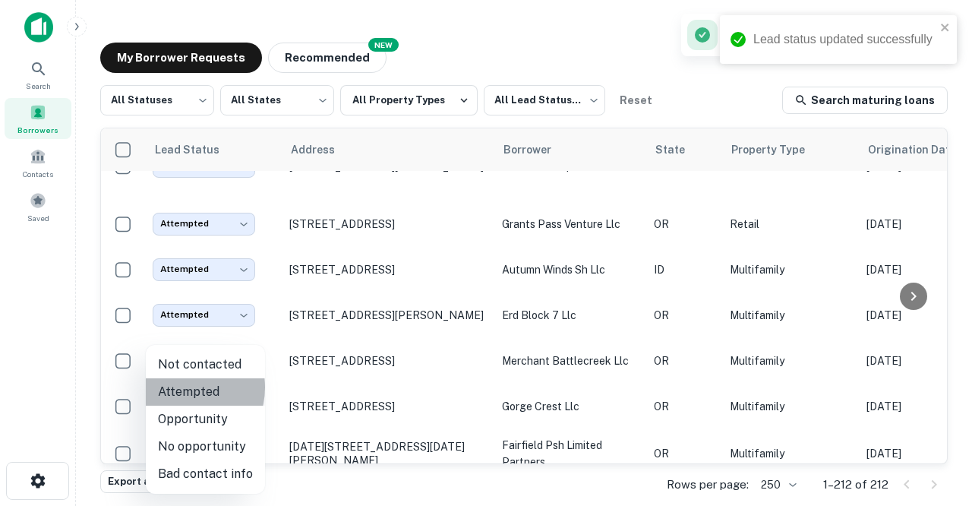
click at [181, 387] on li "Attempted" at bounding box center [205, 391] width 119 height 27
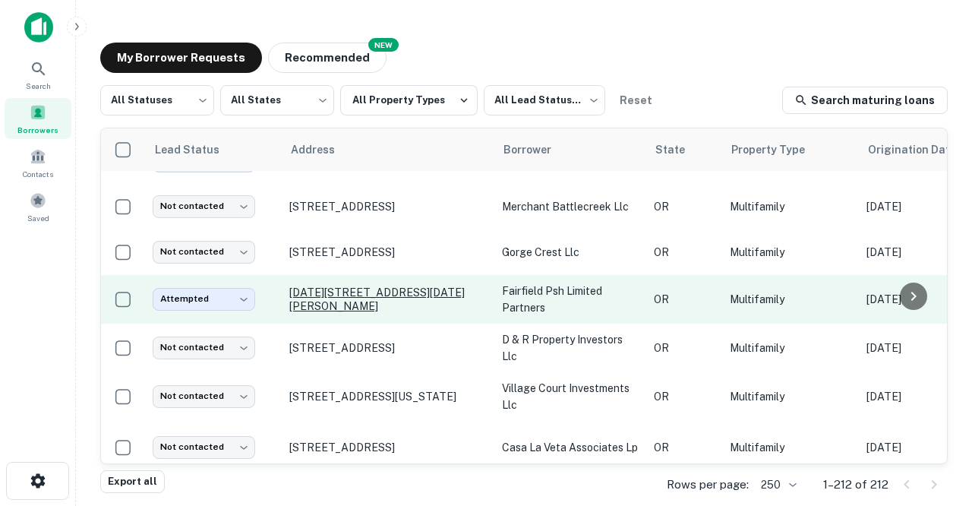
scroll to position [4626, 0]
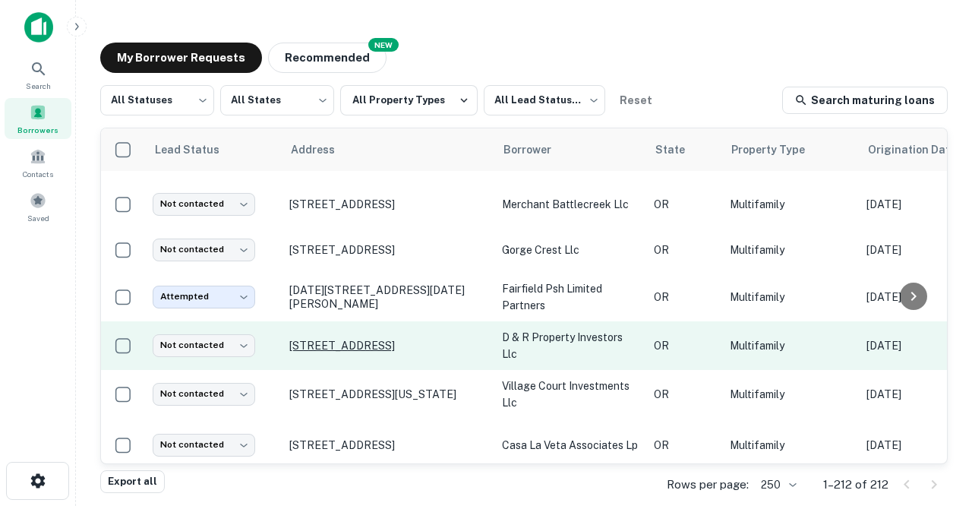
click at [334, 339] on p "[STREET_ADDRESS]" at bounding box center [387, 346] width 197 height 14
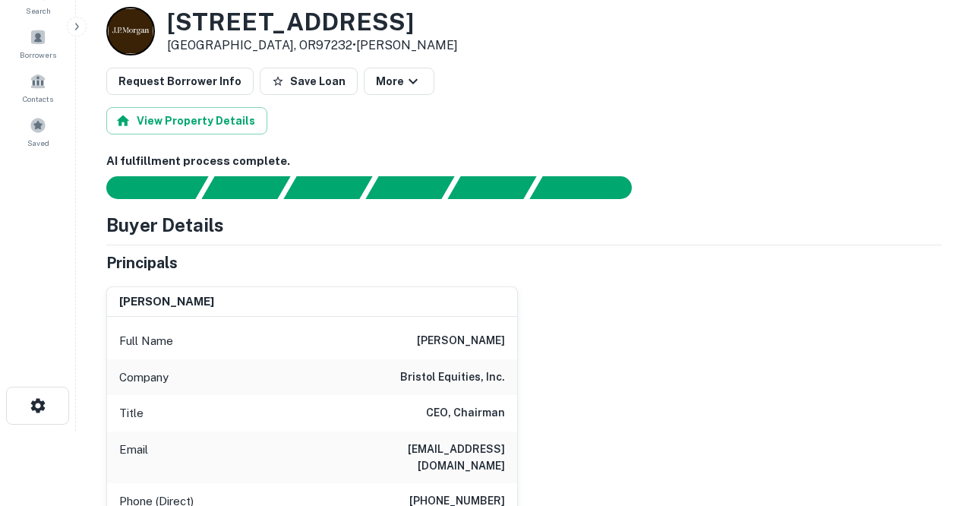
scroll to position [87, 0]
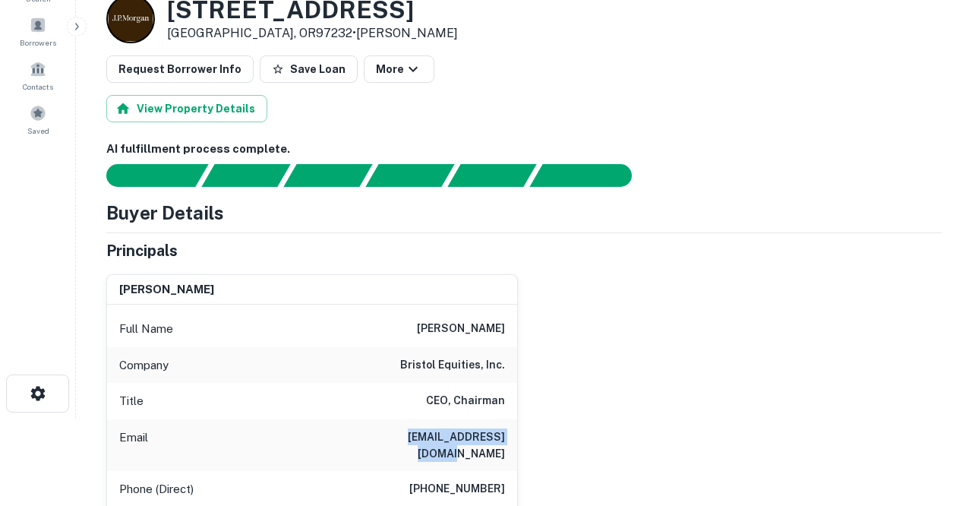
drag, startPoint x: 384, startPoint y: 435, endPoint x: 481, endPoint y: 440, distance: 97.3
click at [481, 440] on div "Email jesidavis12@gmail.com" at bounding box center [312, 445] width 410 height 52
copy h6 "jesidavis12@gmail.com"
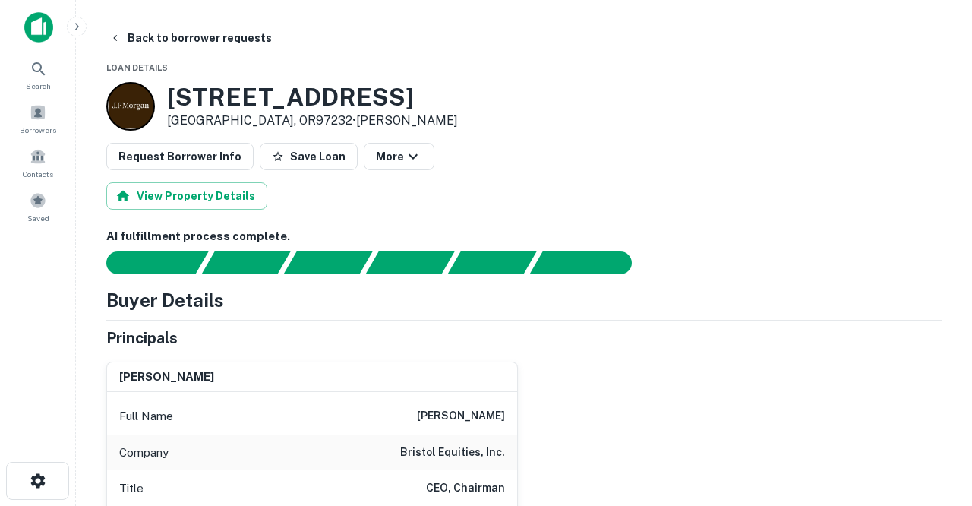
scroll to position [0, 0]
click at [211, 37] on button "Back to borrower requests" at bounding box center [190, 37] width 175 height 27
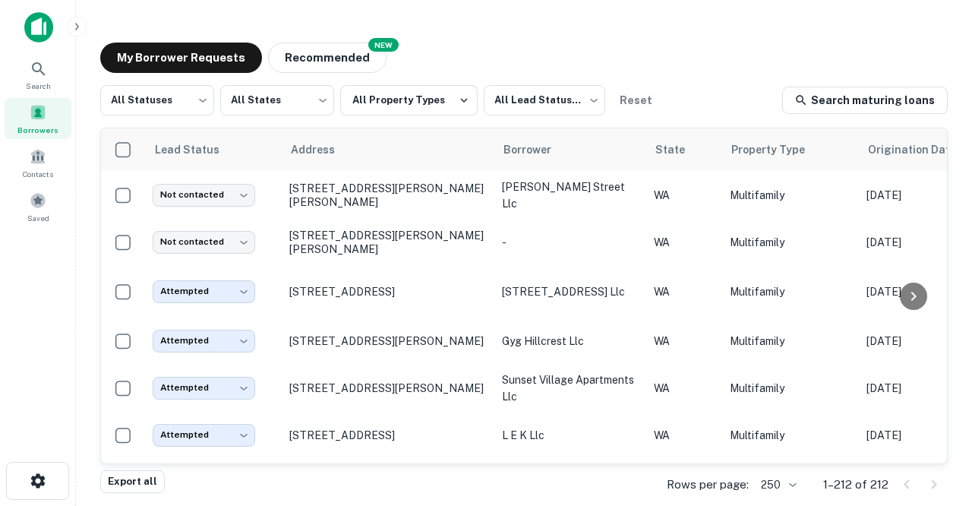
scroll to position [4626, 0]
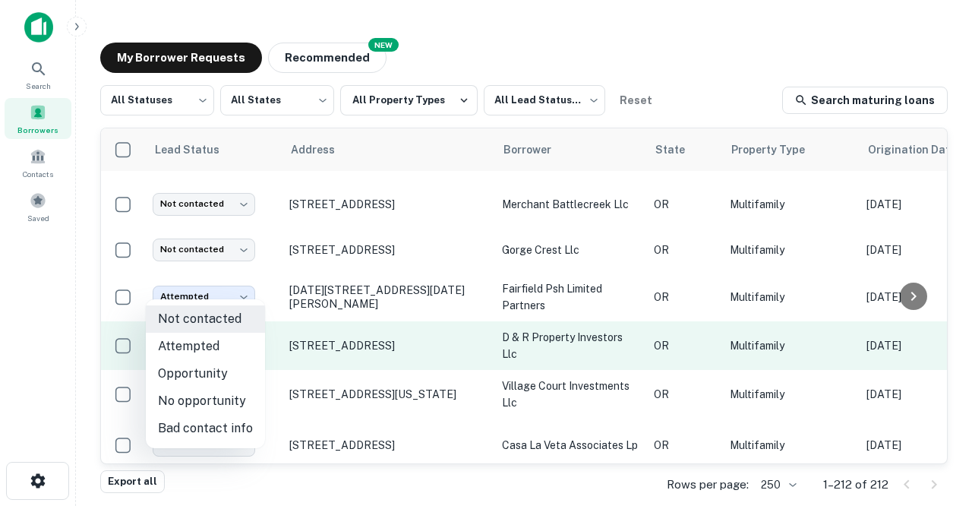
click at [247, 290] on body "Search Borrowers Contacts Saved My Borrower Requests NEW Recommended All Status…" at bounding box center [486, 253] width 972 height 506
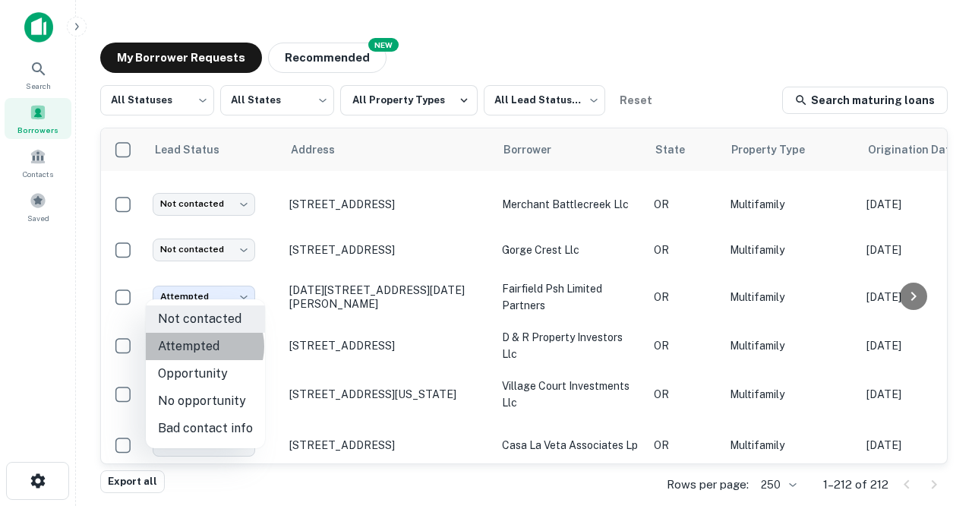
click at [202, 346] on li "Attempted" at bounding box center [205, 346] width 119 height 27
type input "*********"
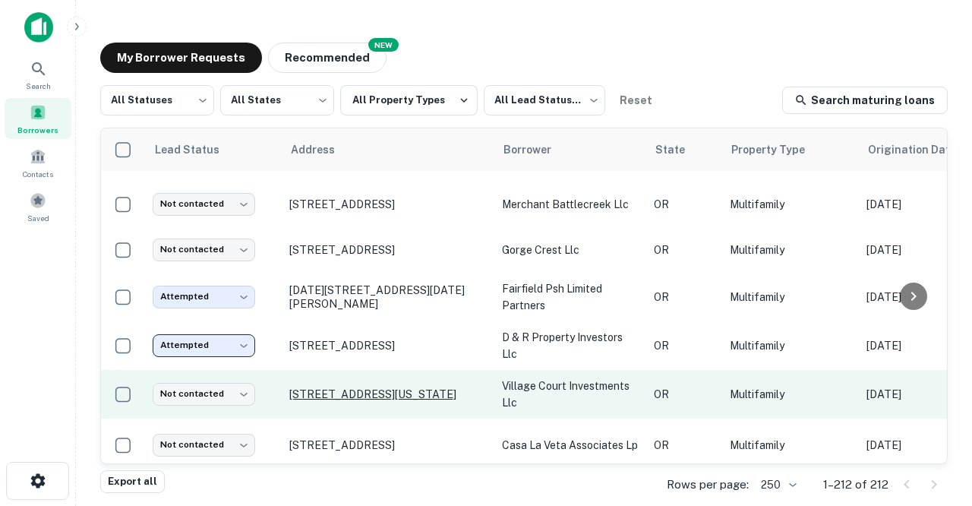
click at [315, 387] on p "[STREET_ADDRESS][US_STATE]" at bounding box center [387, 394] width 197 height 14
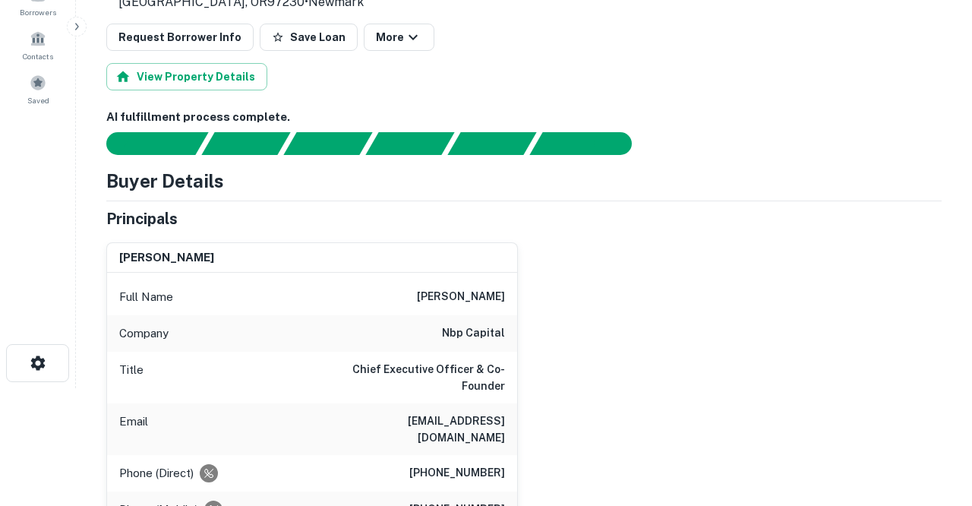
scroll to position [119, 0]
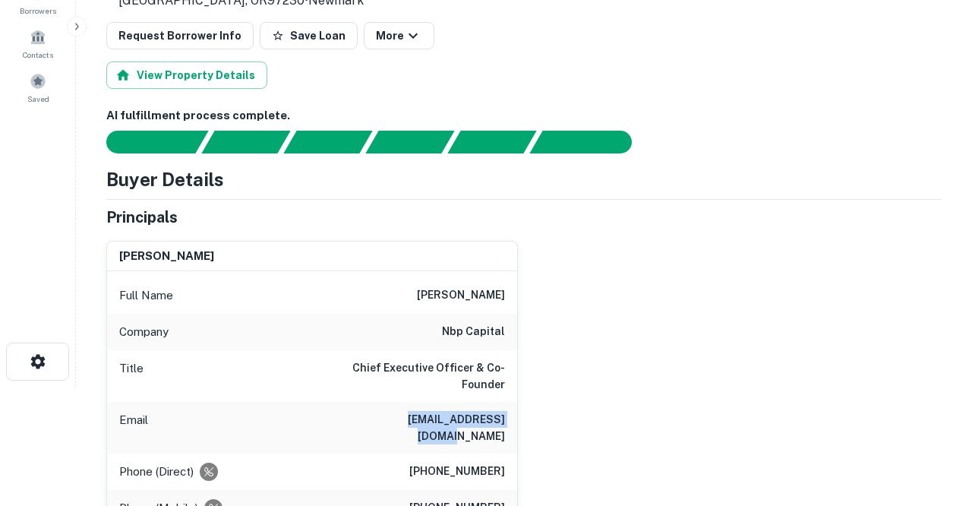
drag, startPoint x: 376, startPoint y: 420, endPoint x: 505, endPoint y: 420, distance: 129.1
click at [505, 420] on div "Email lauren@nbpcapital.com" at bounding box center [312, 428] width 410 height 52
copy h6 "lauren@nbpcapital.com"
